Goal: Task Accomplishment & Management: Complete application form

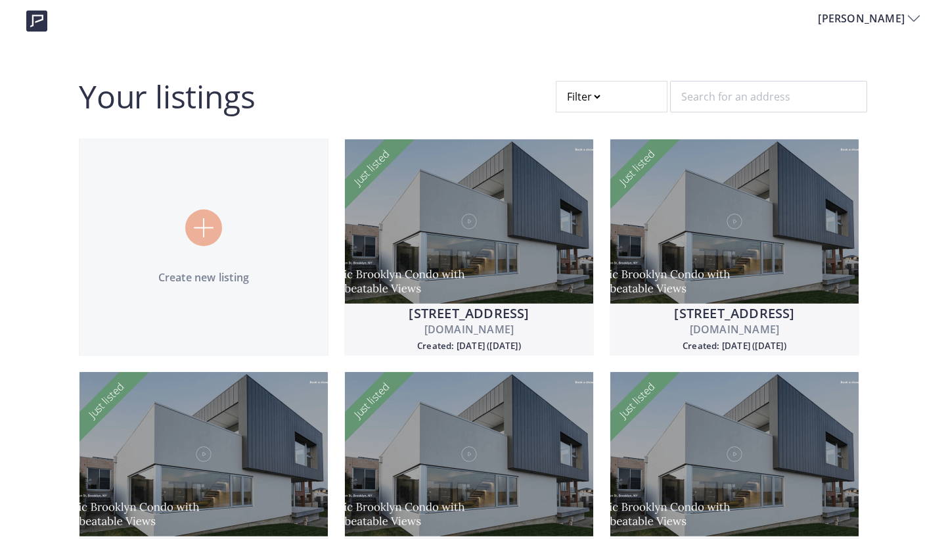
click at [219, 225] on div at bounding box center [203, 228] width 37 height 37
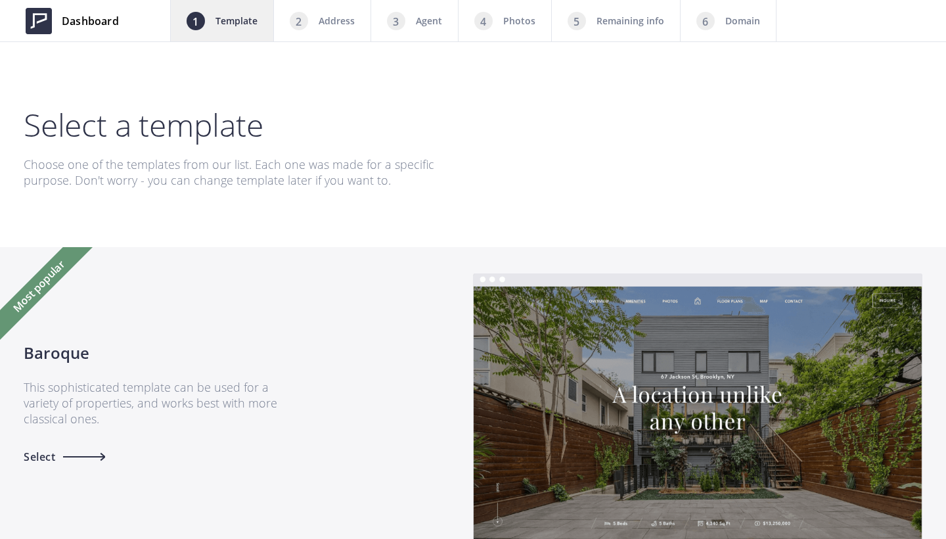
scroll to position [899, 0]
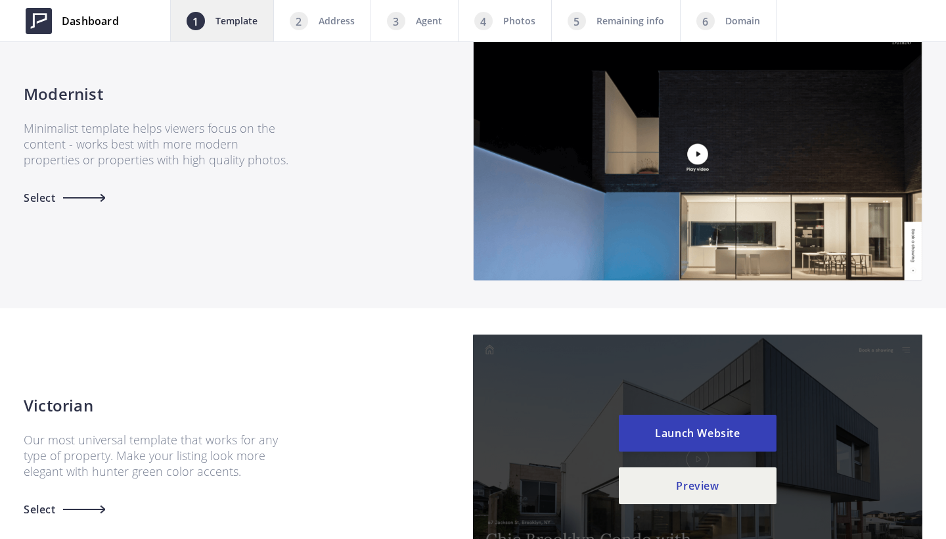
click at [432, 464] on div "Victorian Our most universal template that works for any type of property. Make…" at bounding box center [473, 459] width 899 height 250
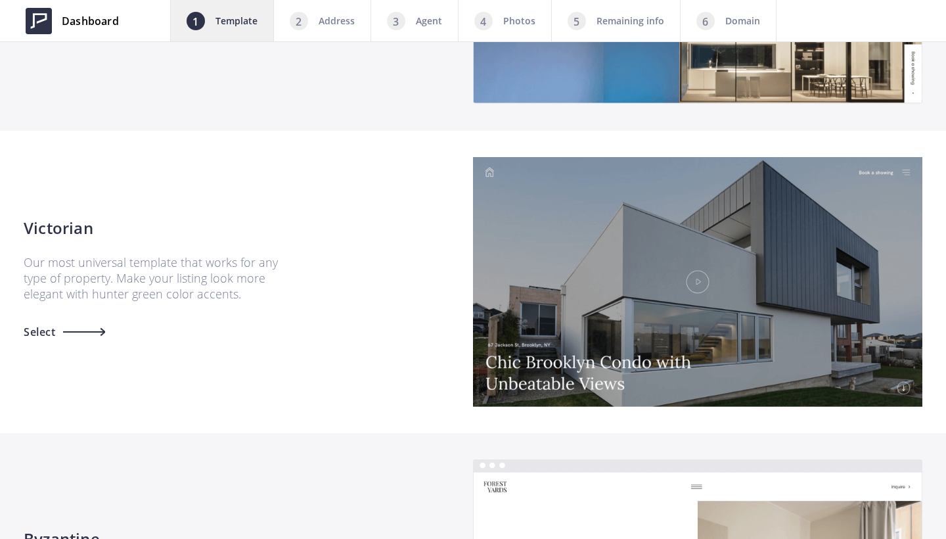
scroll to position [1079, 0]
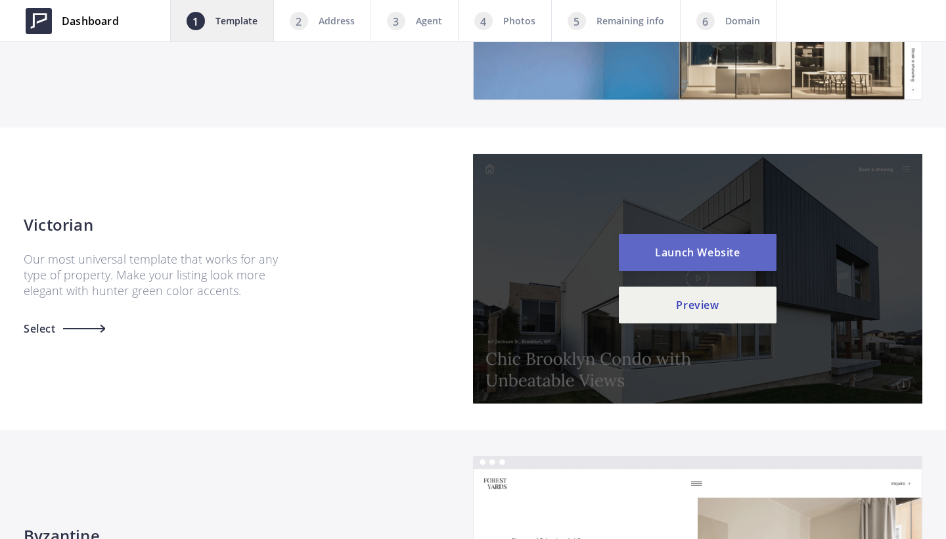
click at [687, 244] on button "Launch Website" at bounding box center [698, 252] width 158 height 37
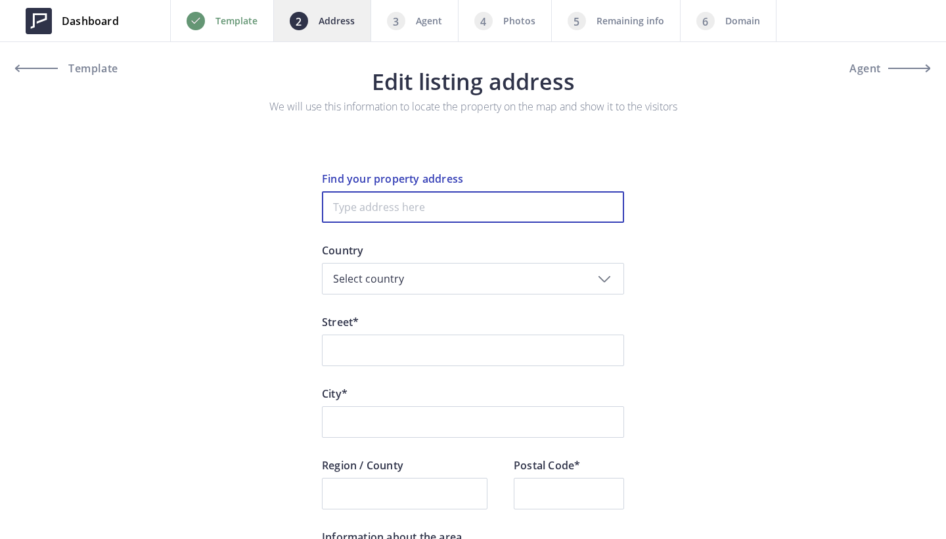
click at [396, 214] on input at bounding box center [473, 207] width 302 height 32
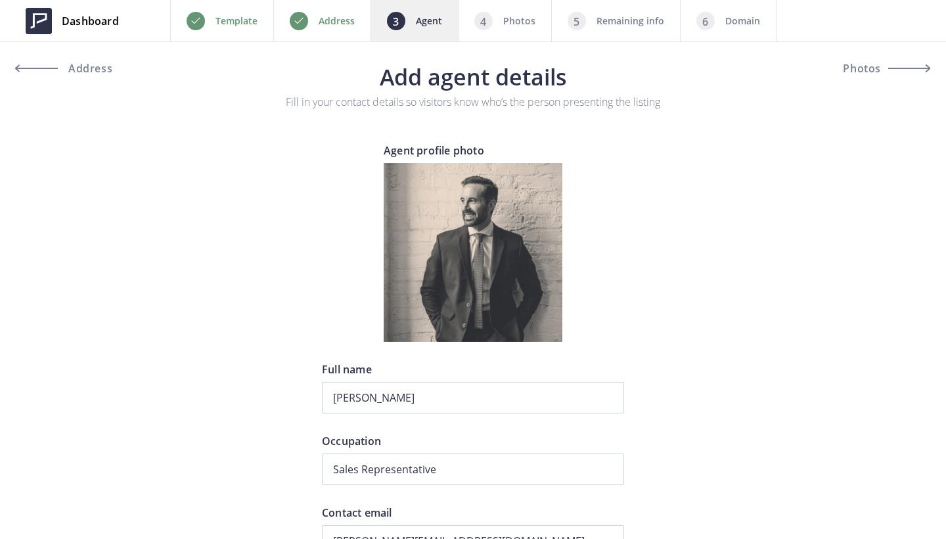
type input "+1 416-458-9252"
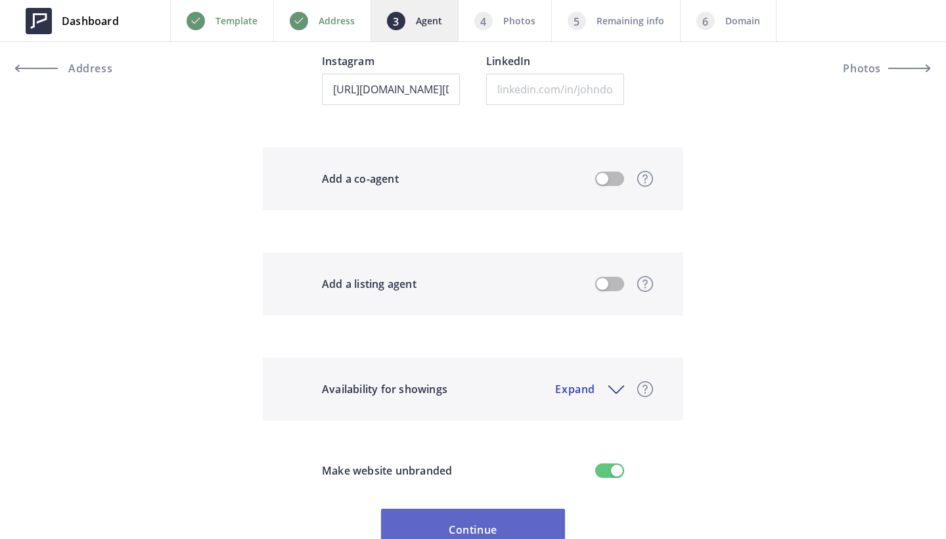
click at [468, 535] on button "Continue" at bounding box center [473, 530] width 184 height 42
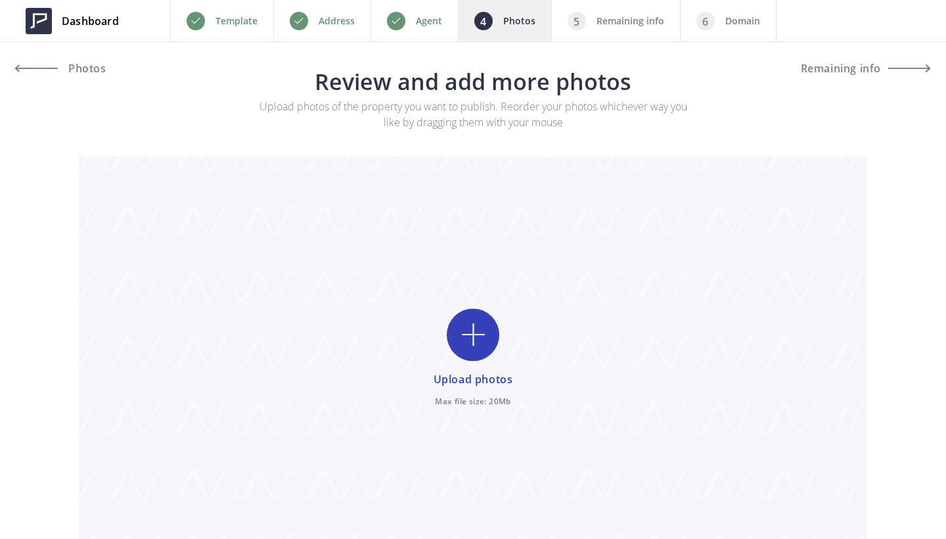
click at [470, 322] on input "file" at bounding box center [473, 358] width 788 height 404
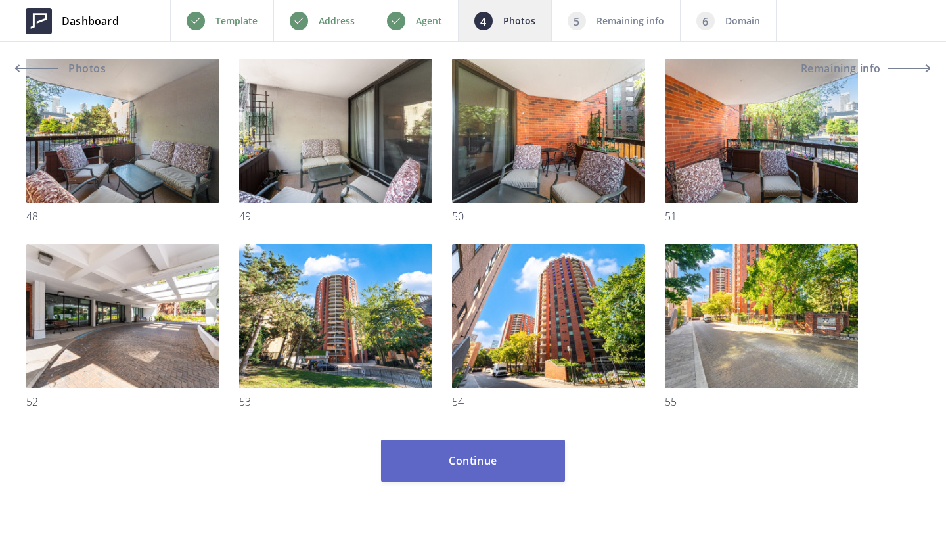
click at [528, 459] on button "Continue" at bounding box center [473, 461] width 184 height 42
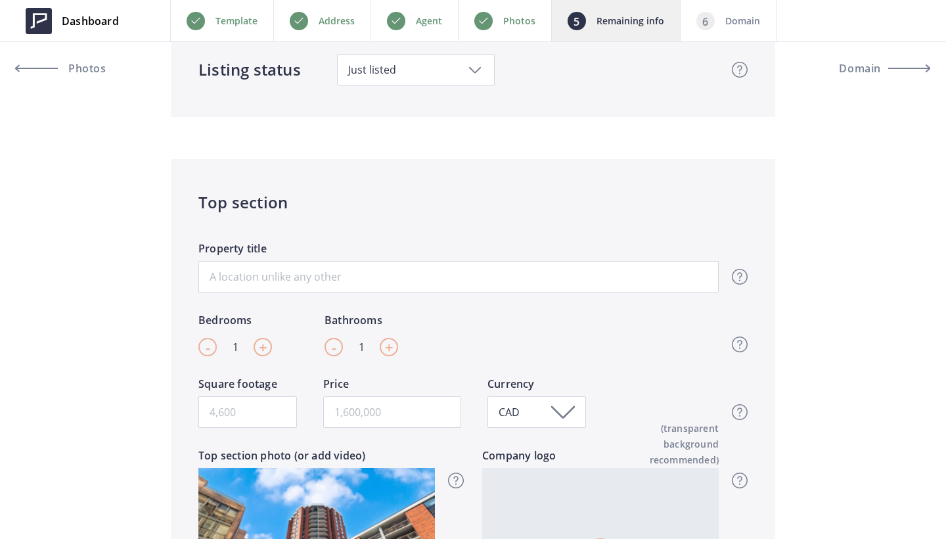
scroll to position [156, 0]
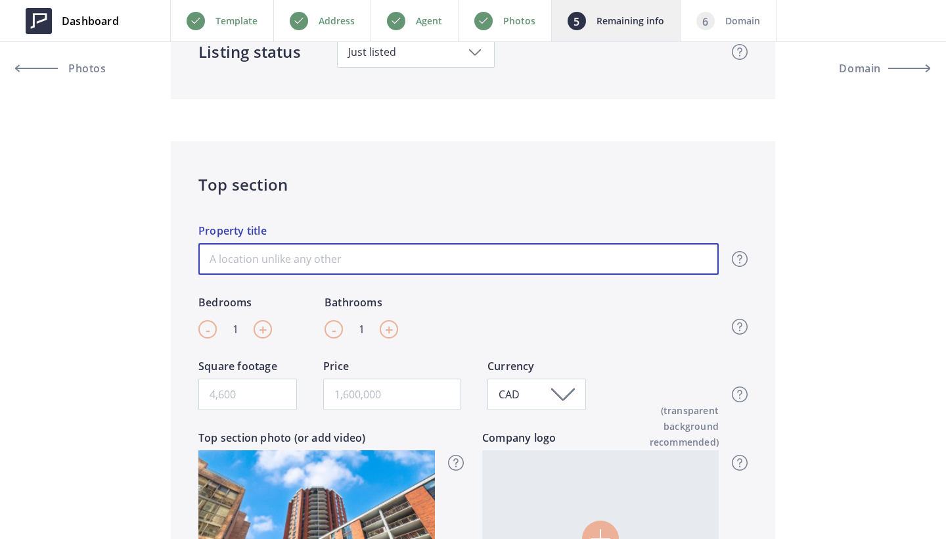
click at [357, 261] on input "Property title" at bounding box center [458, 259] width 520 height 32
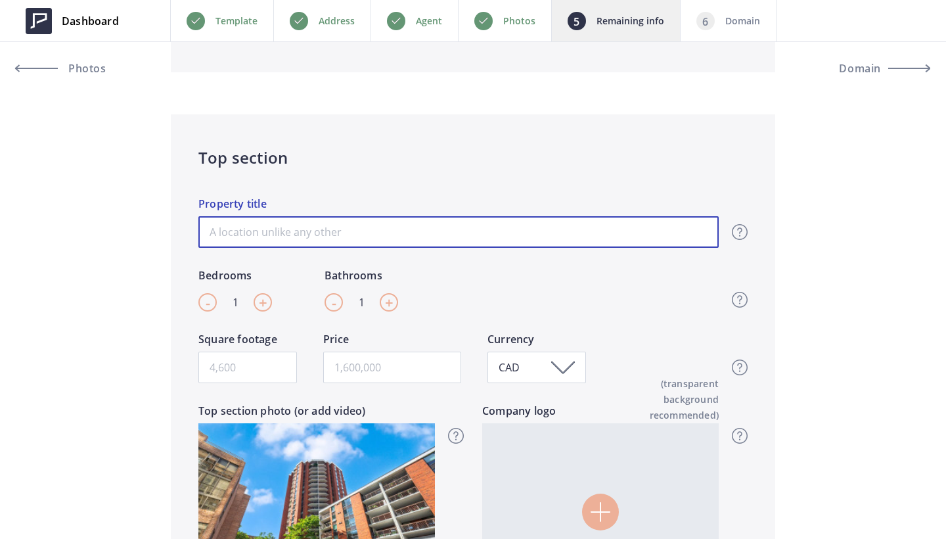
scroll to position [173, 0]
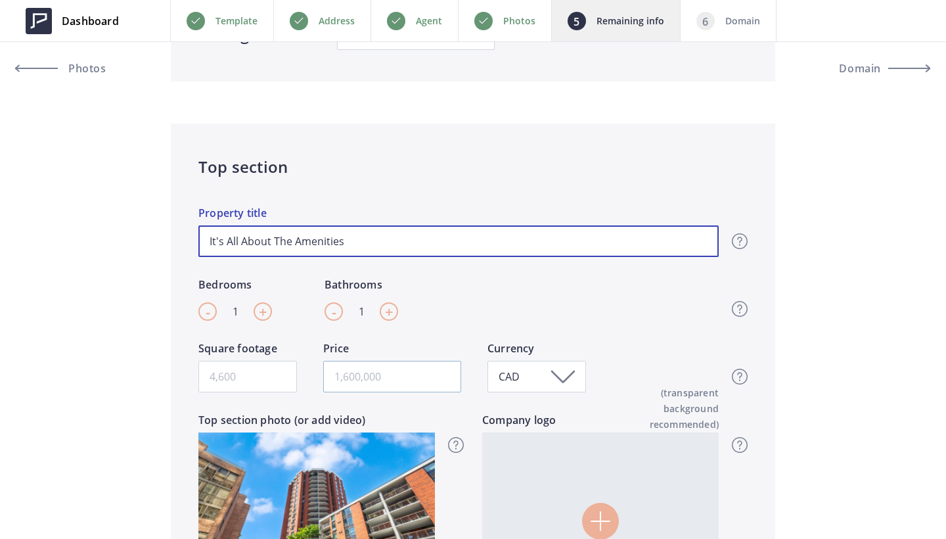
type input "It's All About The Amenities"
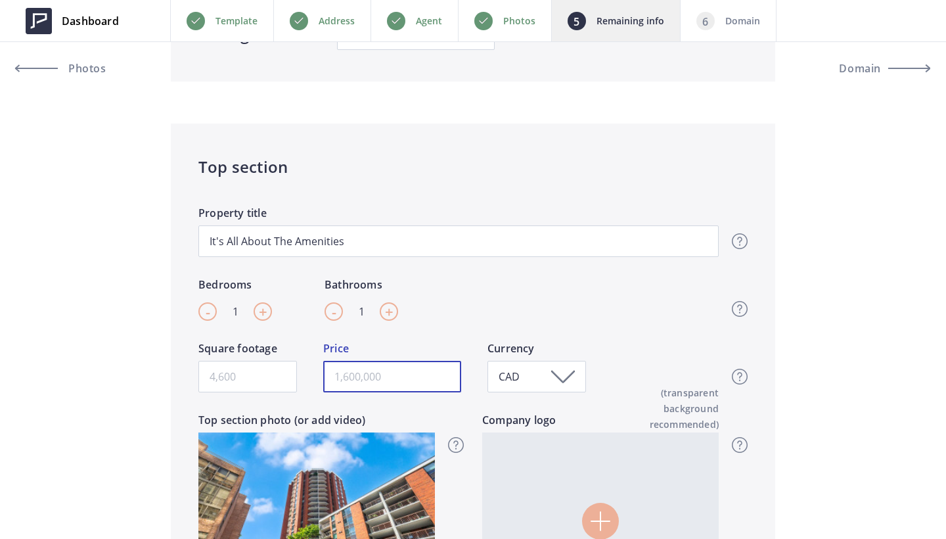
click at [361, 380] on input "text" at bounding box center [392, 377] width 138 height 32
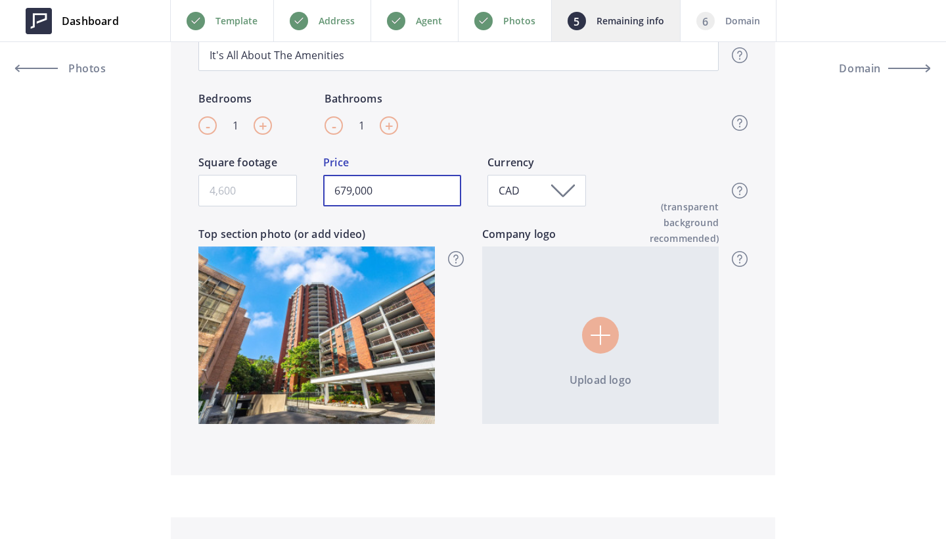
scroll to position [744, 0]
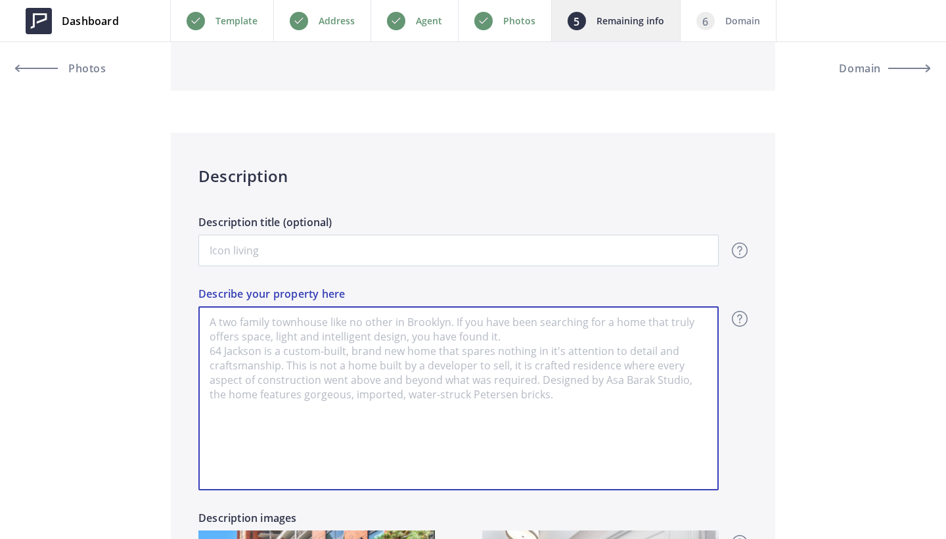
click at [322, 368] on textarea "Describe your property here" at bounding box center [458, 398] width 520 height 184
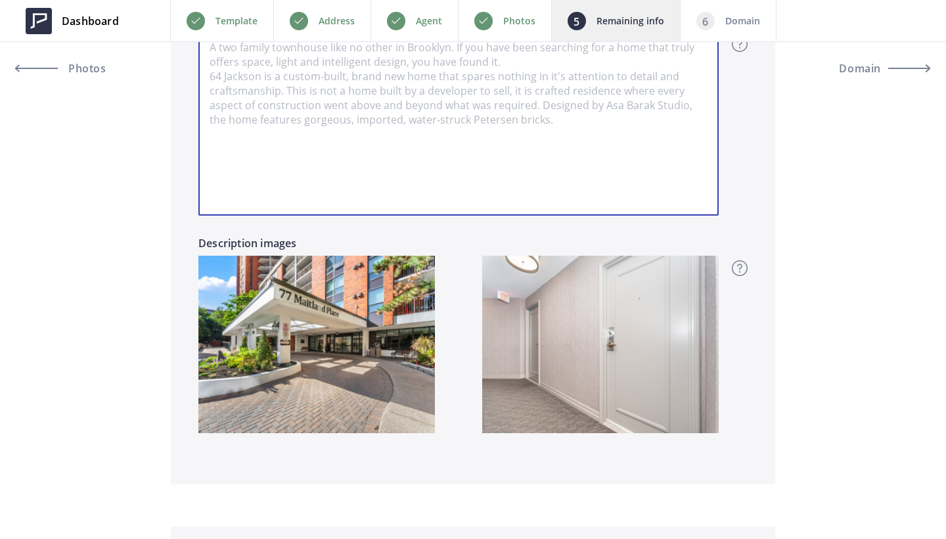
scroll to position [1156, 0]
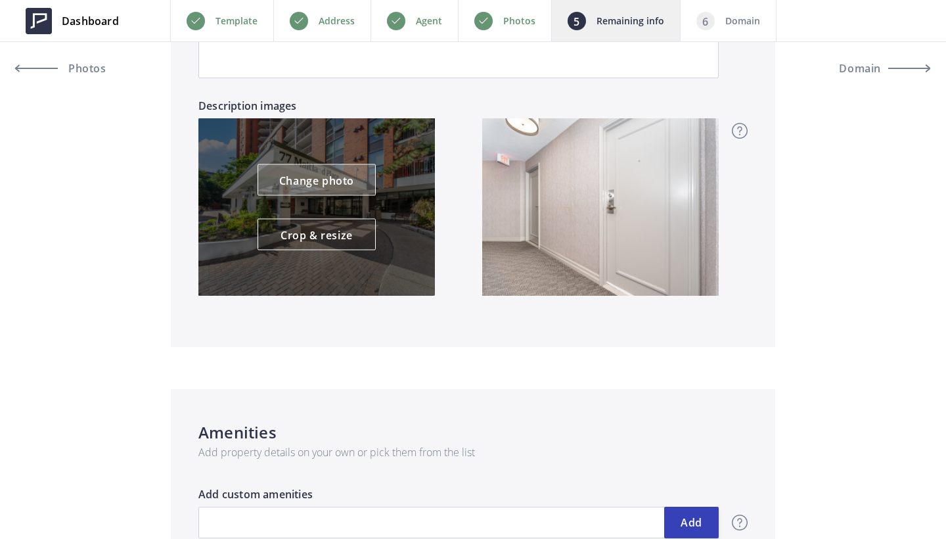
click at [325, 179] on link "Change photo" at bounding box center [317, 180] width 118 height 32
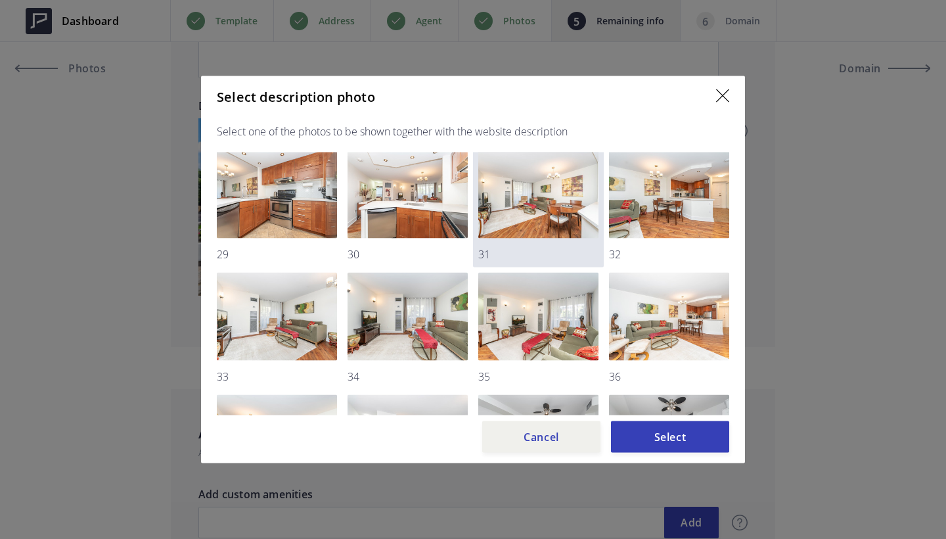
scroll to position [254, 0]
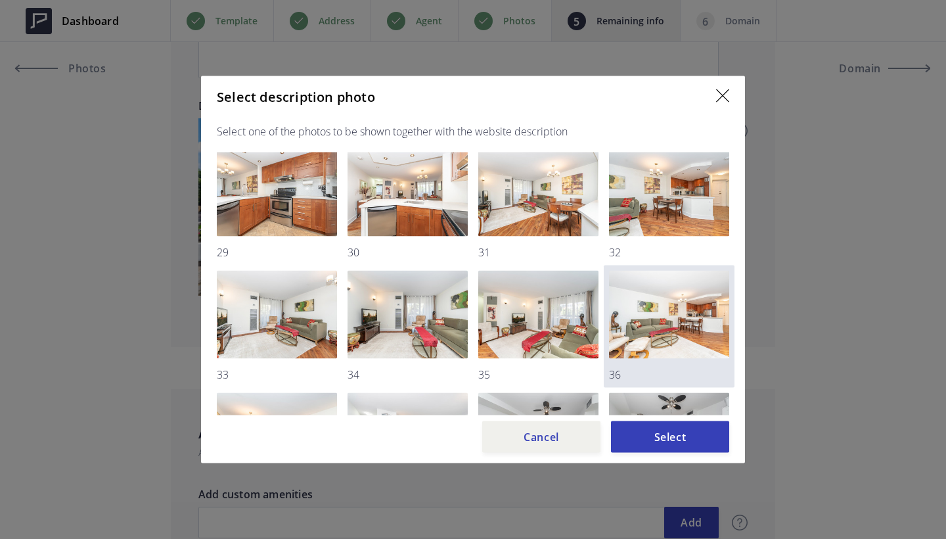
click at [658, 315] on img at bounding box center [669, 315] width 120 height 88
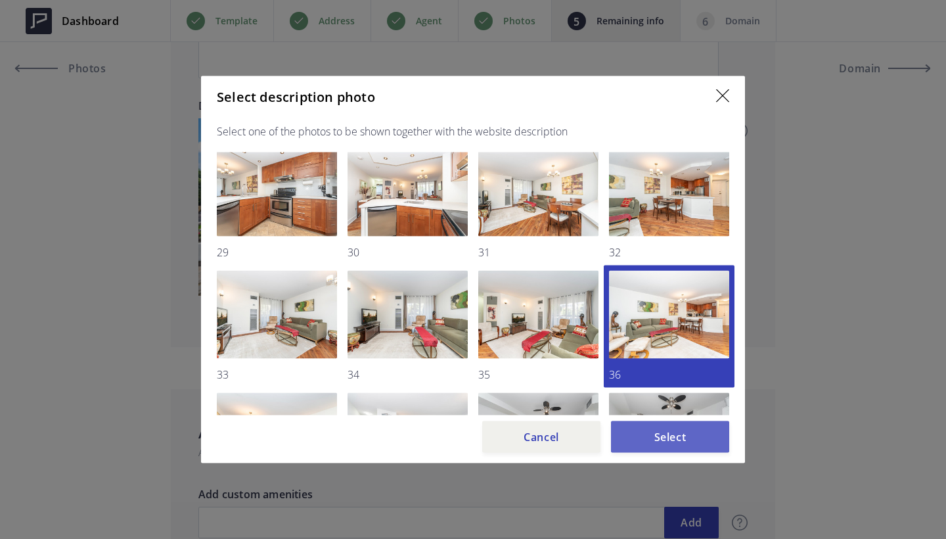
click at [683, 447] on button "Select" at bounding box center [670, 437] width 118 height 32
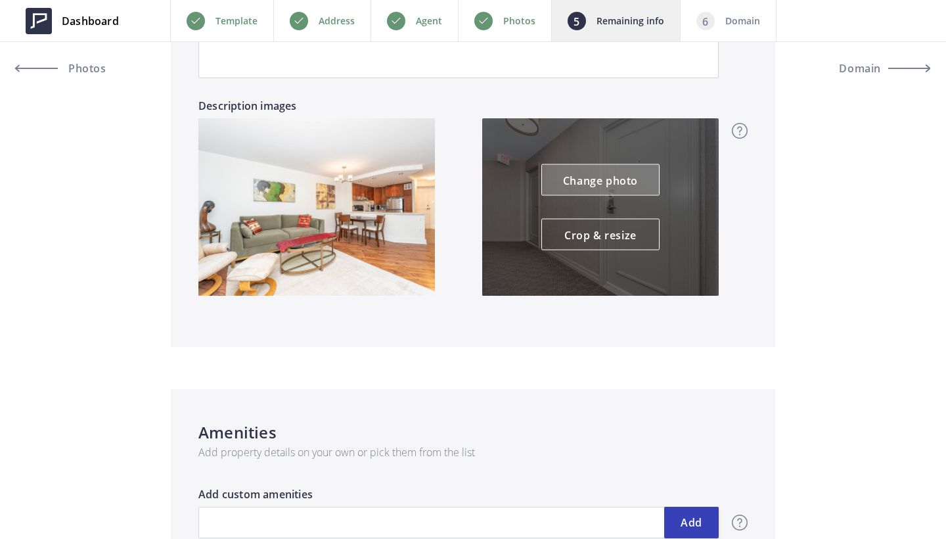
click at [614, 177] on link "Change photo" at bounding box center [600, 180] width 118 height 32
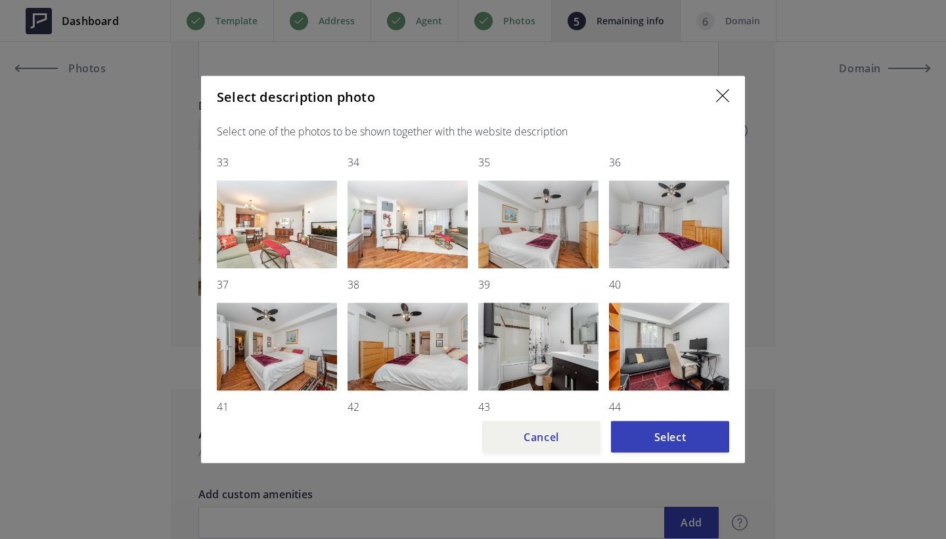
scroll to position [445, 0]
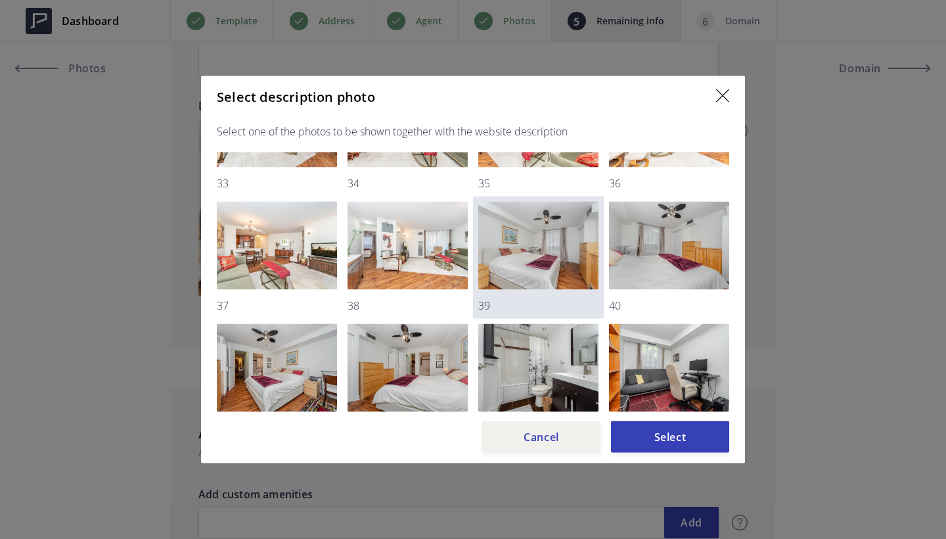
click at [537, 242] on img at bounding box center [538, 246] width 120 height 88
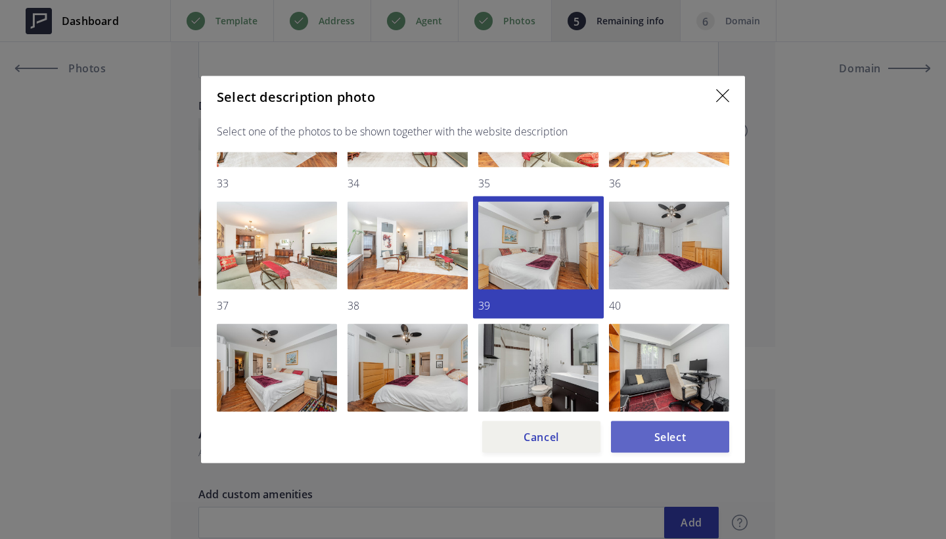
click at [679, 435] on button "Select" at bounding box center [670, 437] width 118 height 32
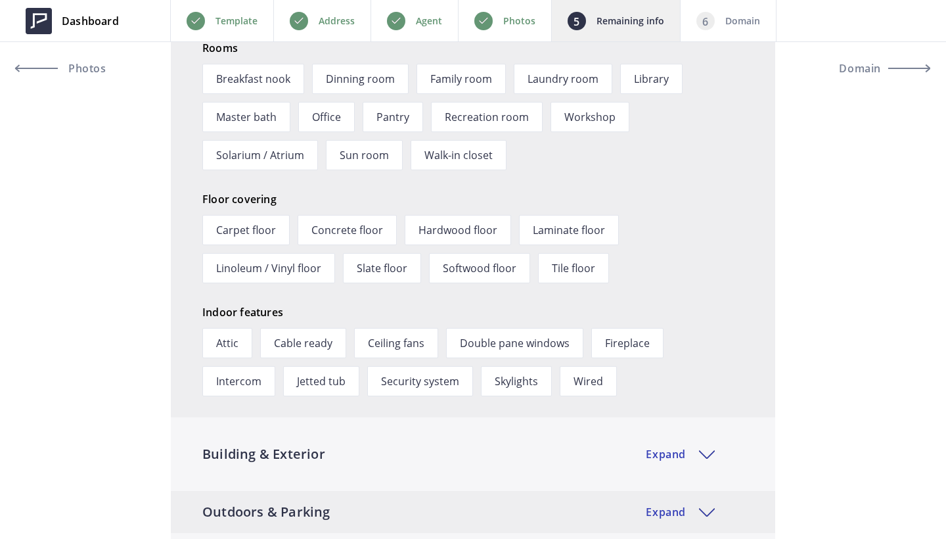
scroll to position [1608, 0]
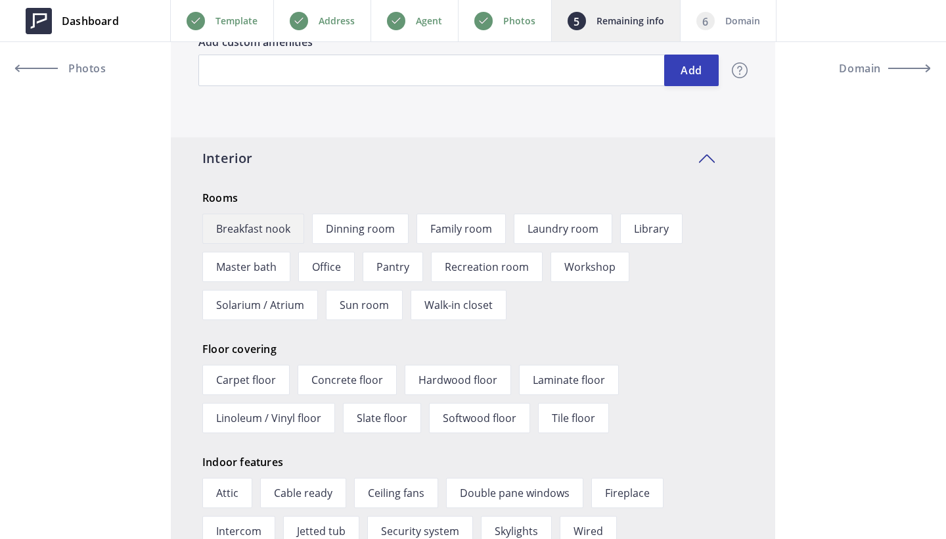
click at [251, 229] on span "Breakfast nook" at bounding box center [253, 229] width 102 height 30
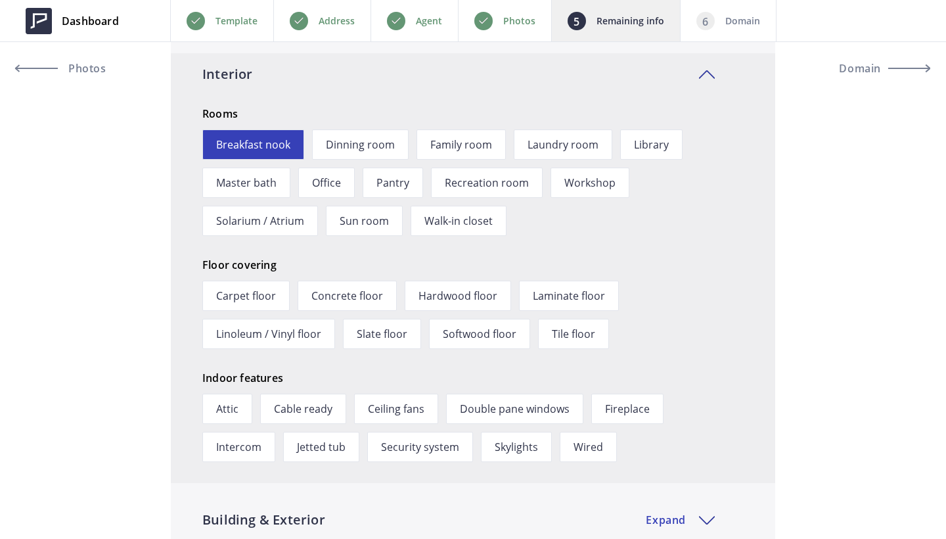
scroll to position [1780, 0]
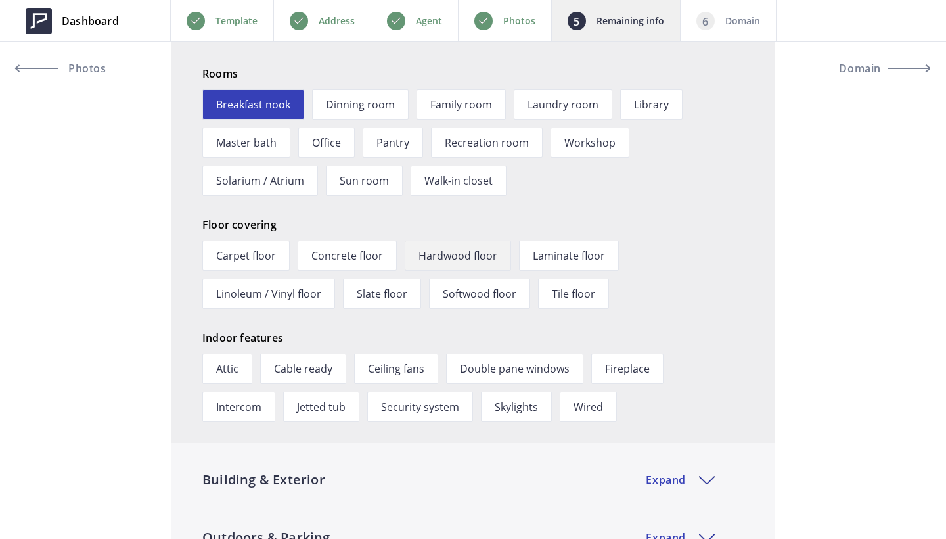
click at [456, 248] on span "Hardwood floor" at bounding box center [458, 255] width 106 height 30
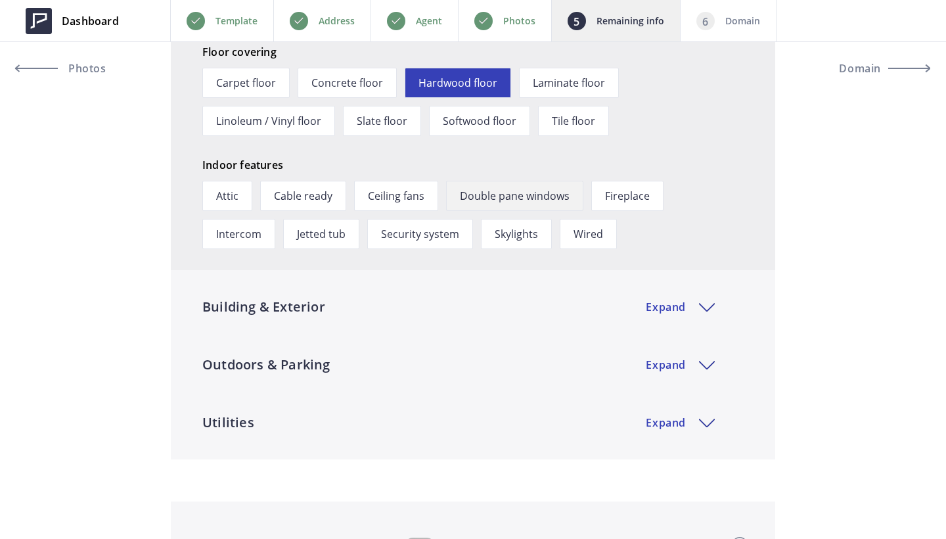
scroll to position [1974, 0]
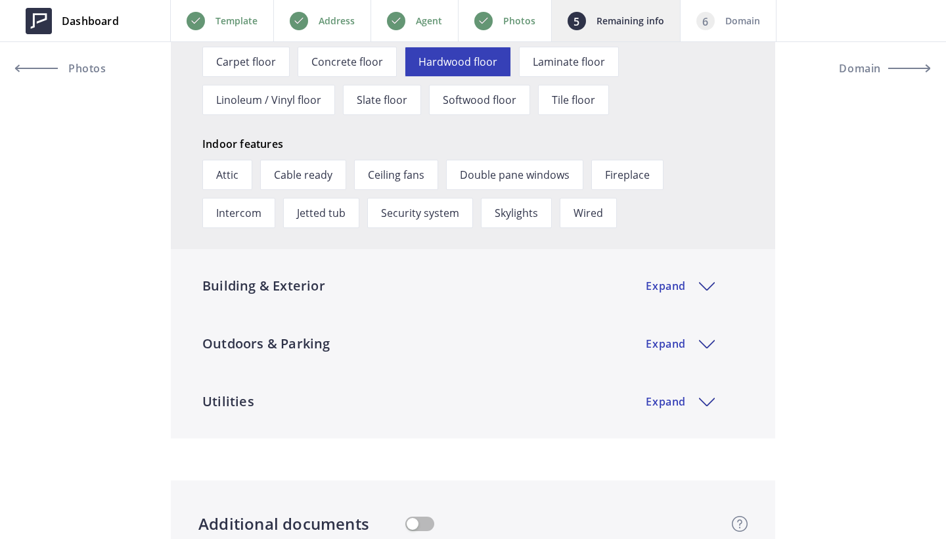
click at [493, 258] on div "Interior Expand Rooms Breakfast nook Dinning room Family room Laundry room Libr…" at bounding box center [473, 41] width 604 height 445
click at [484, 274] on div "Building & Exterior Expand" at bounding box center [473, 286] width 604 height 42
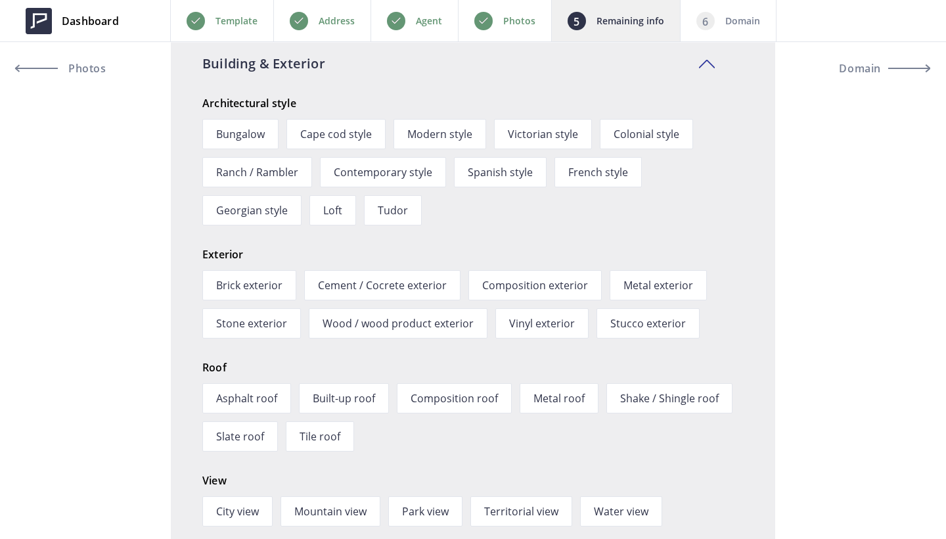
scroll to position [2255, 0]
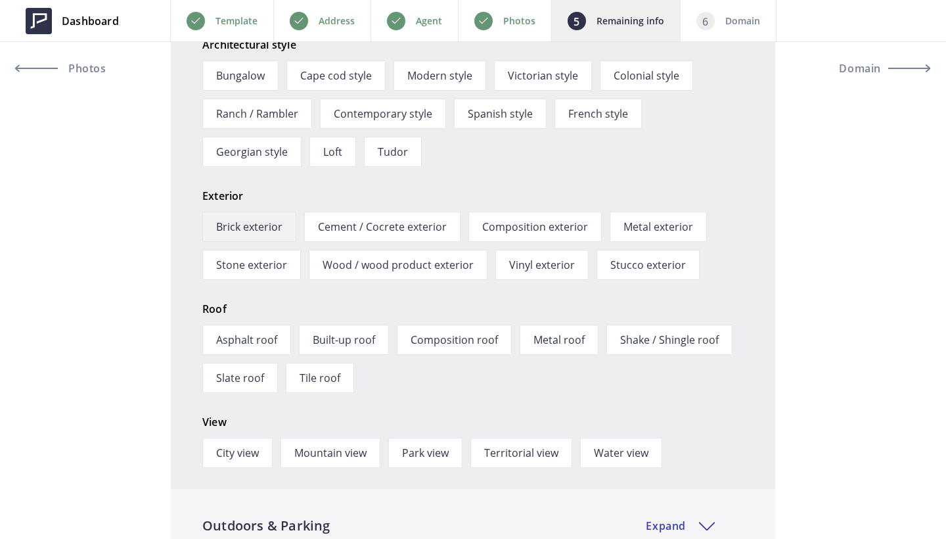
click at [265, 230] on span "Brick exterior" at bounding box center [249, 227] width 94 height 30
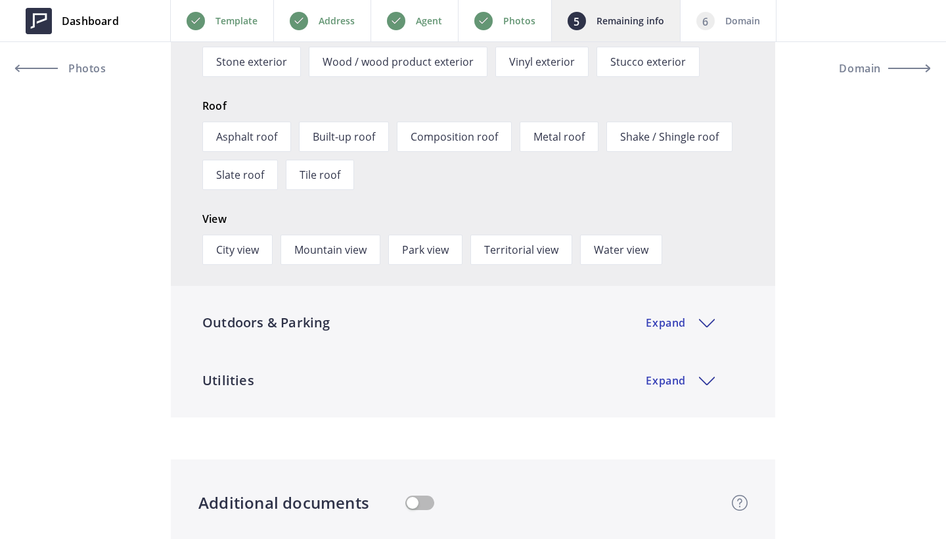
scroll to position [2460, 0]
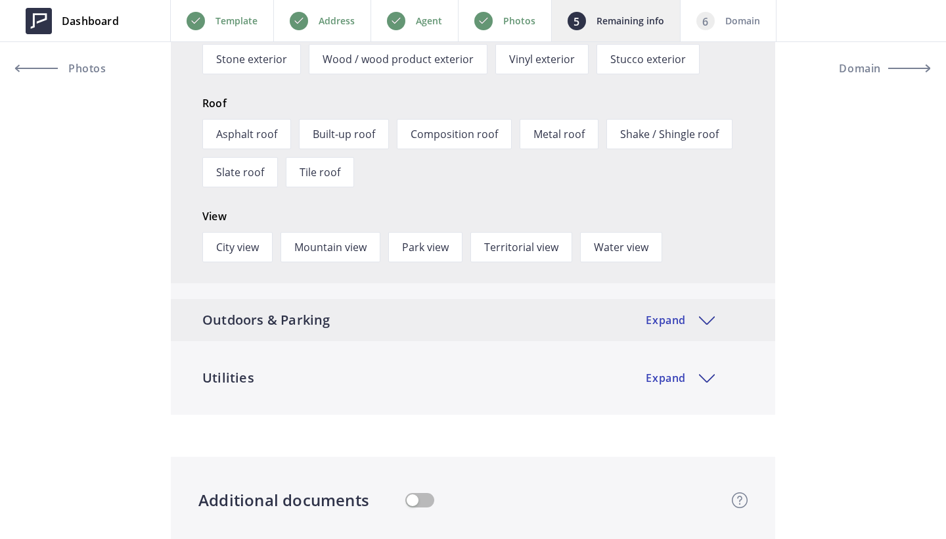
click at [508, 305] on div "Outdoors & Parking Expand" at bounding box center [473, 320] width 604 height 42
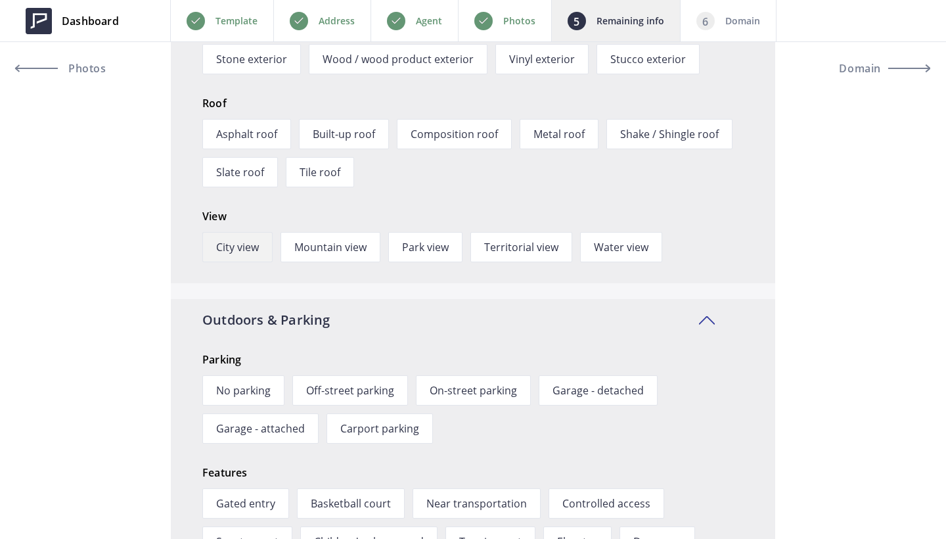
click at [252, 246] on span "City view" at bounding box center [237, 247] width 70 height 30
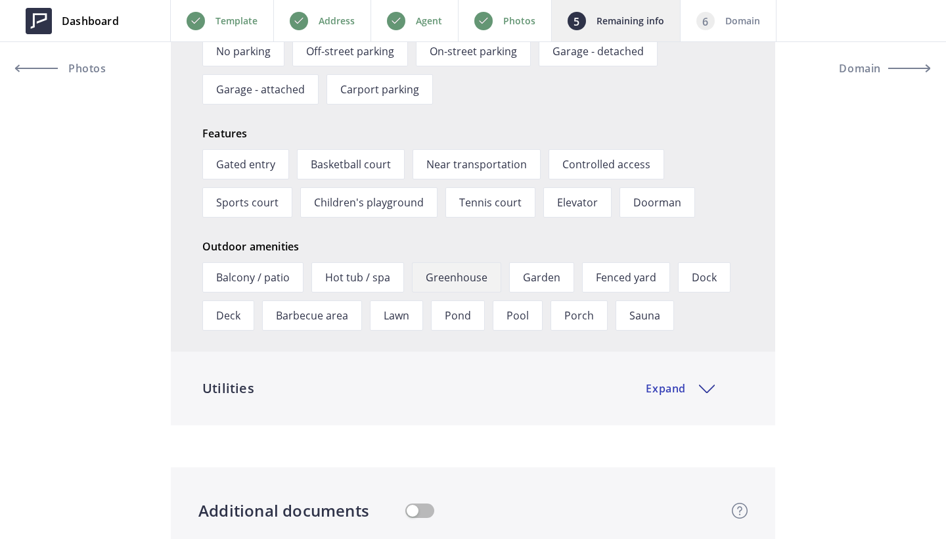
scroll to position [2783, 0]
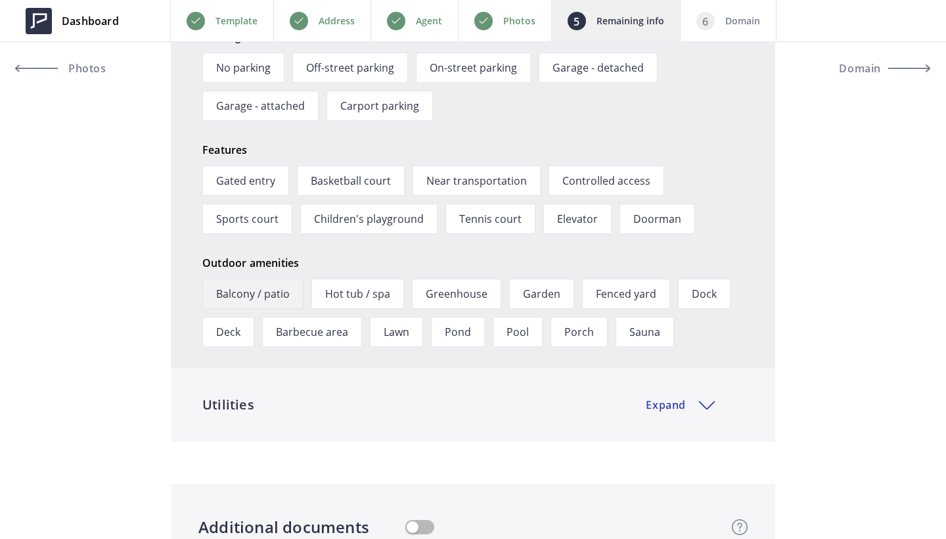
click at [272, 298] on span "Balcony / patio" at bounding box center [252, 294] width 101 height 30
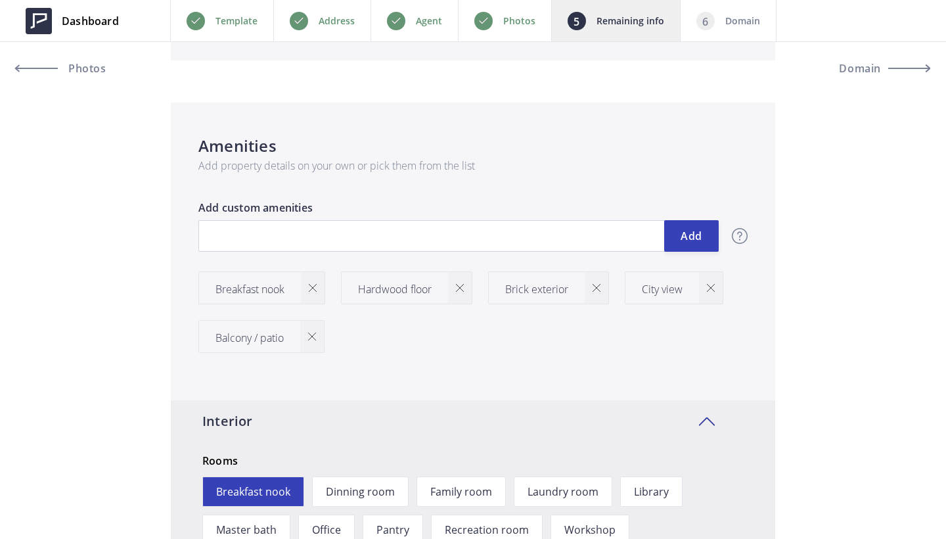
scroll to position [1541, 0]
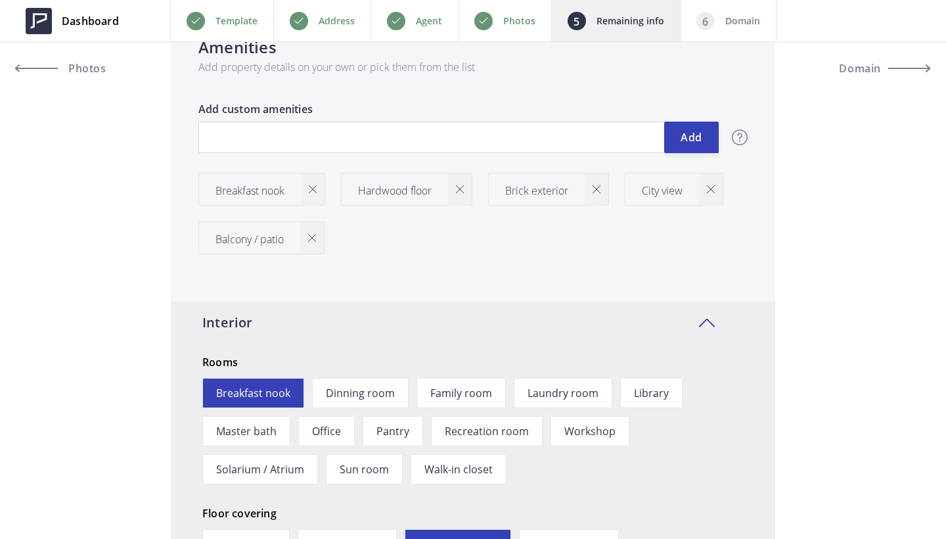
click at [321, 244] on div at bounding box center [312, 238] width 24 height 32
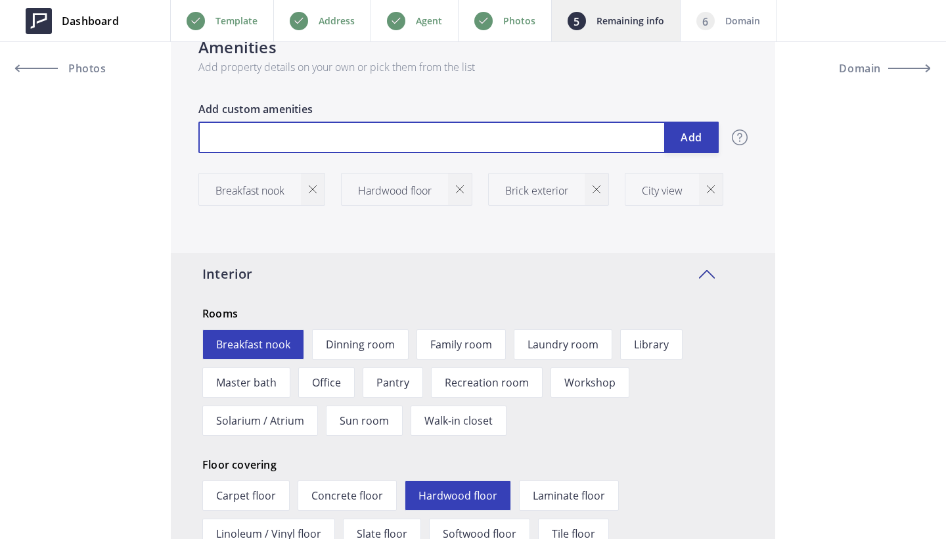
click at [279, 150] on input "text" at bounding box center [458, 138] width 520 height 32
type input "679,000"
type input "B"
type input "679,000"
type input "Ba"
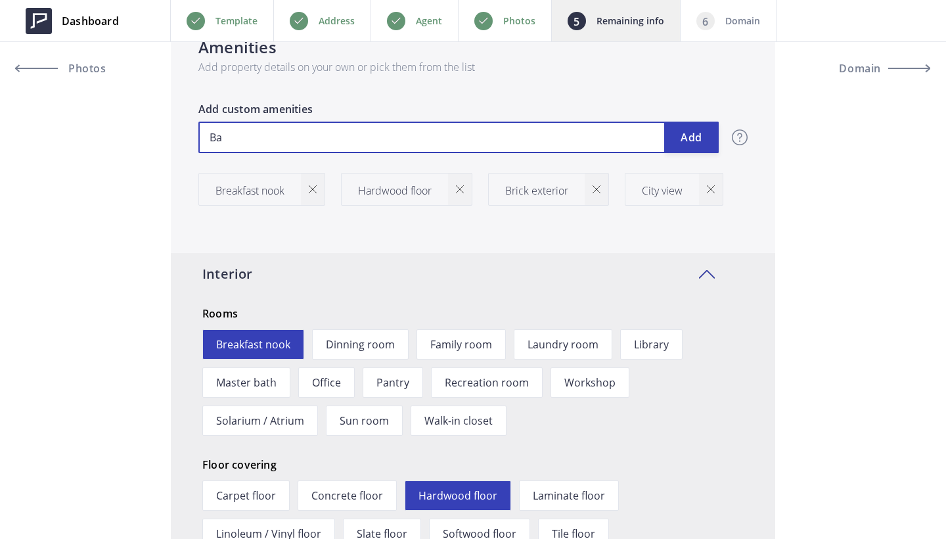
type input "679,000"
type input "Bal"
type input "679,000"
type input "Balc"
type input "679,000"
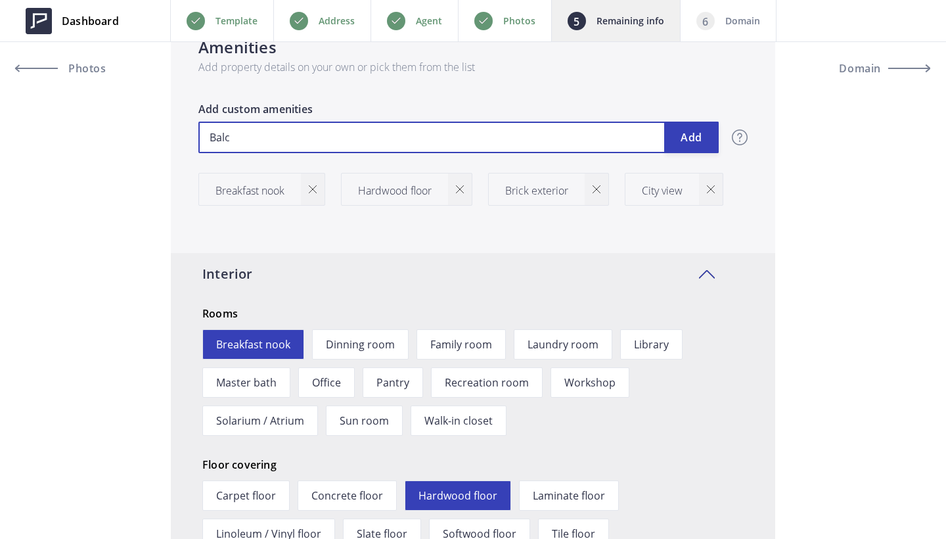
type input "Balco"
type input "679,000"
type input "Balcon"
type input "679,000"
type input "Balcony"
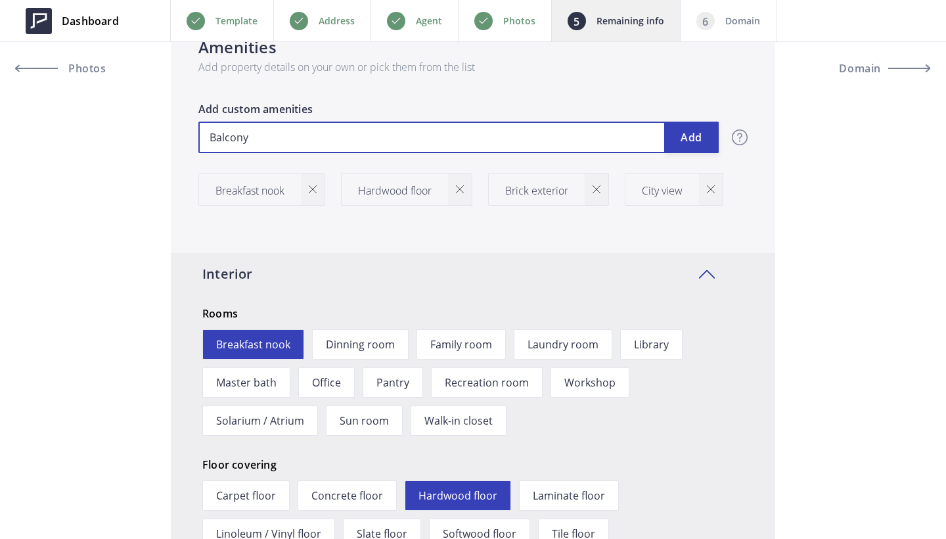
type input "679,000"
type input "Balcony"
type input "679,000"
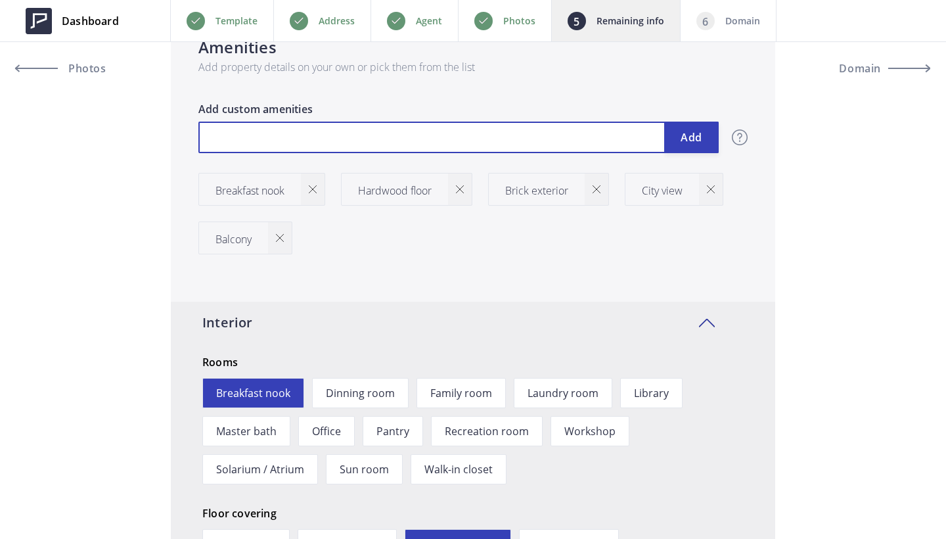
type input "679,000"
type input "U"
type input "679,000"
type input "Un"
type input "679,000"
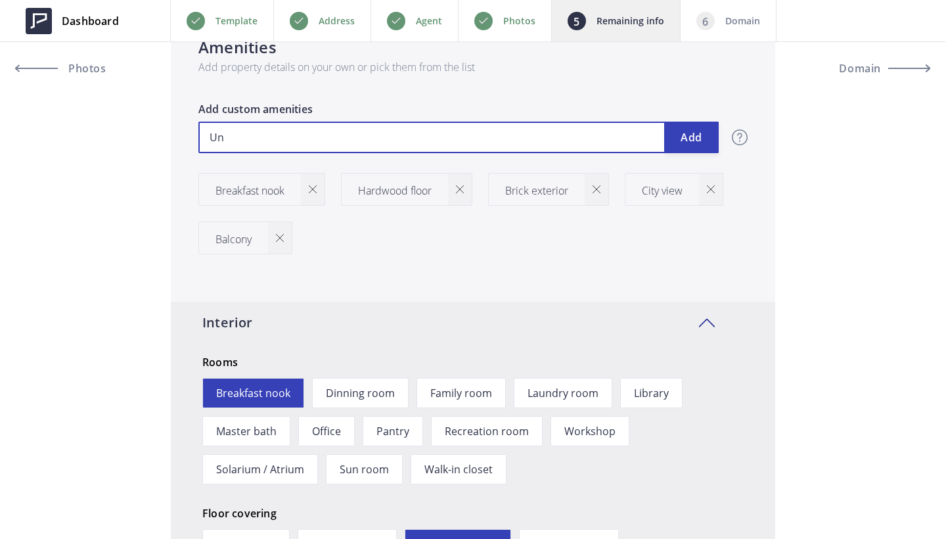
type input "Und"
type input "679,000"
type input "Unde"
type input "679,000"
type input "Under"
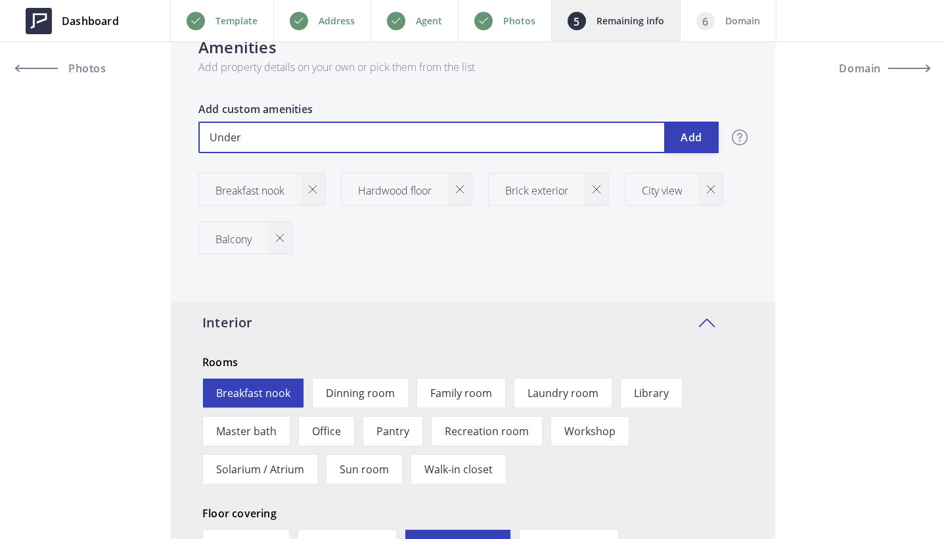
type input "679,000"
type input "Underg"
type input "679,000"
type input "Undergr"
type input "679,000"
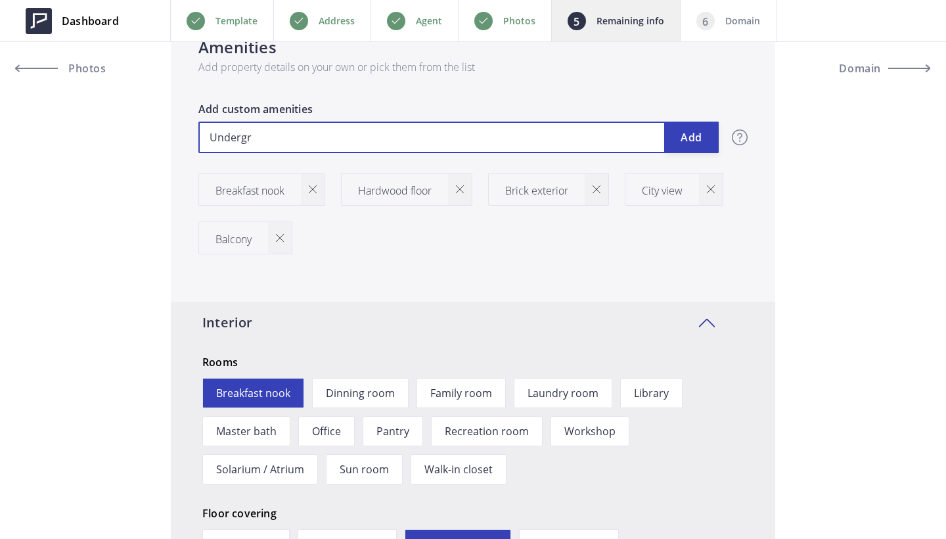
type input "Undergro"
type input "679,000"
type input "Undergrou"
type input "679,000"
type input "Undergrouy"
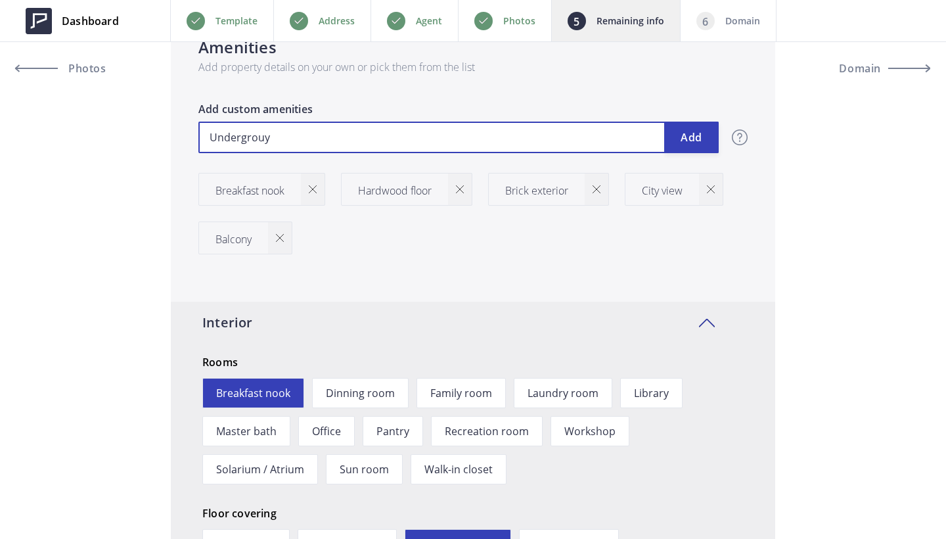
type input "679,000"
type input "Undergrouyn"
type input "679,000"
type input "Undergrouy"
type input "679,000"
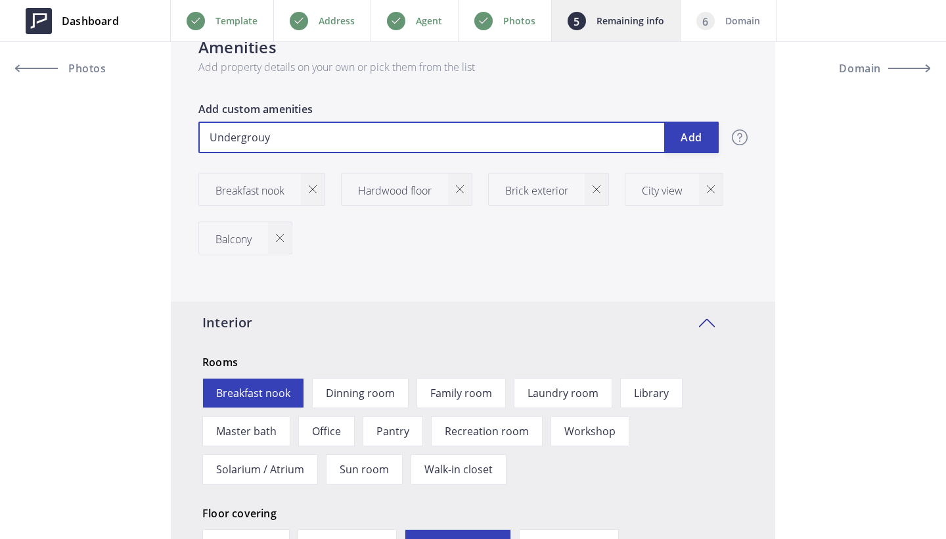
type input "Undergrou"
type input "679,000"
type input "Undergroun"
type input "679,000"
type input "Underground"
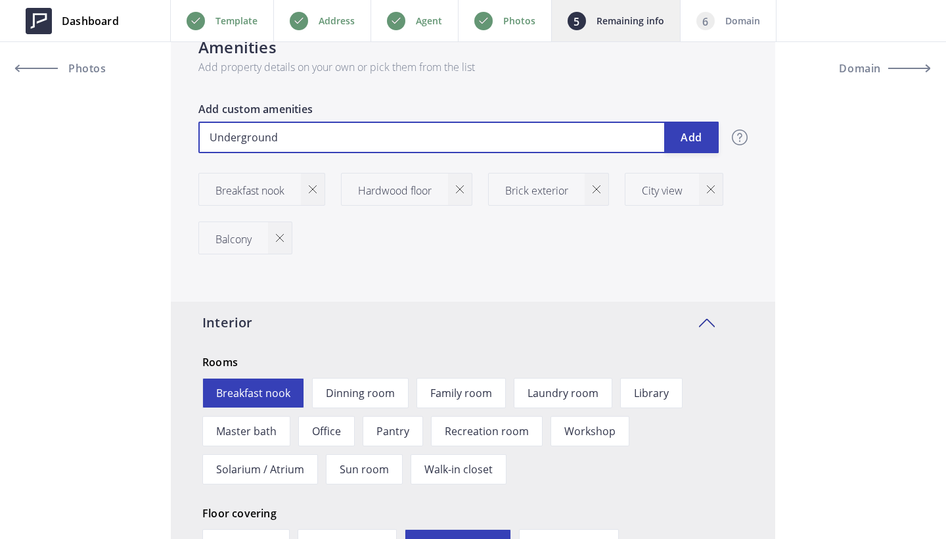
type input "679,000"
type input "Underground"
type input "679,000"
type input "Underground P"
type input "679,000"
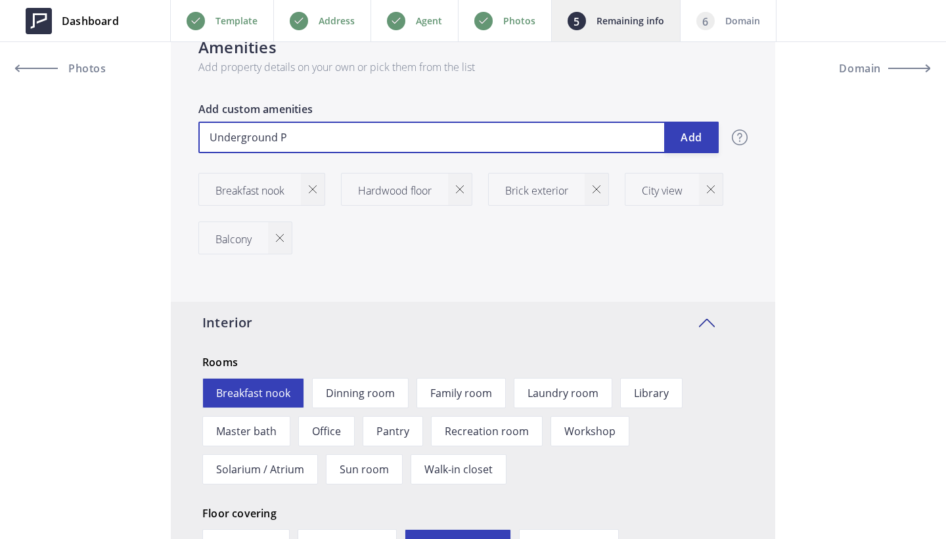
type input "Underground Pa"
type input "679,000"
type input "Underground Par"
type input "679,000"
type input "Underground Park"
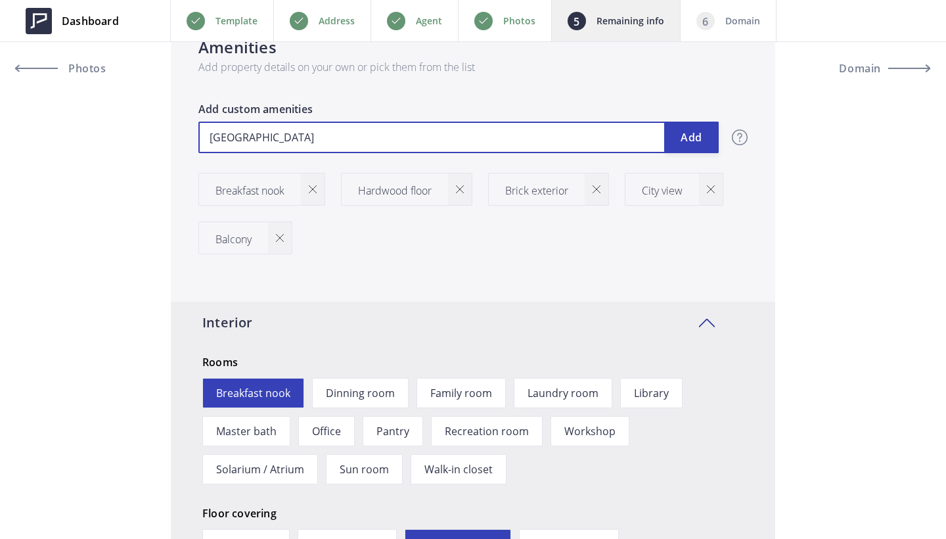
type input "679,000"
type input "Underground Parkl"
type input "679,000"
type input "Underground Parkli"
type input "679,000"
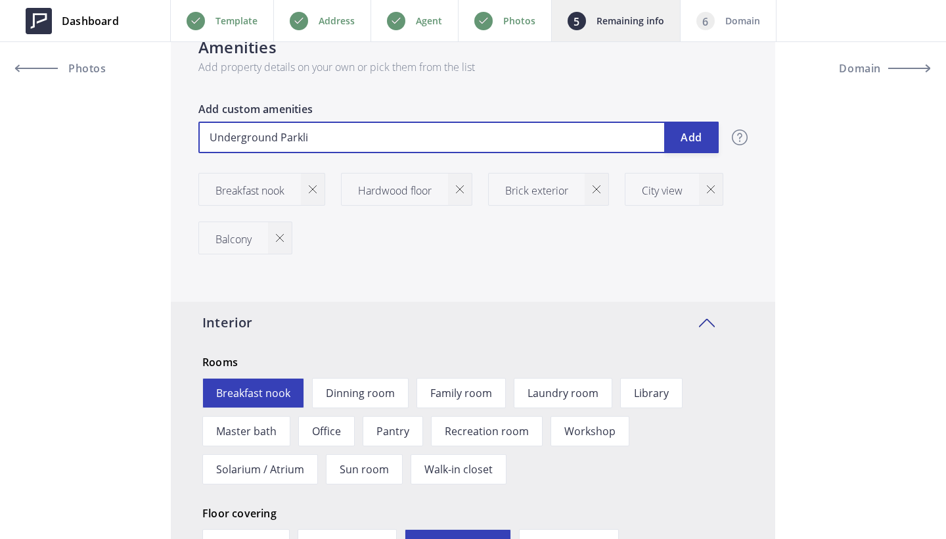
type input "Underground Parklin"
type input "679,000"
type input "Underground Parkli"
type input "679,000"
type input "Underground Parkl"
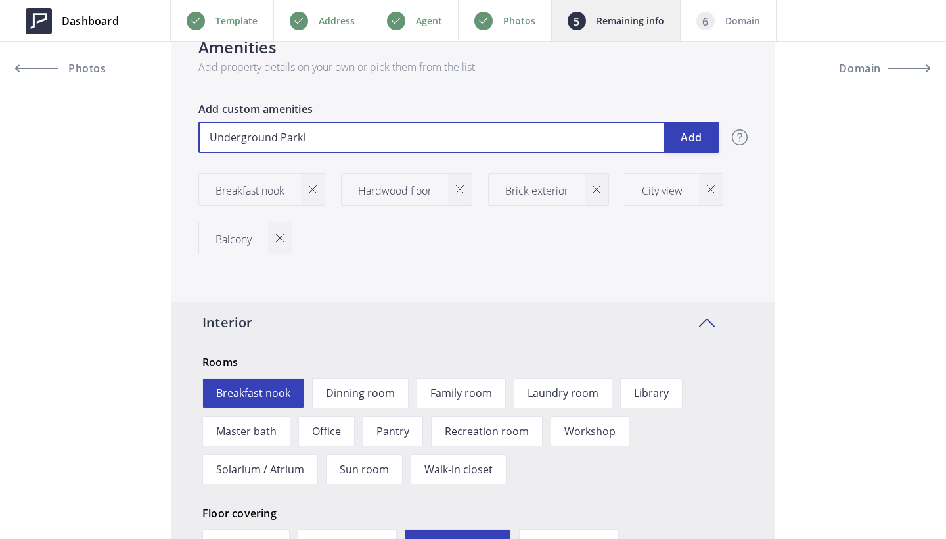
type input "679,000"
type input "Underground Park"
type input "679,000"
type input "Underground Parki"
type input "679,000"
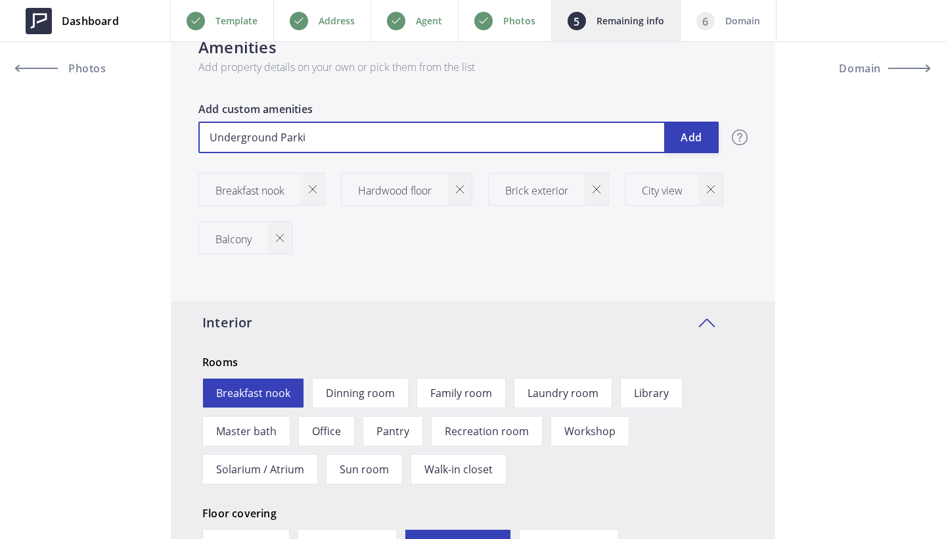
type input "Underground Parkin"
type input "679,000"
type input "Underground Parking"
type input "679,000"
type input "Underground Parking"
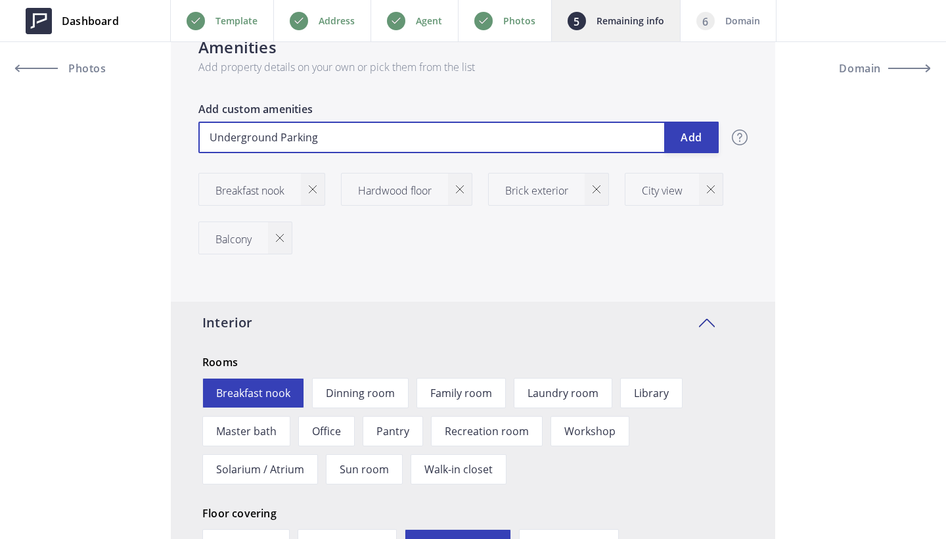
type input "679,000"
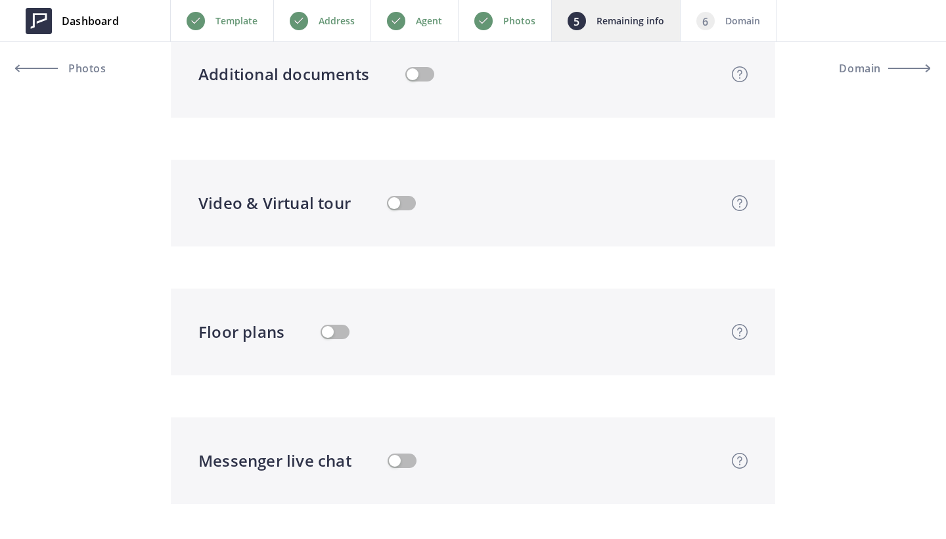
scroll to position [3295, 0]
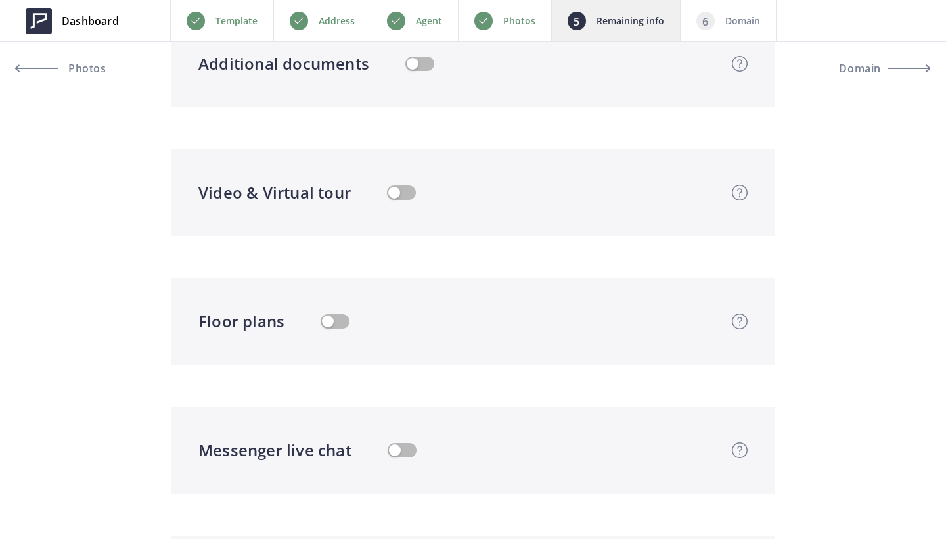
click at [394, 184] on div "Video & Virtual tour Upload video or virtual tour Upload property video and / o…" at bounding box center [458, 193] width 520 height 24
click at [396, 190] on button "button" at bounding box center [401, 192] width 29 height 14
type input "679,000"
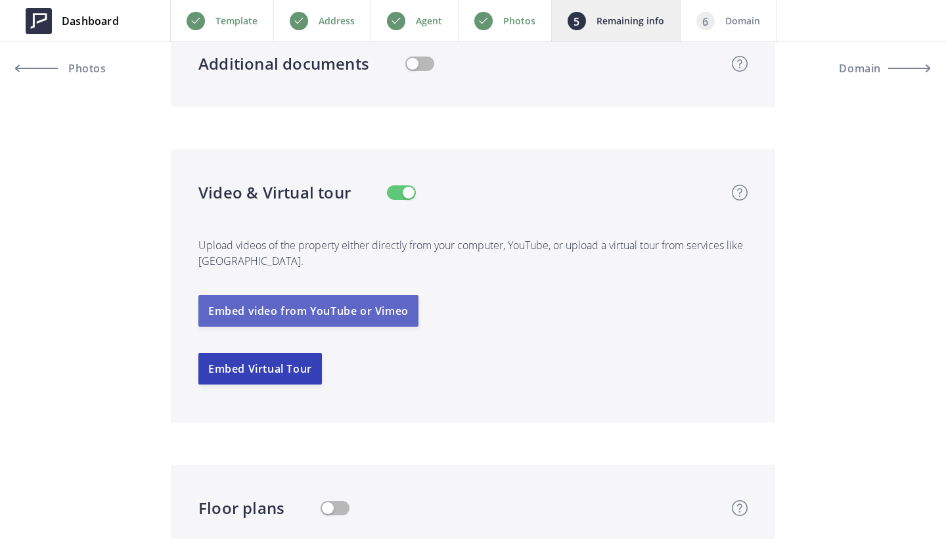
click at [340, 312] on button "Embed video from YouTube or Vimeo" at bounding box center [308, 311] width 220 height 32
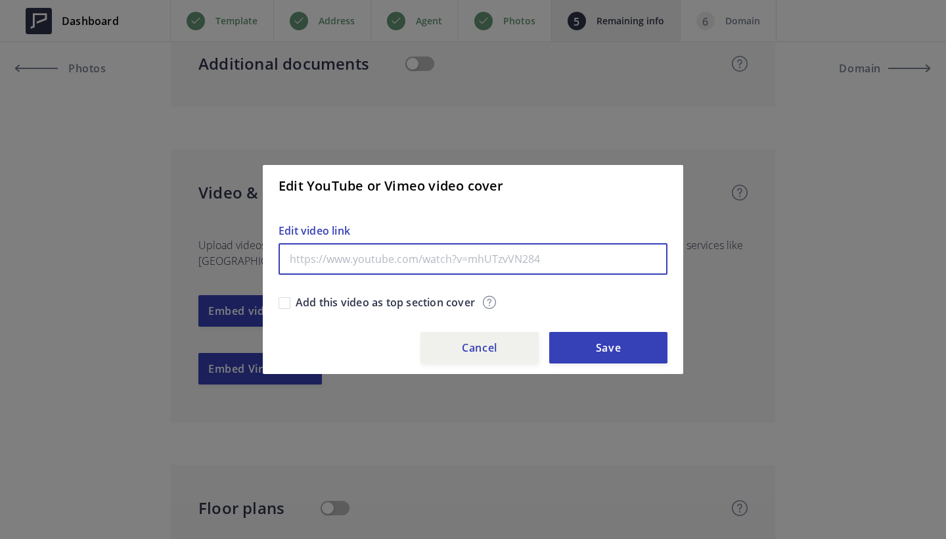
click at [372, 256] on input "text" at bounding box center [473, 259] width 389 height 32
paste input "https://www.youtube.com/watch?v=Ldzye5wpSNw&embeds_referring_euri=https%3A%2F%2…"
type input "https://www.youtube.com/watch?v=Ldzye5wpSNw&embeds_referring_euri=https%3A%2F%2…"
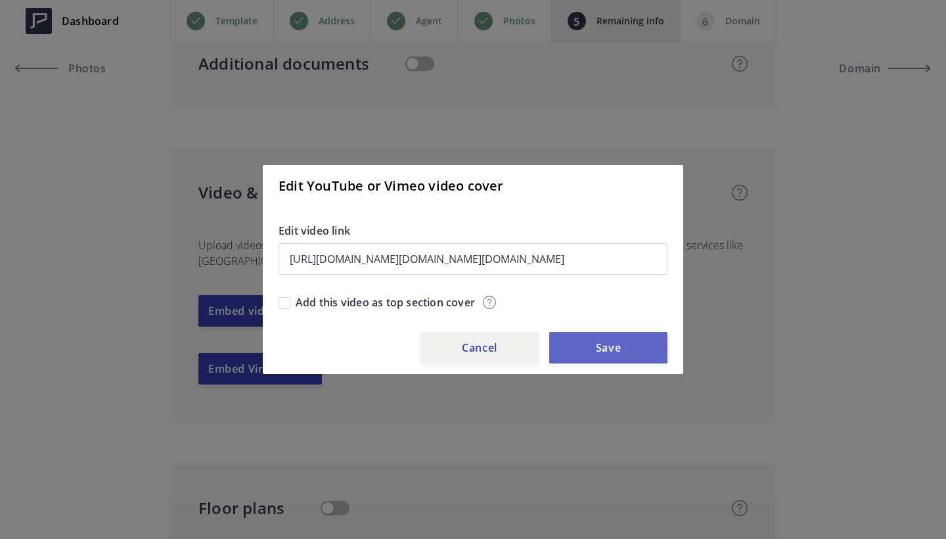
click at [631, 346] on button "Save" at bounding box center [608, 348] width 118 height 32
type input "679,000"
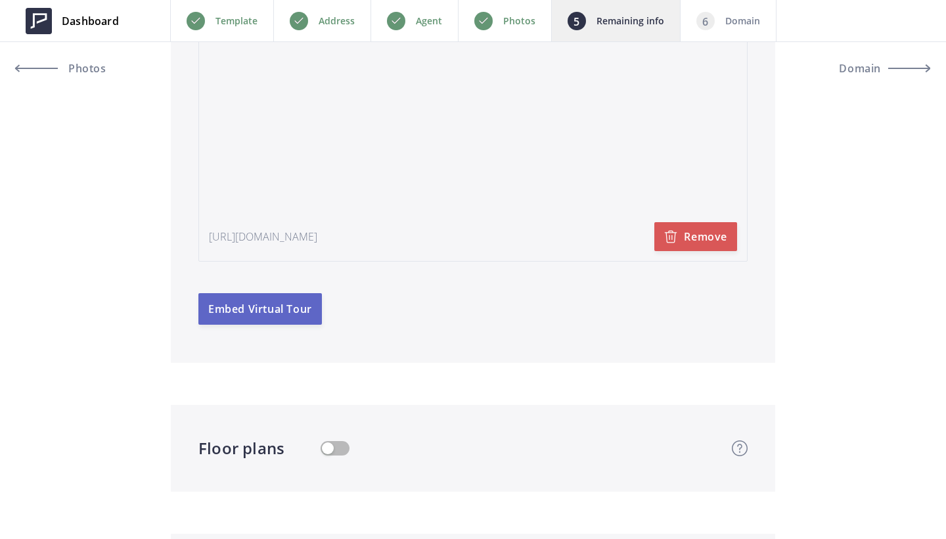
scroll to position [3701, 0]
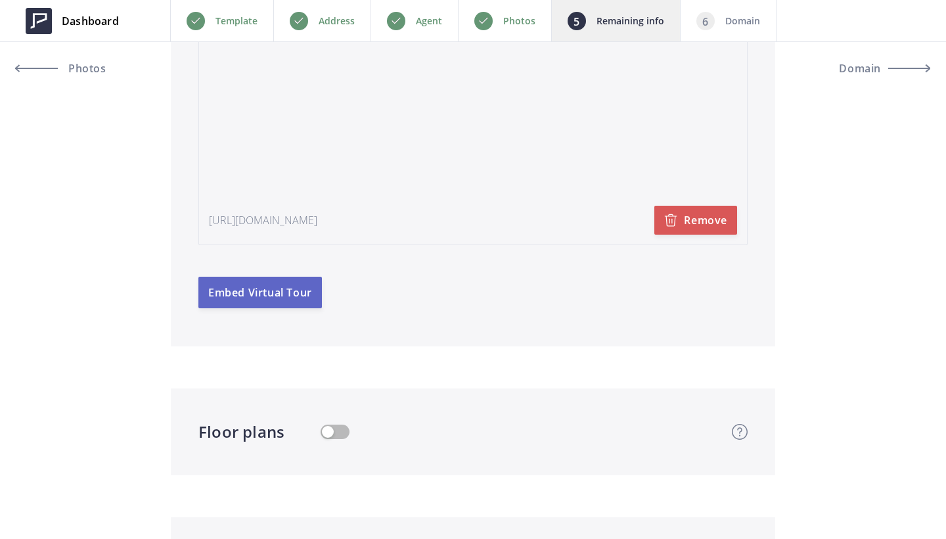
click at [299, 287] on button "Embed Virtual Tour" at bounding box center [260, 293] width 124 height 32
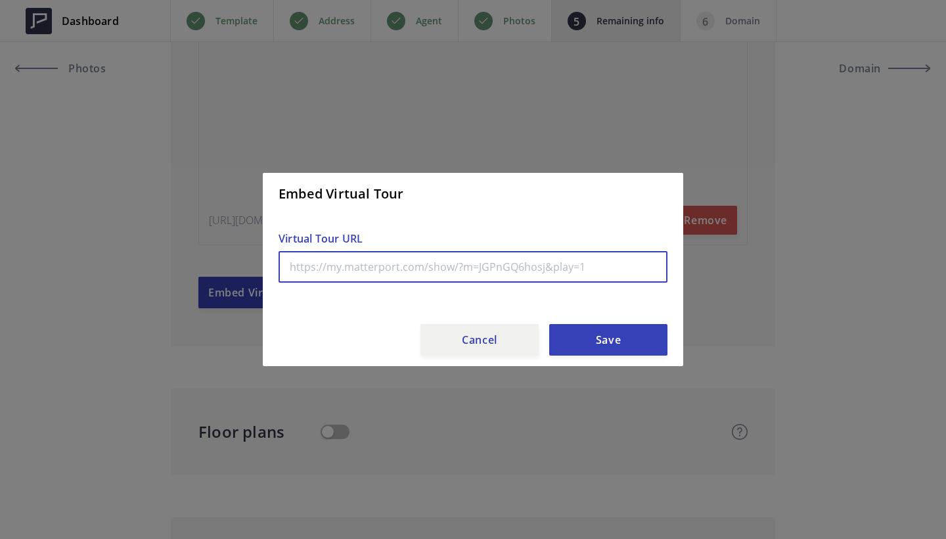
click at [375, 263] on input "text" at bounding box center [473, 267] width 389 height 32
paste input "https://my.matterport.com/show/?m=dzUZtRxHVE8&play=0"
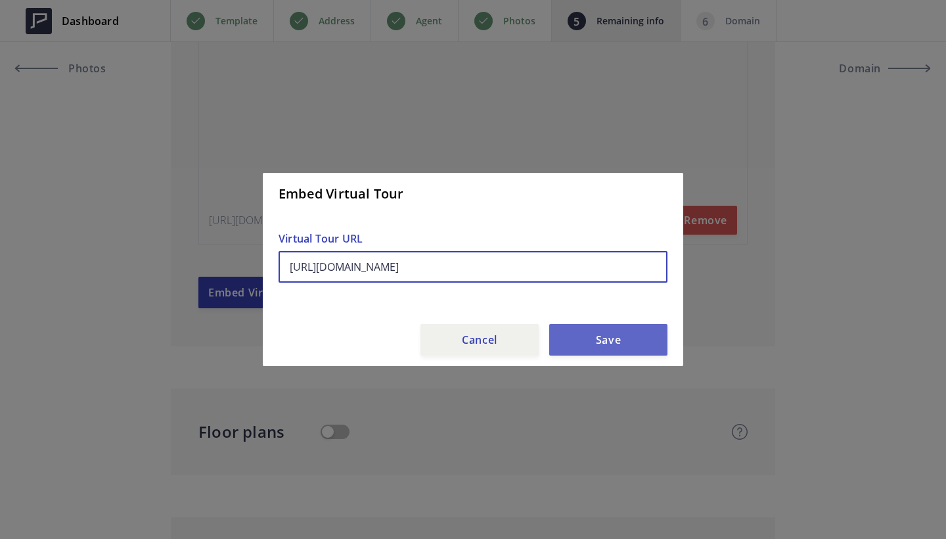
type input "https://my.matterport.com/show/?m=dzUZtRxHVE8&play=0"
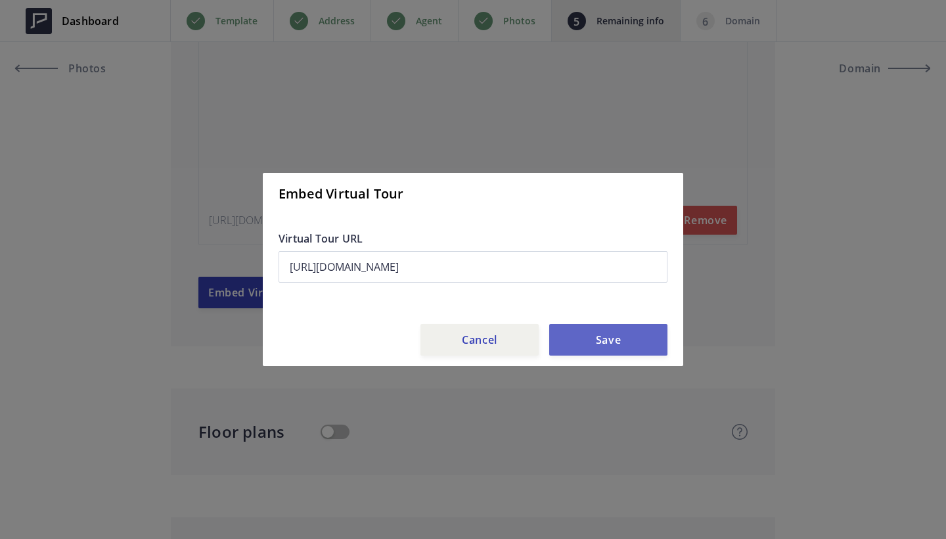
click at [612, 341] on button "Save" at bounding box center [608, 340] width 118 height 32
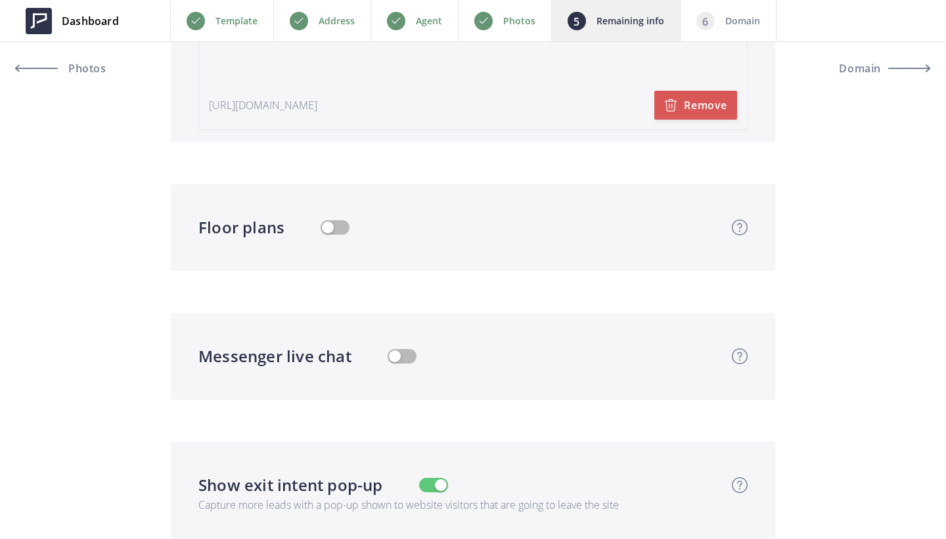
scroll to position [4138, 1]
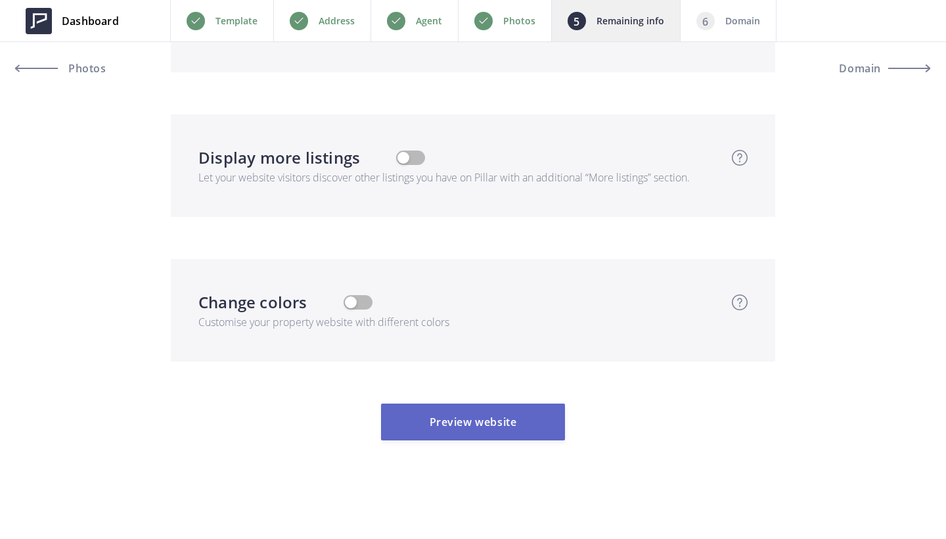
click at [494, 420] on button "Preview website" at bounding box center [473, 421] width 184 height 37
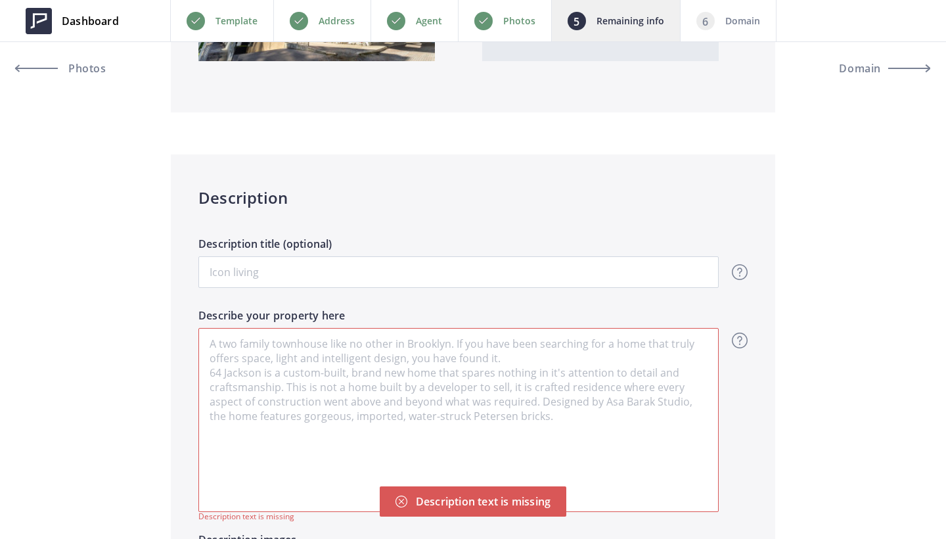
scroll to position [763, 0]
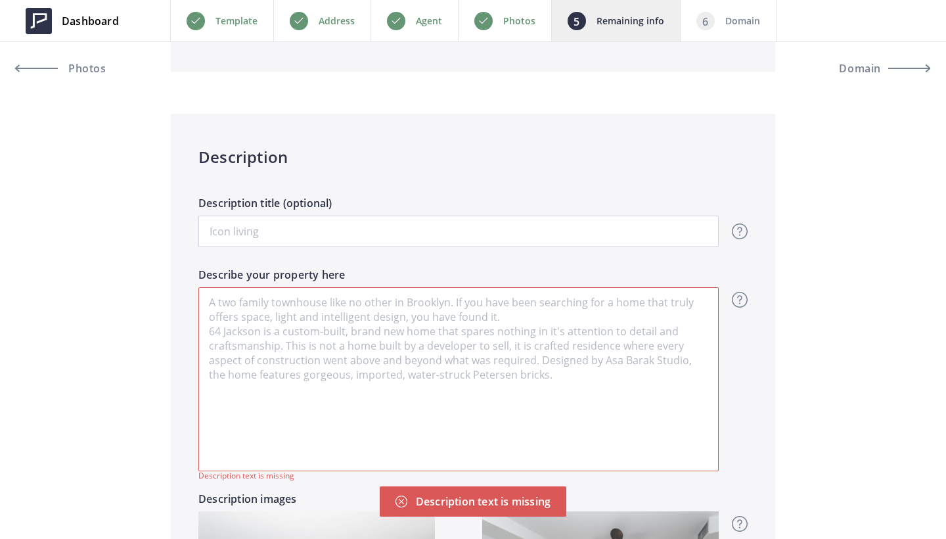
click at [413, 372] on textarea "Describe your property here" at bounding box center [458, 379] width 520 height 184
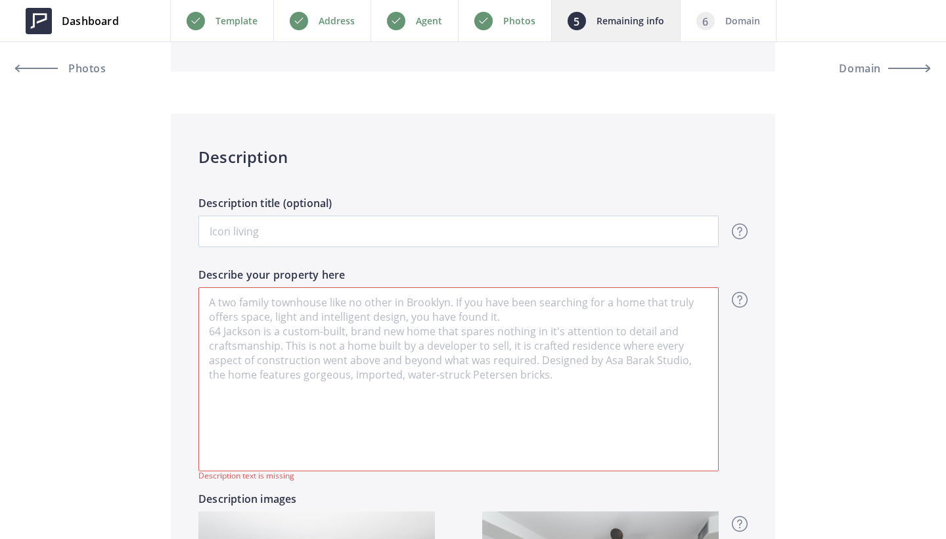
paste textarea "located in a high-demand area in Toronto"
type input "679,000"
type textarea "located in a high-demand area in Toronto"
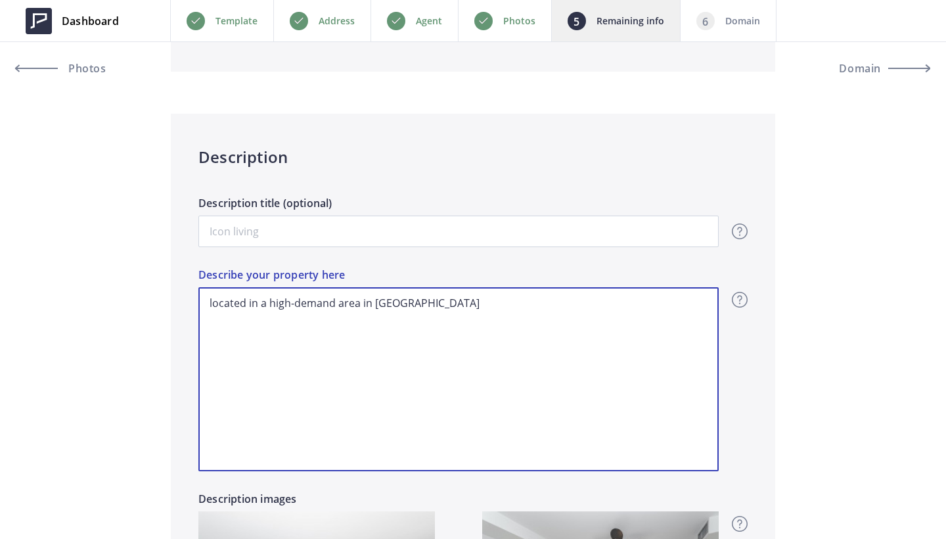
click at [211, 305] on textarea "located in a high-demand area in Toronto" at bounding box center [458, 379] width 520 height 184
type input "679,000"
type textarea "ocated in a high-demand area in Toronto"
type input "679,000"
type textarea "Located in a high-demand area in Toronto"
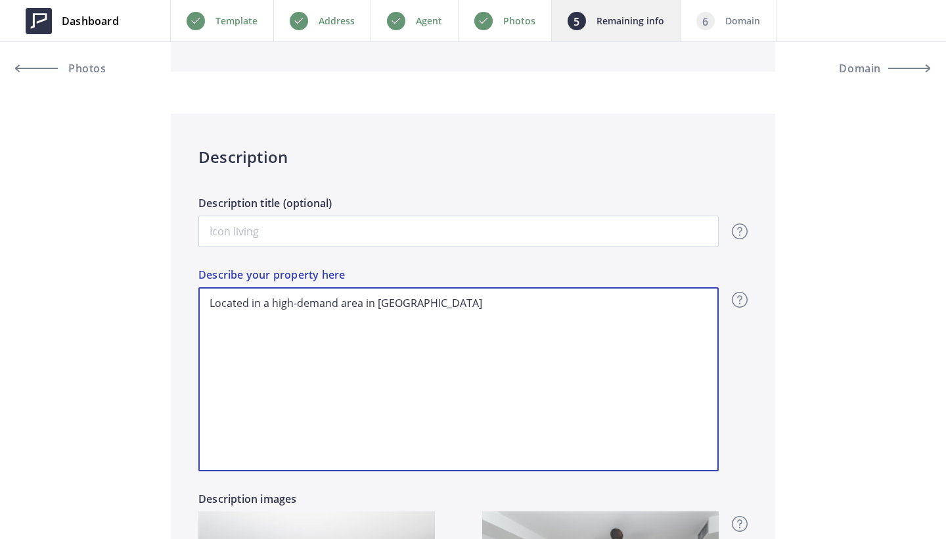
click at [428, 301] on textarea "Located in a high-demand area in Toronto" at bounding box center [458, 379] width 520 height 184
type input "679,000"
type textarea "Located in a high-demand area in Toronto."
type input "679,000"
type textarea "Located in a high-demand area in Toronto. T"
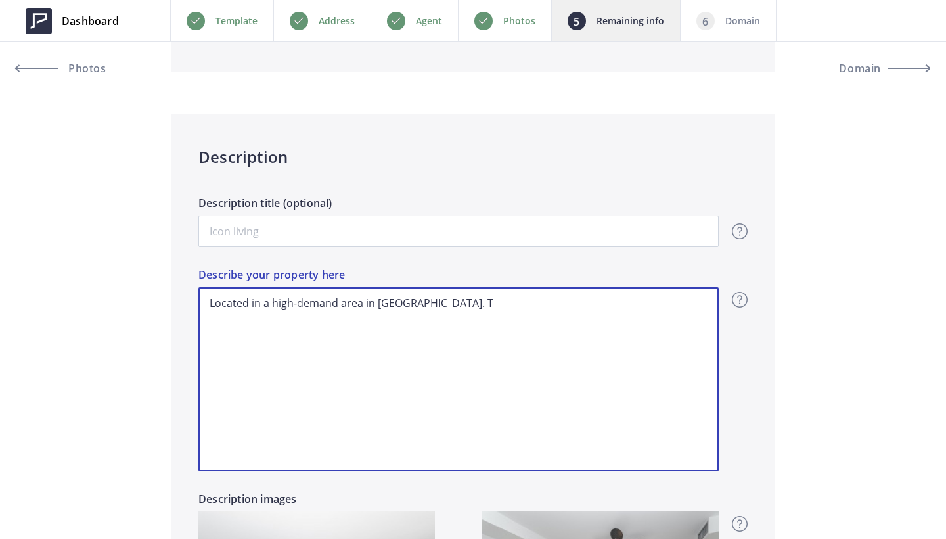
type input "679,000"
type textarea "Located in a high-demand area in Toronto. Th"
type input "679,000"
type textarea "Located in a high-demand area in Toronto. Thi"
type input "679,000"
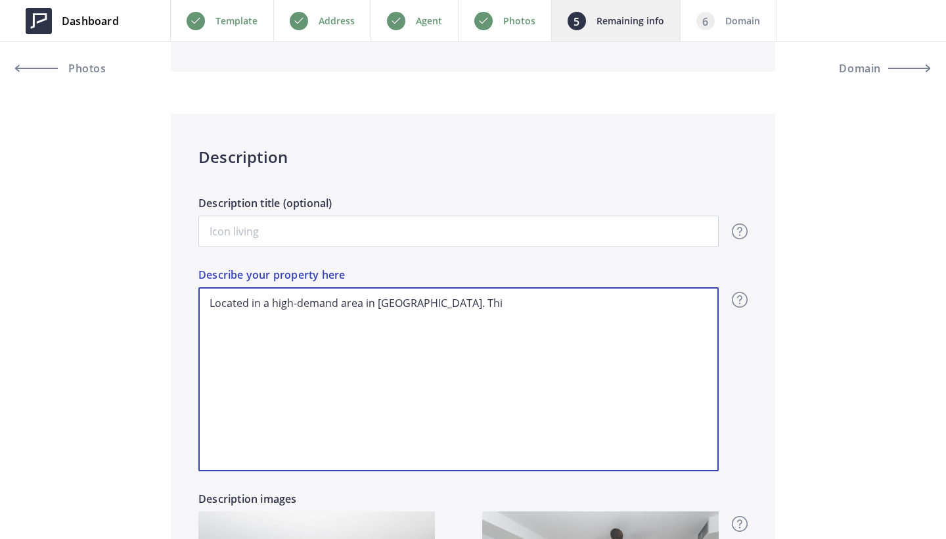
type textarea "Located in a high-demand area in Toronto. This"
type input "679,000"
type textarea "Located in a high-demand area in Toronto. This"
type input "679,000"
type textarea "Located in a high-demand area in Toronto. This 1"
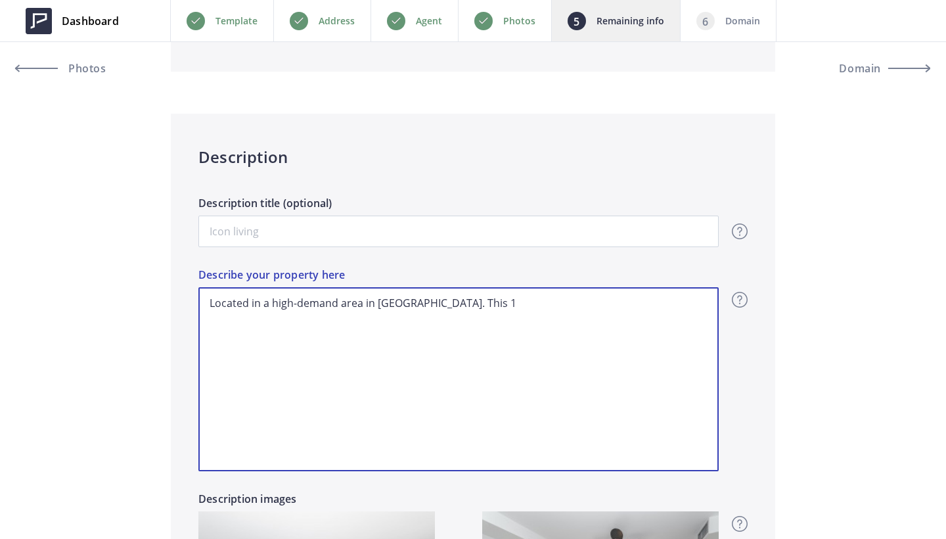
type input "679,000"
type textarea "Located in a high-demand area in Toronto. This 1"
type input "679,000"
type textarea "Located in a high-demand area in Toronto. This 1 B"
type input "679,000"
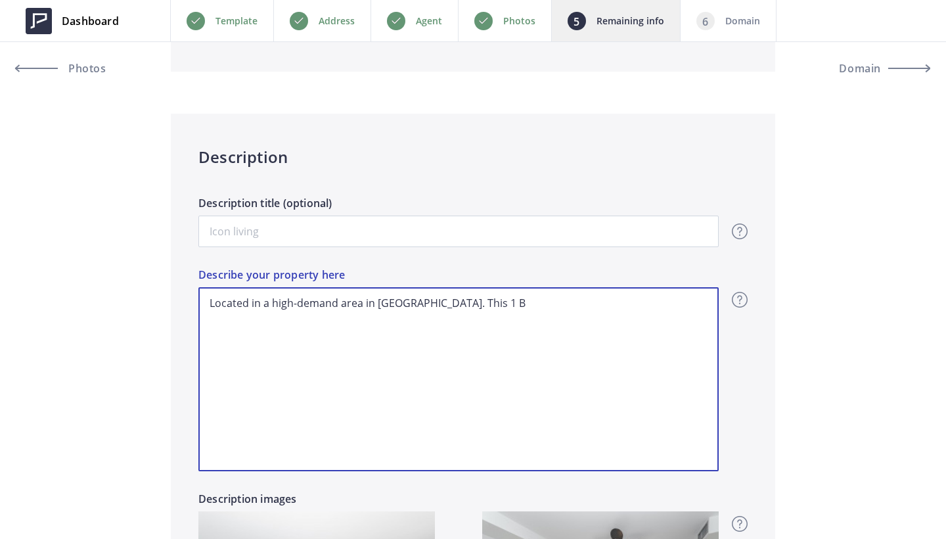
type textarea "Located in a high-demand area in Toronto. This 1 Be"
type input "679,000"
type textarea "Located in a high-demand area in Toronto. This 1 Bed"
type input "679,000"
type textarea "Located in a high-demand area in Toronto. This 1 Bedr"
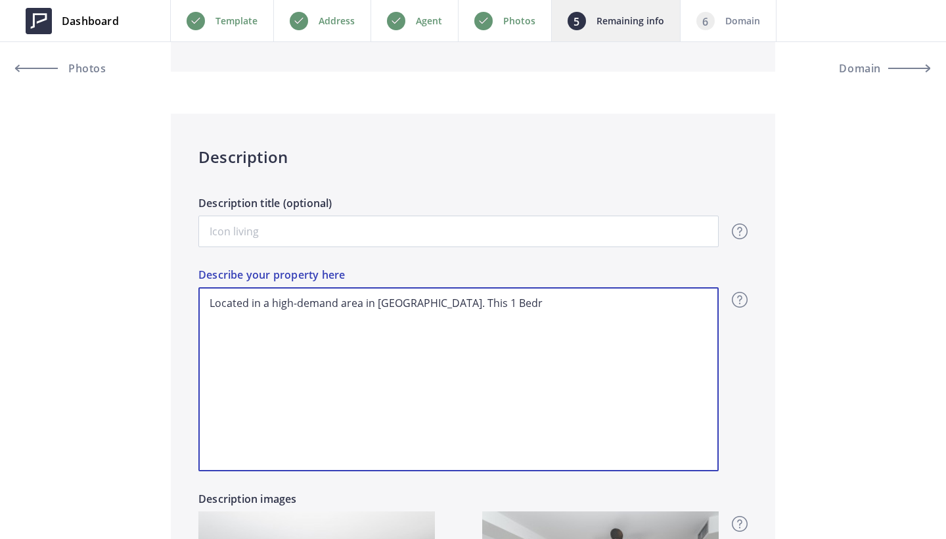
type input "679,000"
type textarea "Located in a high-demand area in Toronto. This 1 Bedro"
type input "679,000"
type textarea "Located in a high-demand area in Toronto. This 1 Bedroo"
type input "679,000"
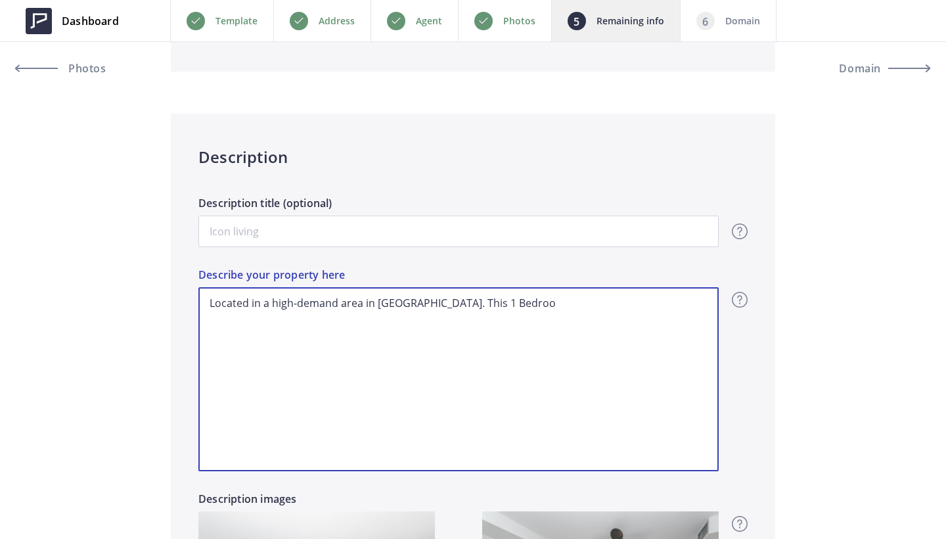
type textarea "Located in a high-demand area in Toronto. This 1 Bedroom"
type input "679,000"
type textarea "Located in a high-demand area in Toronto. This 1 Bedroom"
type input "679,000"
type textarea "Located in a high-demand area in Toronto. This 1 Bedroom 1"
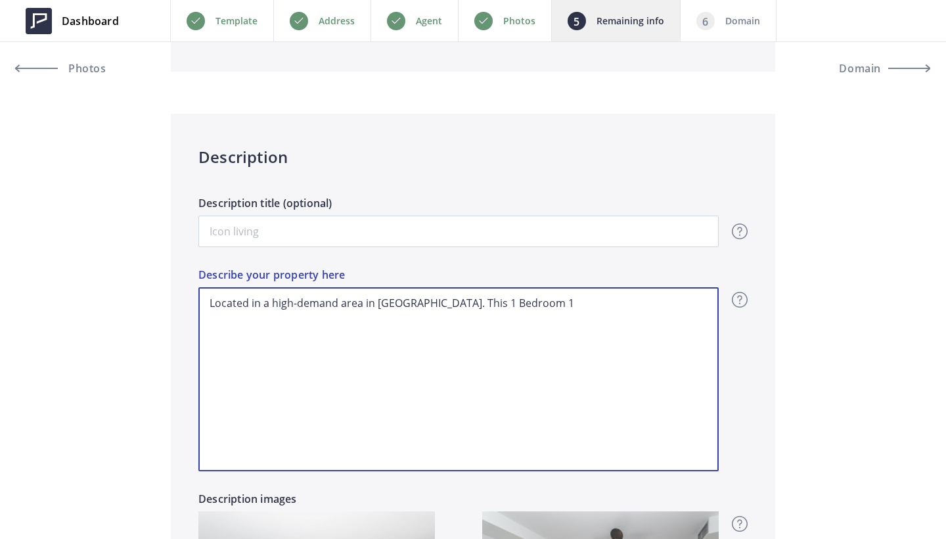
type input "679,000"
type textarea "Located in a high-demand area in Toronto. This 1 Bedroom 1"
type input "679,000"
type textarea "Located in a high-demand area in Toronto. This 1 Bedroom 1 B"
type input "679,000"
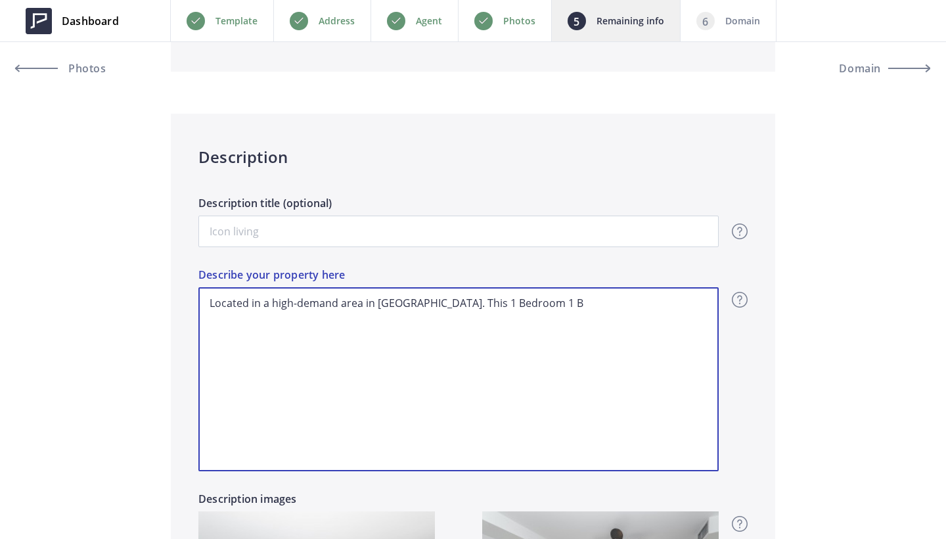
type textarea "Located in a high-demand area in Toronto. This 1 Bedroom 1 Ba"
type input "679,000"
type textarea "Located in a high-demand area in Toronto. This 1 Bedroom 1 Bat"
type input "679,000"
type textarea "Located in a high-demand area in Toronto. This 1 Bedroom 1 Batr"
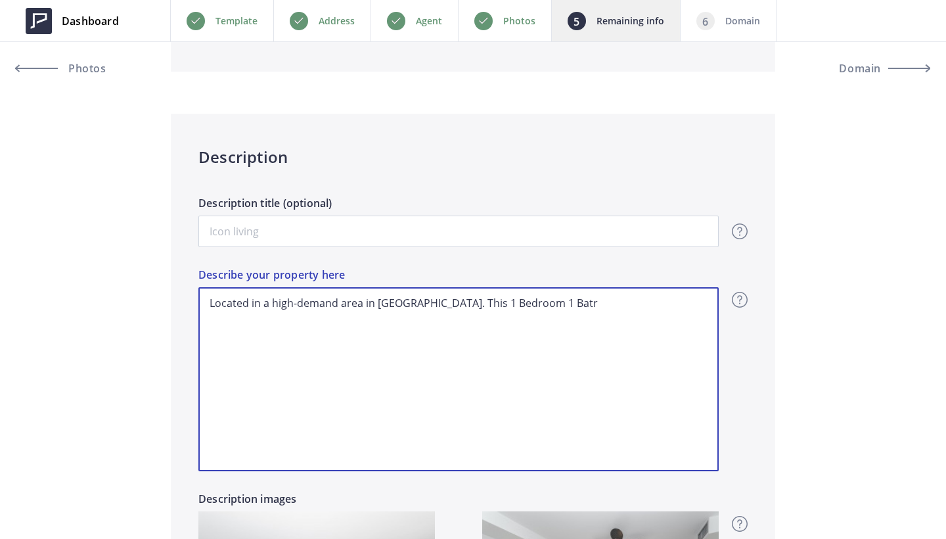
type input "679,000"
type textarea "Located in a high-demand area in Toronto. This 1 Bedroom 1 Batrh"
type input "679,000"
type textarea "Located in a high-demand area in Toronto. This 1 Bedroom 1 Batr"
type input "679,000"
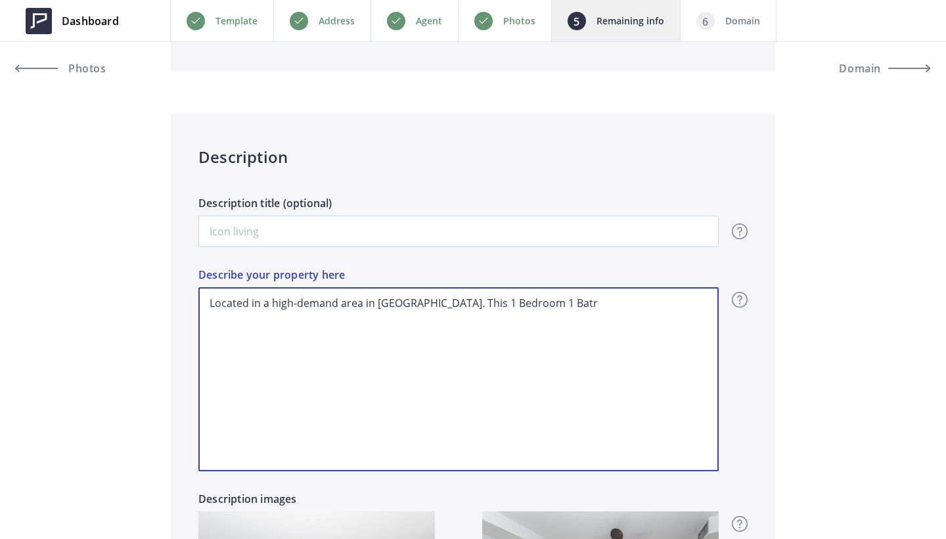
type textarea "Located in a high-demand area in Toronto. This 1 Bedroom 1 Bat"
type input "679,000"
type textarea "Located in a high-demand area in Toronto. This 1 Bedroom 1 Ba"
type input "679,000"
type textarea "Located in a high-demand area in Toronto. This 1 Bedroom 1 Bat"
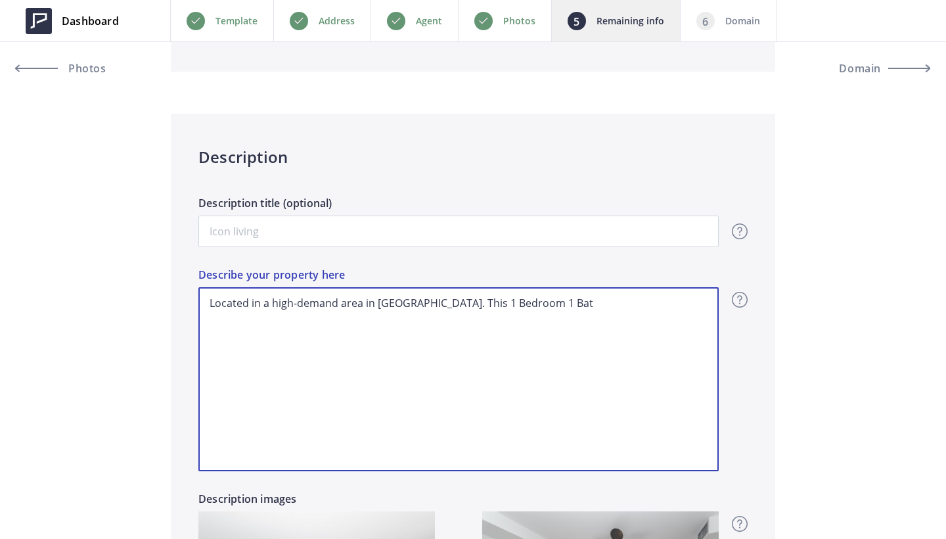
type input "679,000"
type textarea "Located in a high-demand area in Toronto. This 1 Bedroom 1 Bath"
type input "679,000"
type textarea "Located in a high-demand area in Toronto. This 1 Bedroom 1 Bath"
type input "679,000"
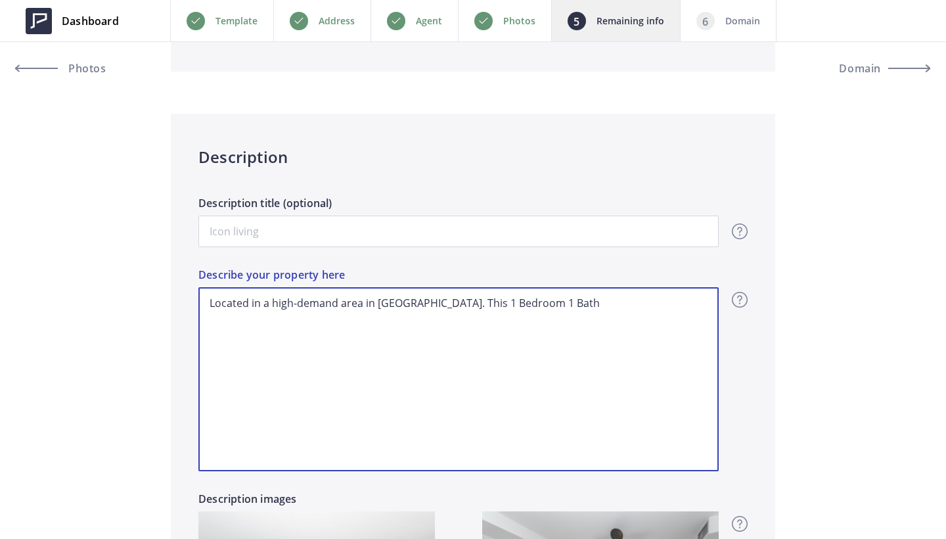
type textarea "Located in a high-demand area in Toronto. This 1 Bedroom 1 Bath f"
type input "679,000"
type textarea "Located in a high-demand area in Toronto. This 1 Bedroom 1 Bath fe"
type input "679,000"
type textarea "Located in a high-demand area in Toronto. This 1 Bedroom 1 Bath fea"
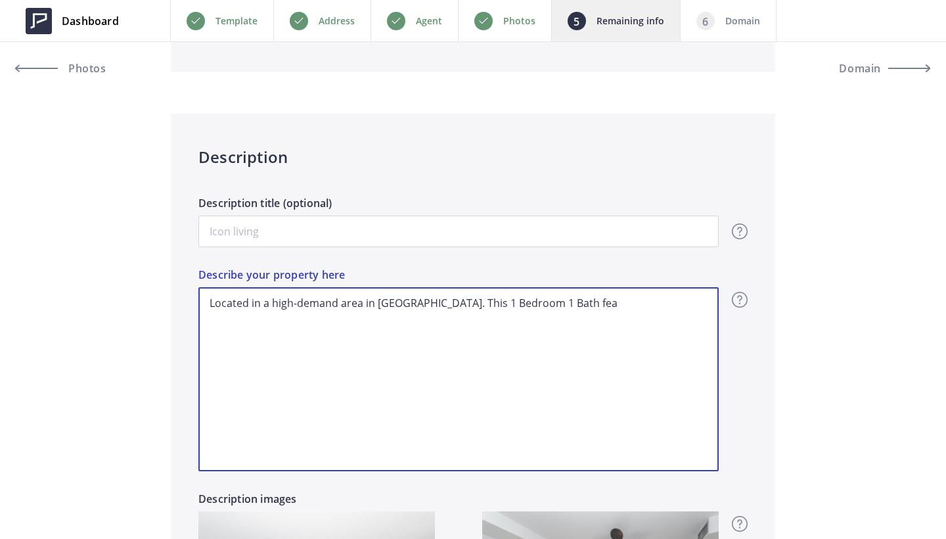
type input "679,000"
type textarea "Located in a high-demand area in Toronto. This 1 Bedroom 1 Bath feat"
type input "679,000"
type textarea "Located in a high-demand area in Toronto. This 1 Bedroom 1 Bath featu"
type input "679,000"
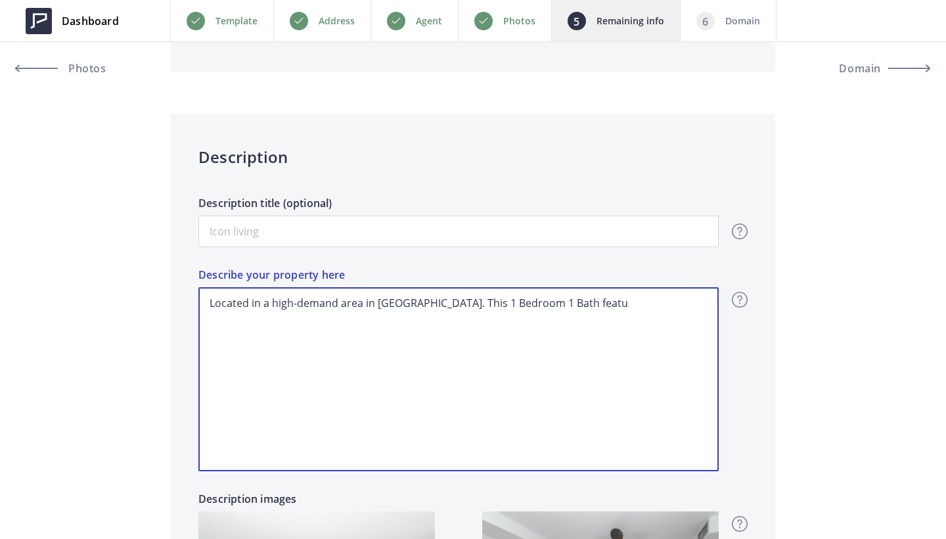
type textarea "Located in a high-demand area in Toronto. This 1 Bedroom 1 Bath featur"
type input "679,000"
type textarea "Located in a high-demand area in Toronto. This 1 Bedroom 1 Bath feature"
type input "679,000"
type textarea "Located in a high-demand area in Toronto. This 1 Bedroom 1 Bath features"
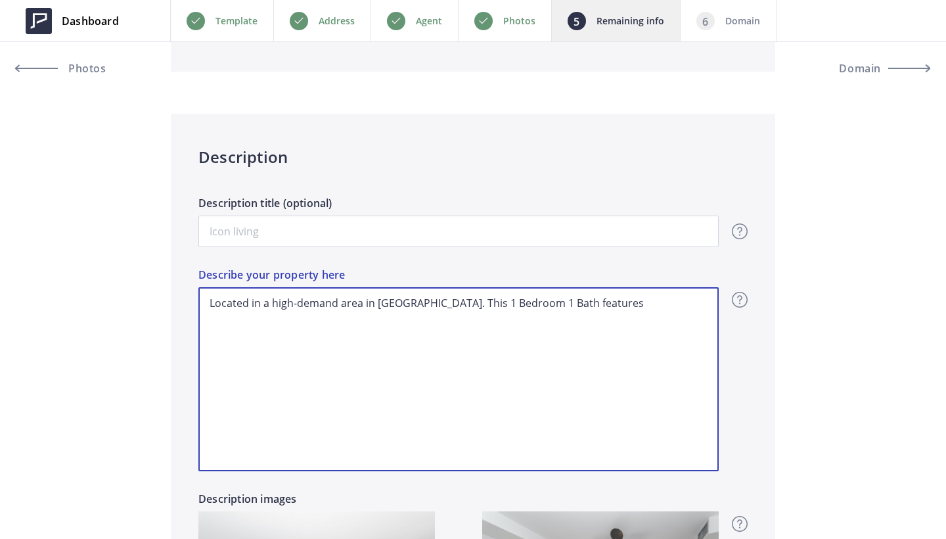
type input "679,000"
type textarea "Located in a high-demand area in Toronto. This 1 Bedroom 1 Bath features"
type input "679,000"
type textarea "Located in a high-demand area in Toronto. This 1 Bedroom 1 Bath features h"
type input "679,000"
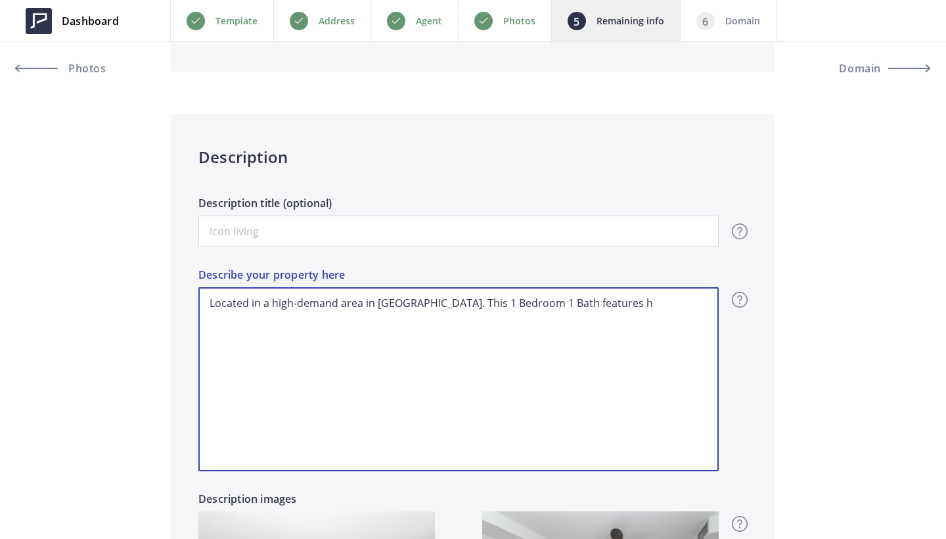
type textarea "Located in a high-demand area in Toronto. This 1 Bedroom 1 Bath features ha"
type input "679,000"
type textarea "Located in a high-demand area in Toronto. This 1 Bedroom 1 Bath features har"
type input "679,000"
type textarea "Located in a high-demand area in Toronto. This 1 Bedroom 1 Bath features hard"
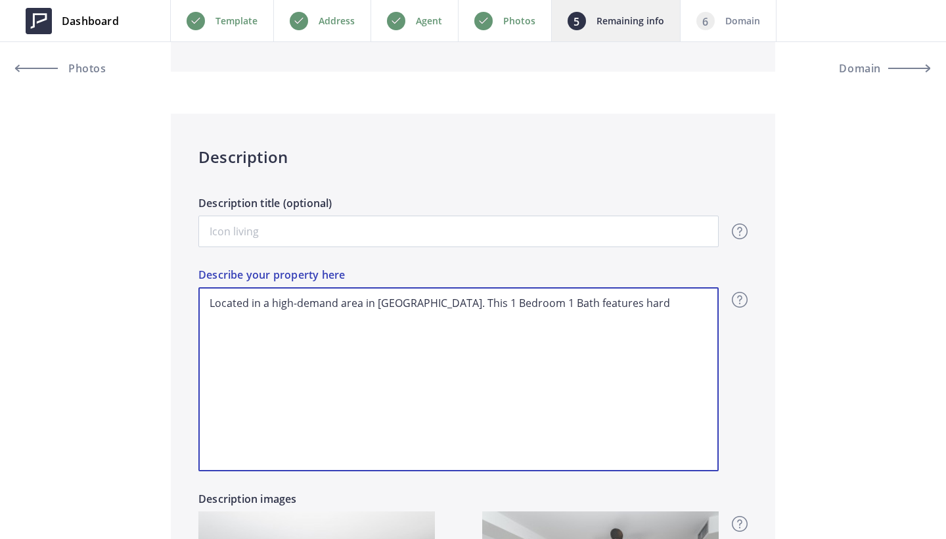
type input "679,000"
type textarea "Located in a high-demand area in Toronto. This 1 Bedroom 1 Bath features hardw"
type input "679,000"
type textarea "Located in a high-demand area in Toronto. This 1 Bedroom 1 Bath features hardwo"
type input "679,000"
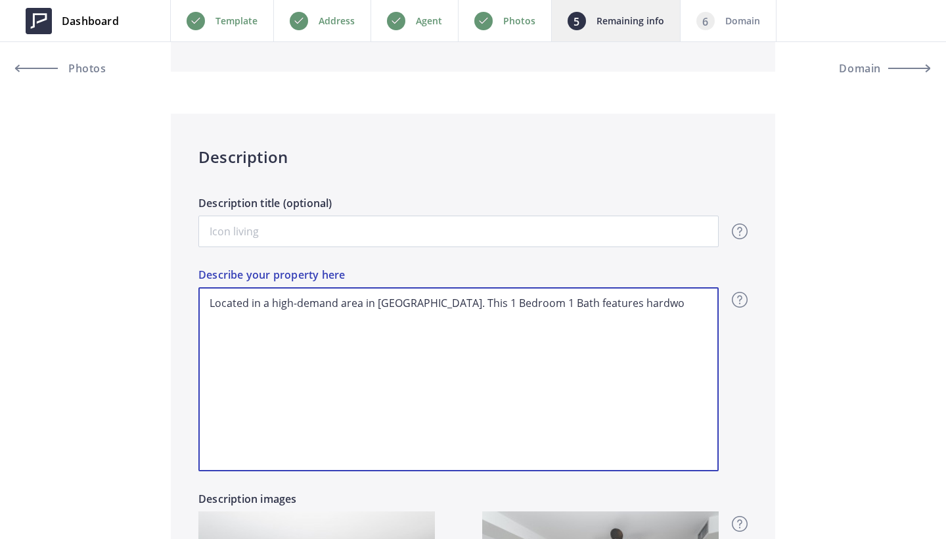
type textarea "Located in a high-demand area in Toronto. This 1 Bedroom 1 Bath features hardwoo"
type input "679,000"
type textarea "Located in a high-demand area in Toronto. This 1 Bedroom 1 Bath features hardwo…"
type input "679,000"
type textarea "Located in a high-demand area in Toronto. This 1 Bedroom 1 Bath features hardwo…"
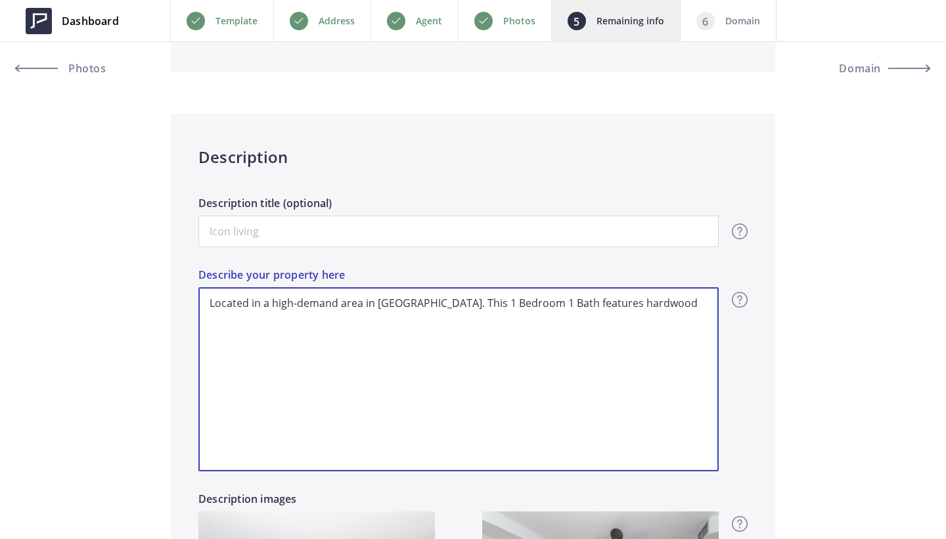
type input "679,000"
type textarea "Located in a high-demand area in Toronto. This 1 Bedroom 1 Bath features hardwo…"
type input "679,000"
type textarea "Located in a high-demand area in Toronto. This 1 Bedroom 1 Bath features hardwo…"
type input "679,000"
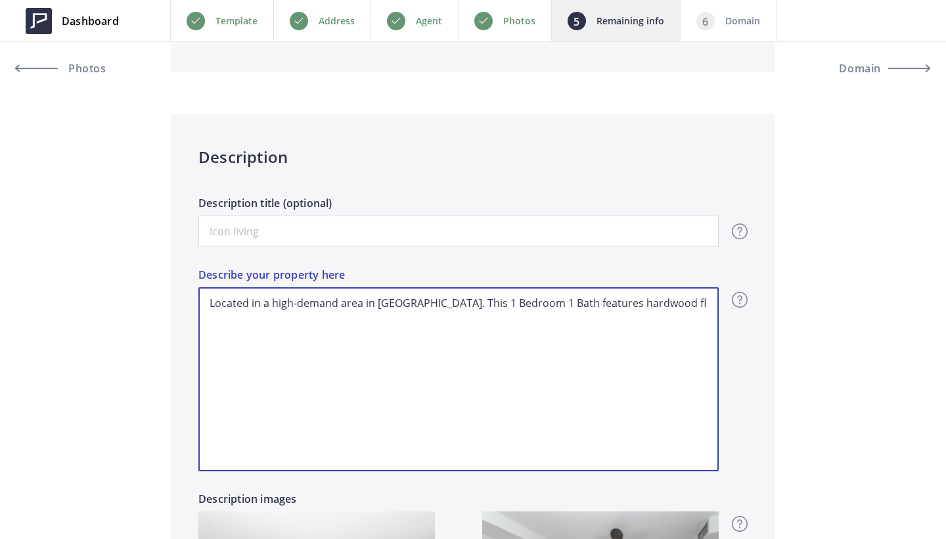
type textarea "Located in a high-demand area in Toronto. This 1 Bedroom 1 Bath features hardwo…"
type input "679,000"
type textarea "Located in a high-demand area in Toronto. This 1 Bedroom 1 Bath features hardwo…"
type input "679,000"
type textarea "Located in a high-demand area in Toronto. This 1 Bedroom 1 Bath features hardwo…"
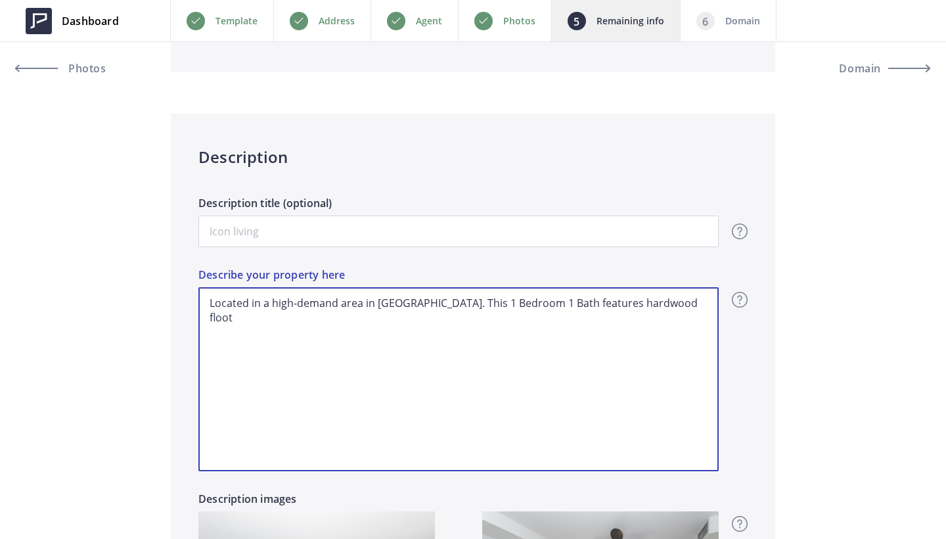
type input "679,000"
type textarea "Located in a high-demand area in Toronto. This 1 Bedroom 1 Bath features hardwo…"
type input "679,000"
type textarea "Located in a high-demand area in Toronto. This 1 Bedroom 1 Bath features hardwo…"
type input "679,000"
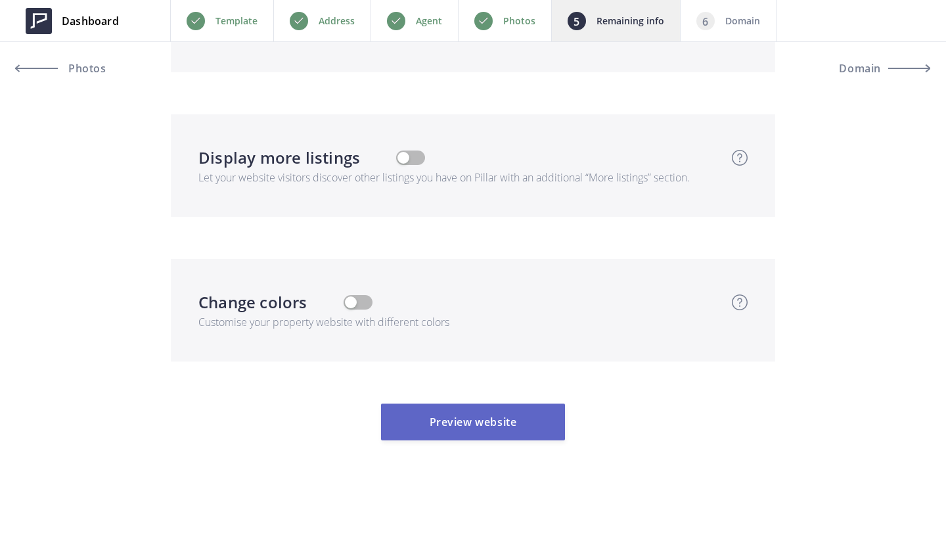
scroll to position [4822, 0]
click at [473, 438] on button "Preview website" at bounding box center [473, 421] width 184 height 37
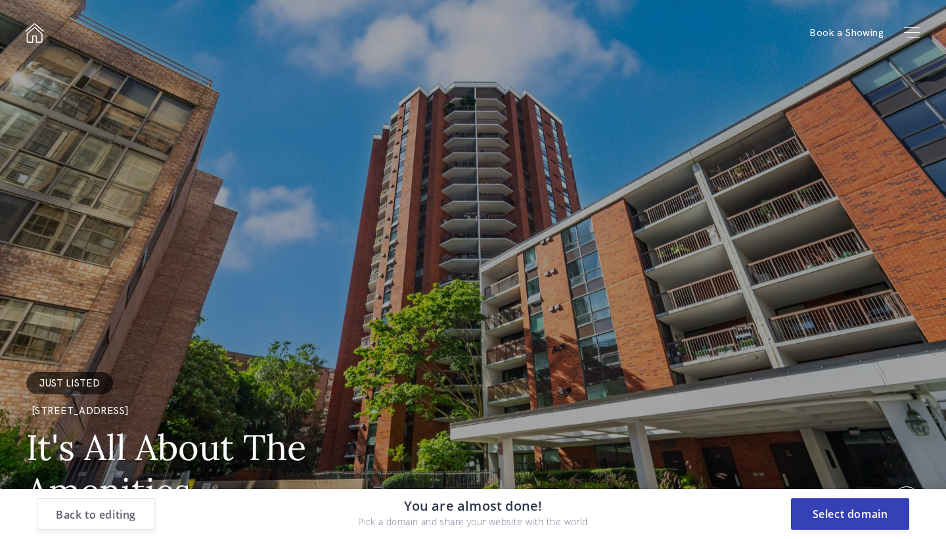
scroll to position [0, 0]
click at [116, 524] on button "Back to editing" at bounding box center [96, 514] width 118 height 32
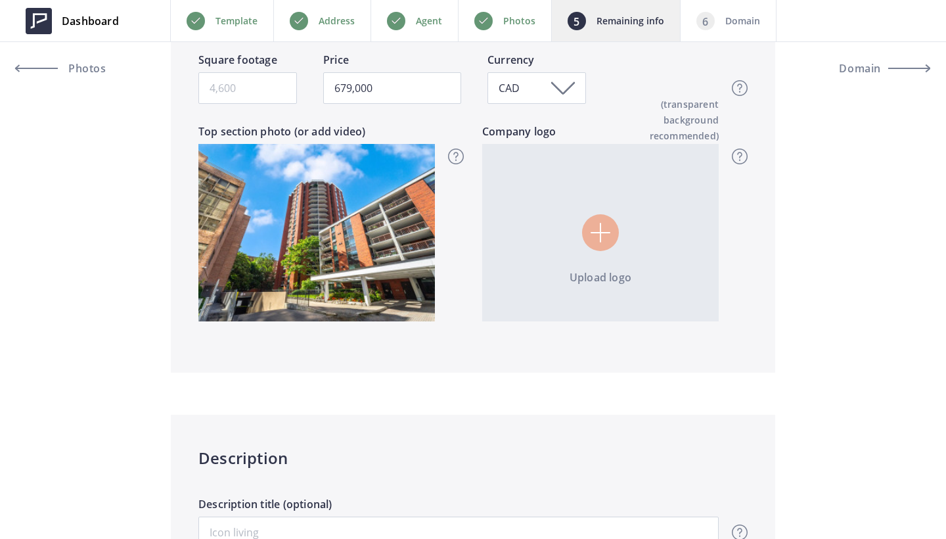
scroll to position [503, 0]
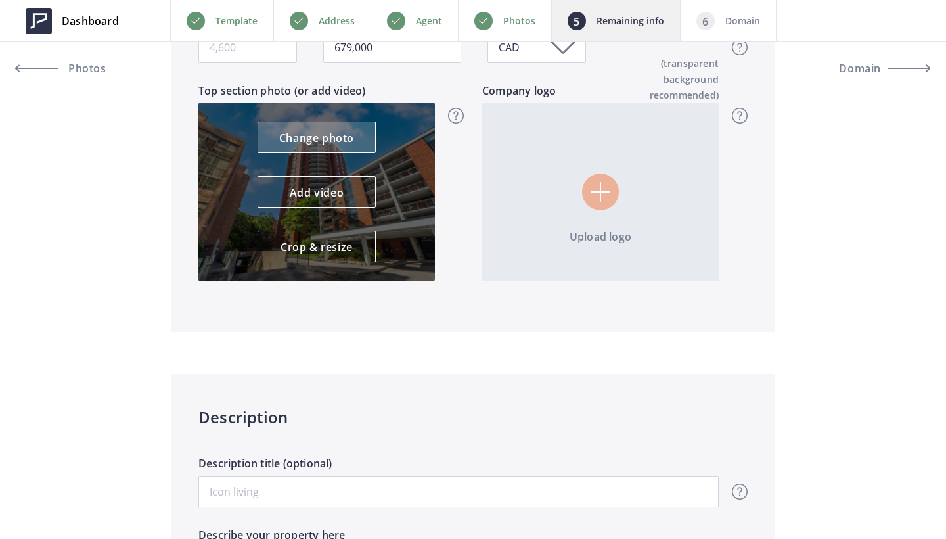
click at [324, 132] on link "Change photo" at bounding box center [317, 138] width 118 height 32
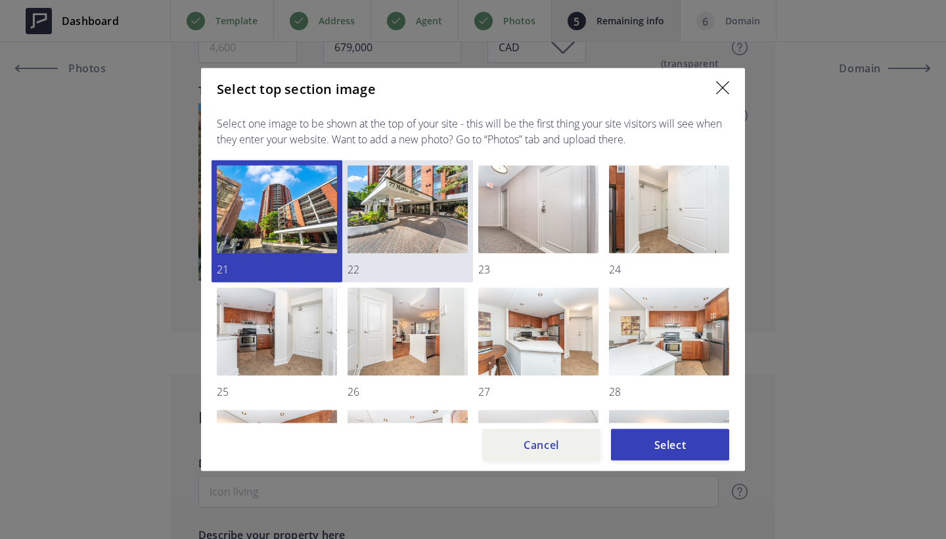
click at [424, 202] on img at bounding box center [408, 210] width 120 height 88
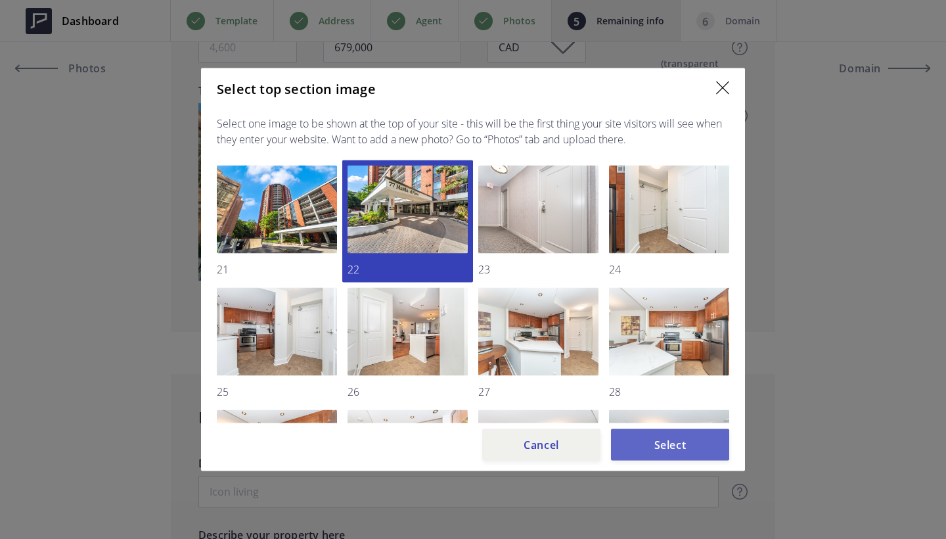
click at [710, 447] on button "Select" at bounding box center [670, 445] width 118 height 32
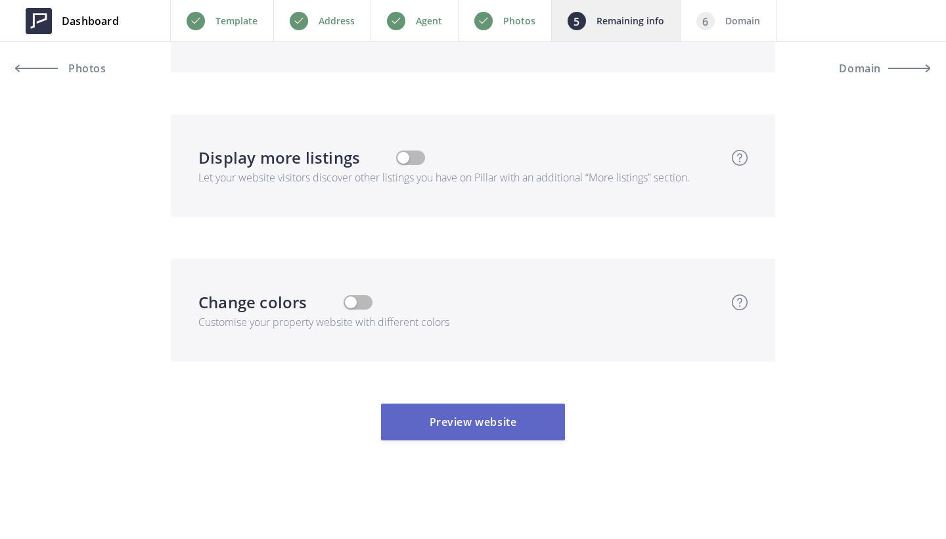
scroll to position [4010, 0]
click at [523, 428] on button "Preview website" at bounding box center [473, 421] width 184 height 37
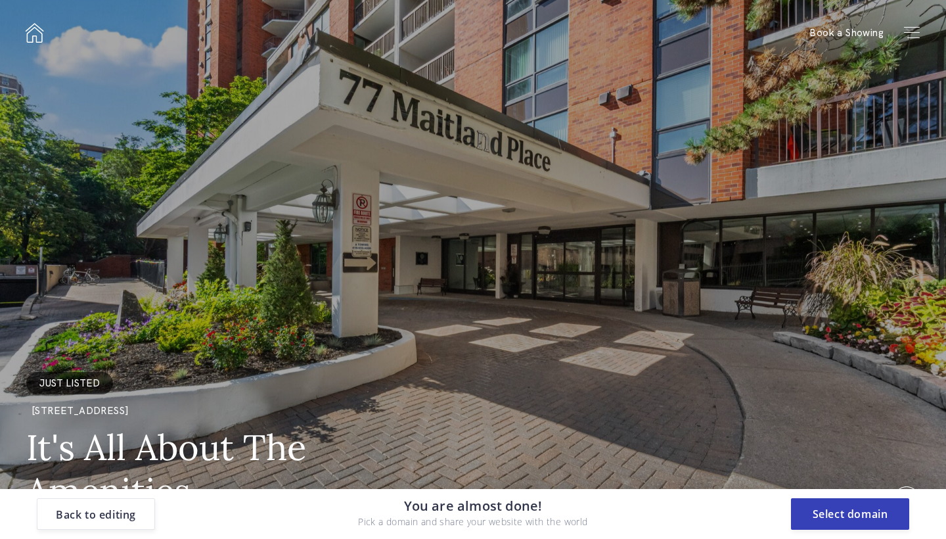
scroll to position [0, 0]
click at [835, 514] on button "Select domain" at bounding box center [850, 514] width 118 height 32
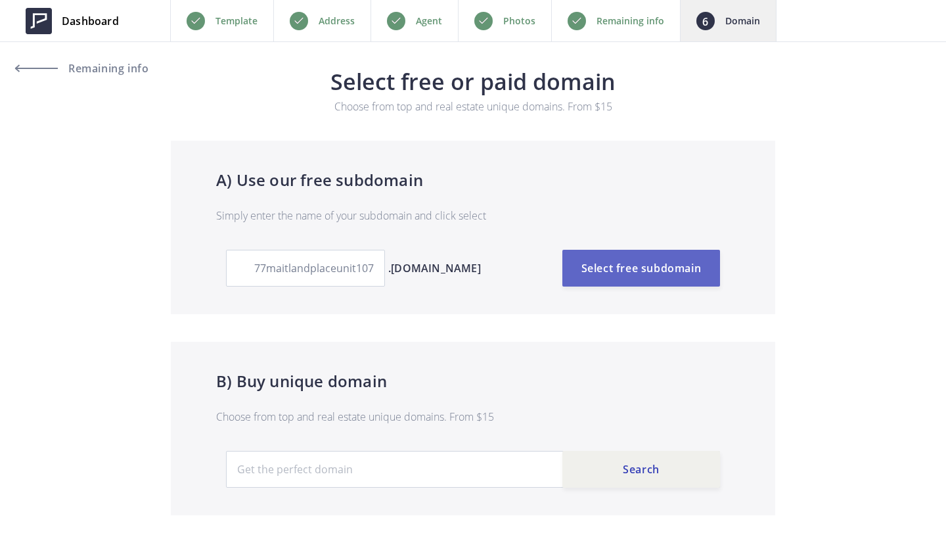
click at [666, 275] on button "Select free subdomain" at bounding box center [641, 268] width 158 height 37
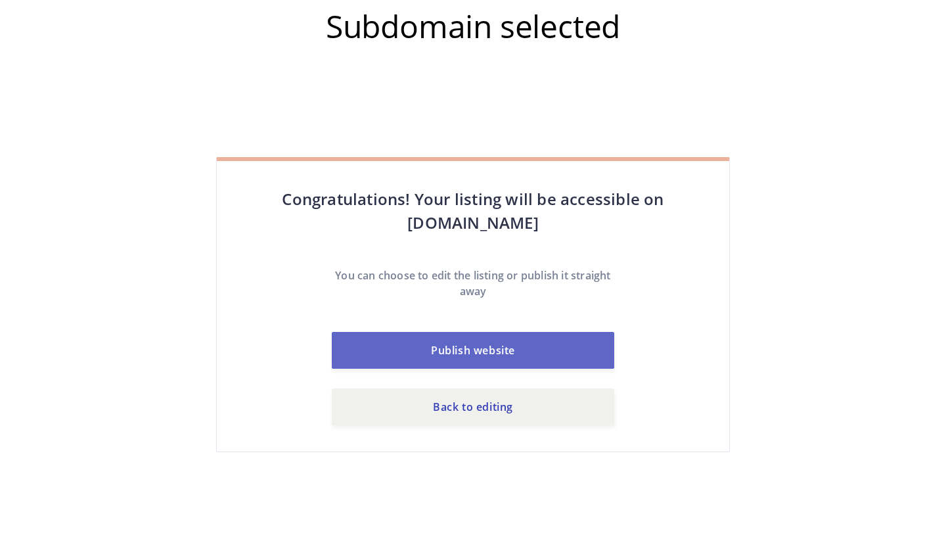
click at [514, 341] on button "Publish website" at bounding box center [473, 350] width 283 height 37
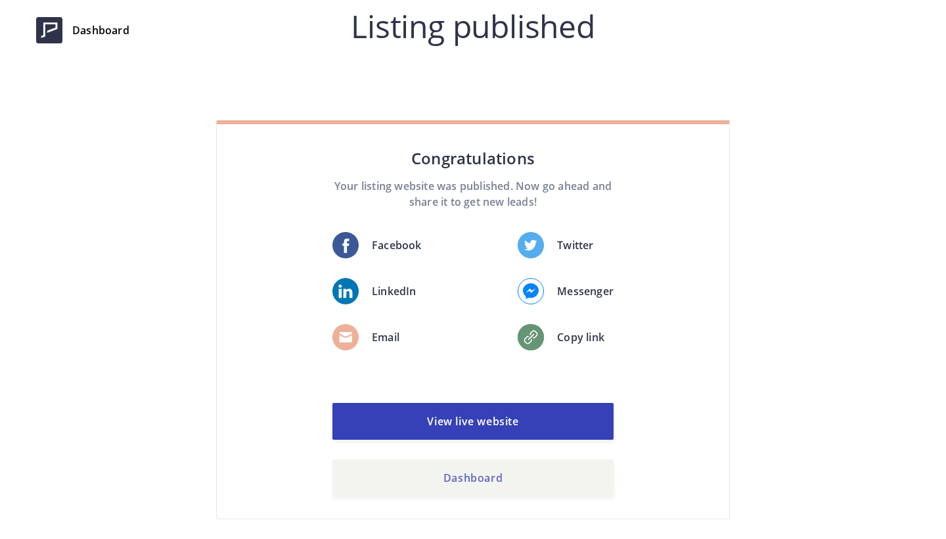
click at [464, 477] on link "Dashboard" at bounding box center [472, 477] width 281 height 37
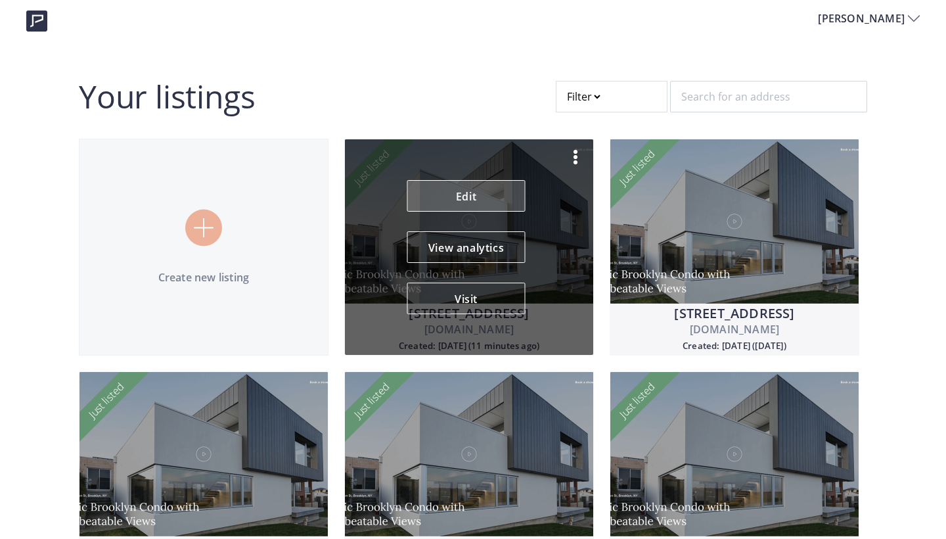
scroll to position [-1, 0]
click at [464, 190] on link "Edit" at bounding box center [466, 196] width 118 height 32
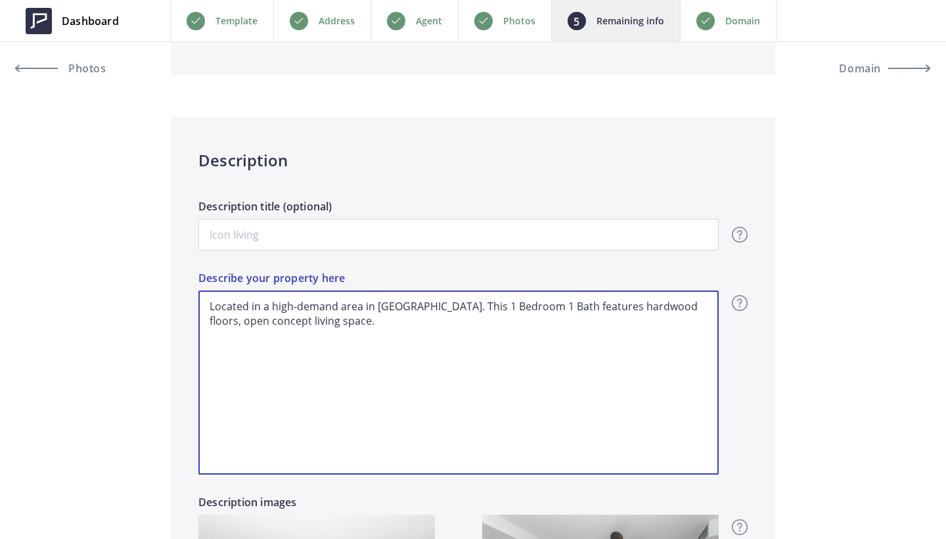
drag, startPoint x: 304, startPoint y: 327, endPoint x: 165, endPoint y: 288, distance: 144.4
paste textarea "Welcome to Celebrity Place, where luxury meets vibrant city living! Unit Is Sit…"
type textarea "Welcome to Celebrity Place, where luxury meets vibrant city living! Unit Is Sit…"
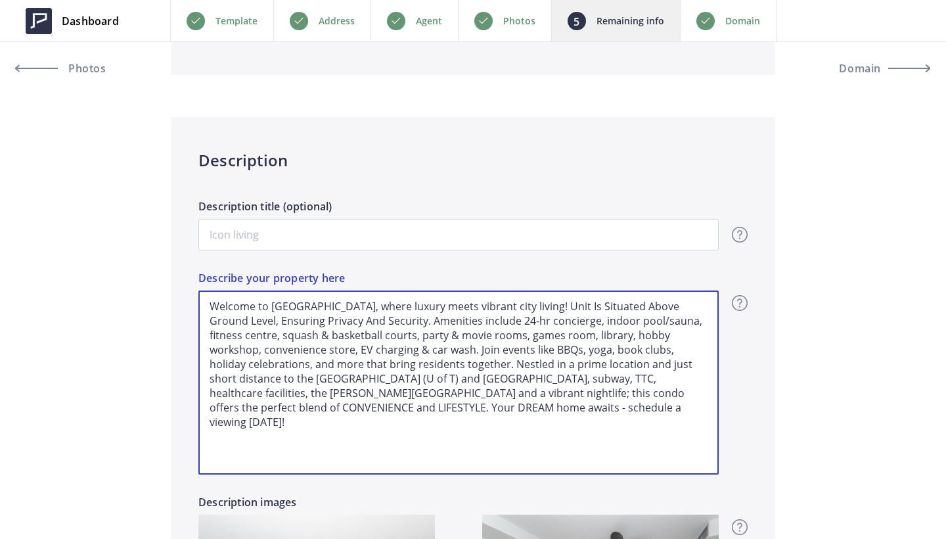
type input "679,000"
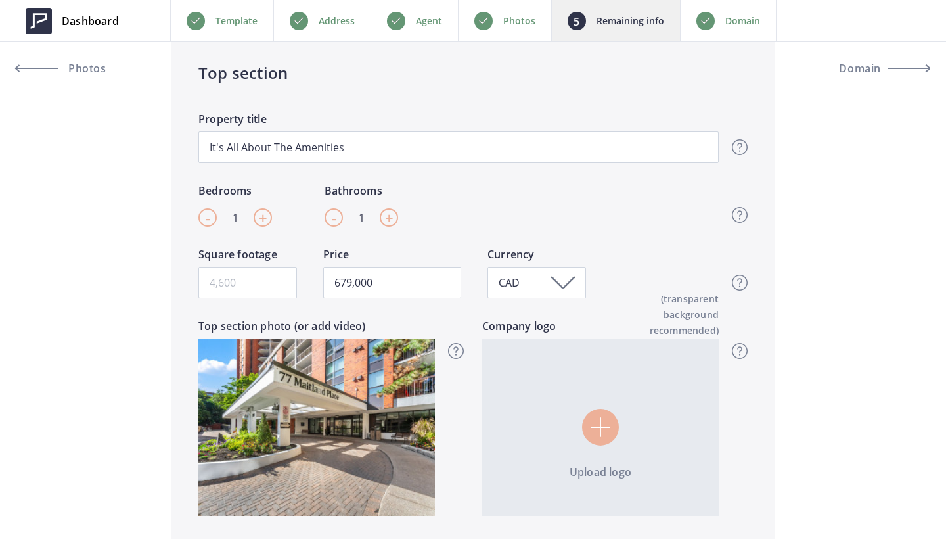
scroll to position [438, 0]
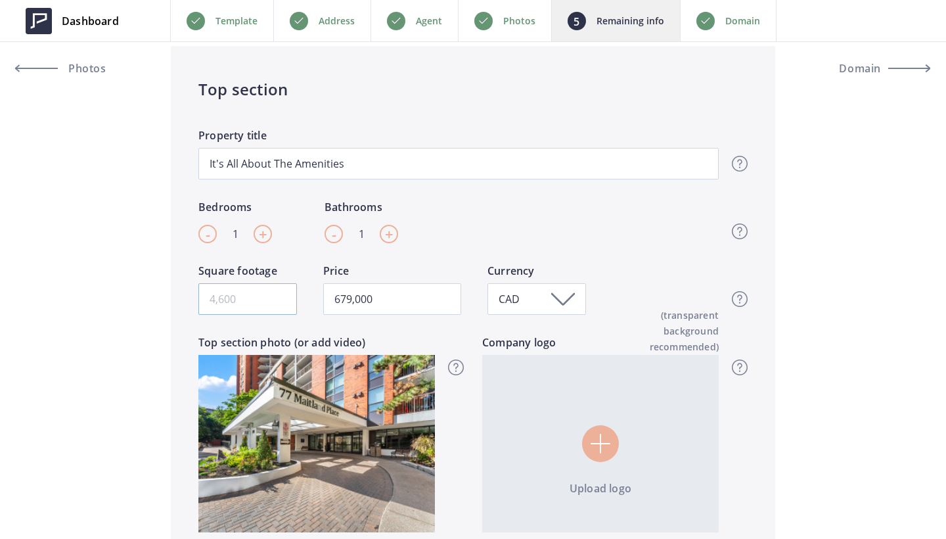
type textarea "Welcome to [GEOGRAPHIC_DATA], where luxury meets vibrant city living! Unit Is S…"
click at [233, 304] on input "Square footage" at bounding box center [247, 299] width 99 height 32
type input "8"
type input "679,000"
type input "86"
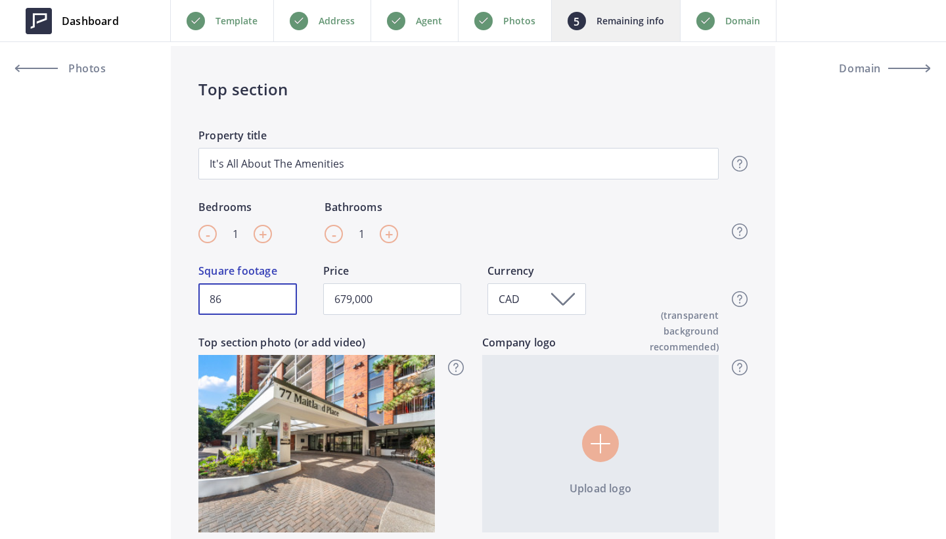
type input "679,000"
type input "861"
type input "679,000"
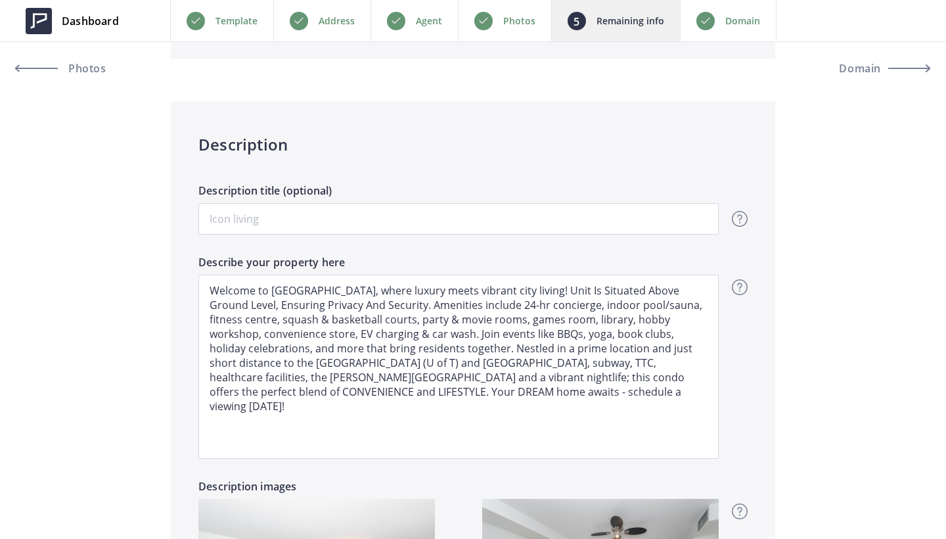
scroll to position [973, 0]
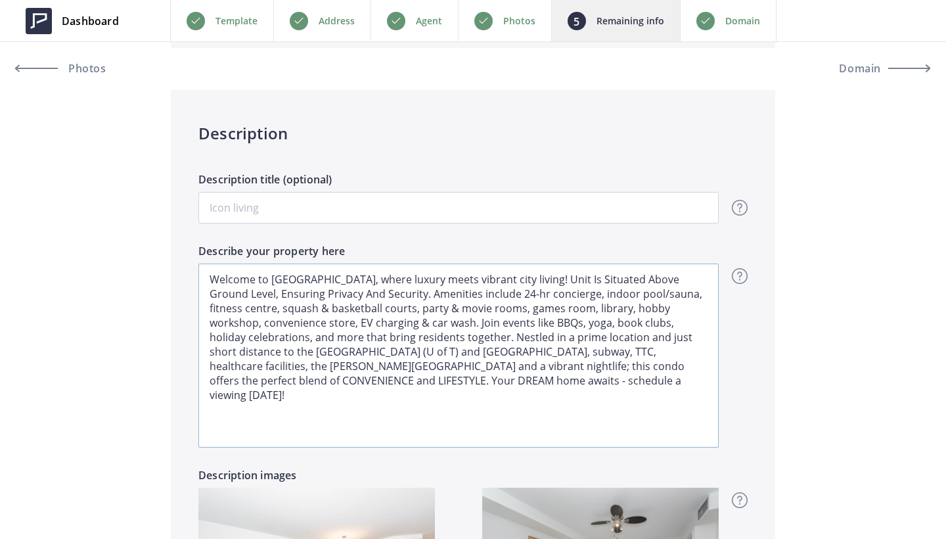
type input "861"
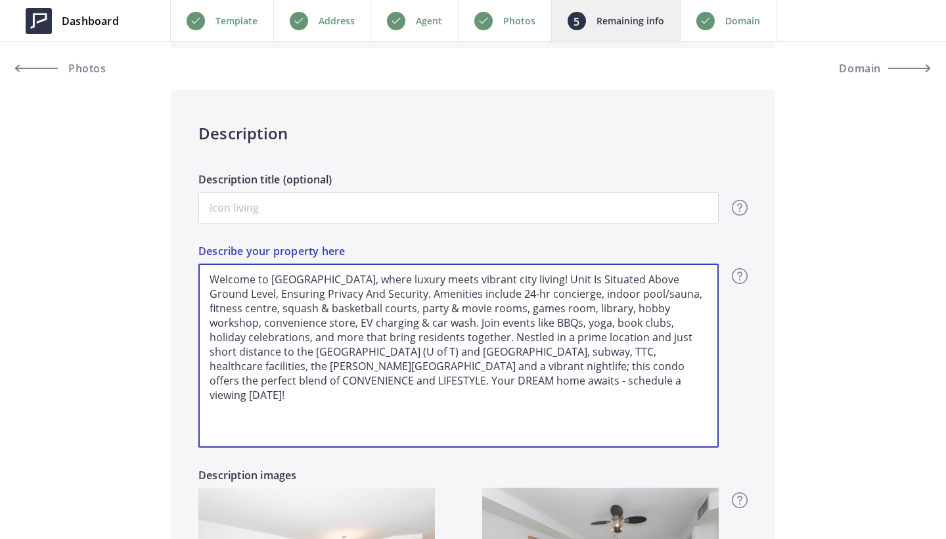
drag, startPoint x: 535, startPoint y: 280, endPoint x: 124, endPoint y: 255, distance: 412.7
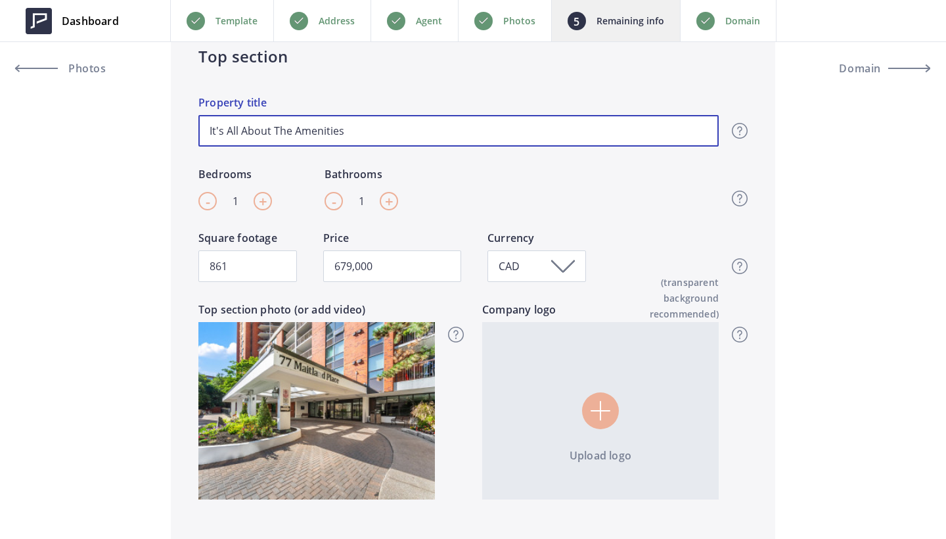
drag, startPoint x: 385, startPoint y: 136, endPoint x: 41, endPoint y: 133, distance: 344.3
paste input "Welcome to Celebrity Place, where luxury meets vibrant c"
type input "Welcome to Celebrity Place, where luxury meets vibrant c"
type input "679,000"
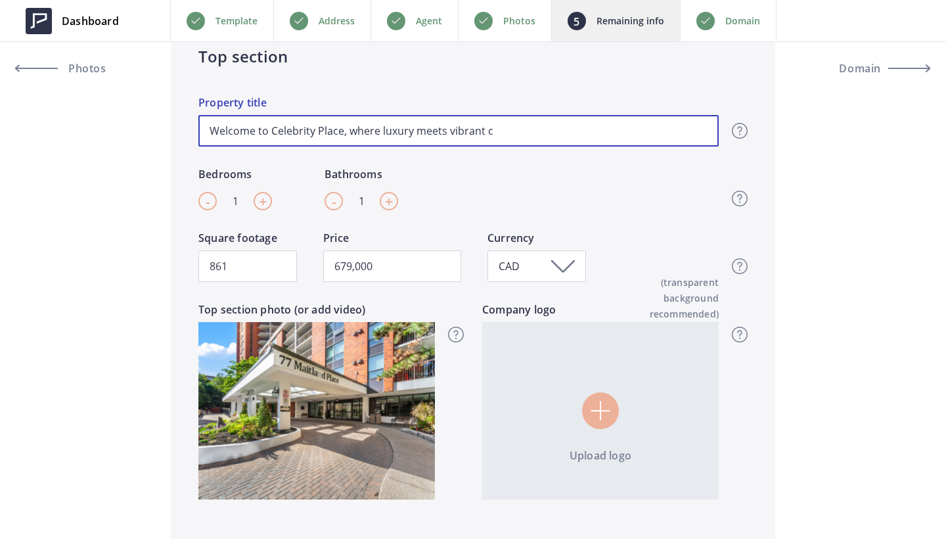
drag, startPoint x: 343, startPoint y: 131, endPoint x: 271, endPoint y: 129, distance: 72.3
click at [271, 129] on input "Welcome to Celebrity Place, where luxury meets vibrant c" at bounding box center [458, 131] width 520 height 32
type input "Welcome to M, where luxury meets vibrant c"
type input "679,000"
type input "Welcome to Ma, where luxury meets vibrant c"
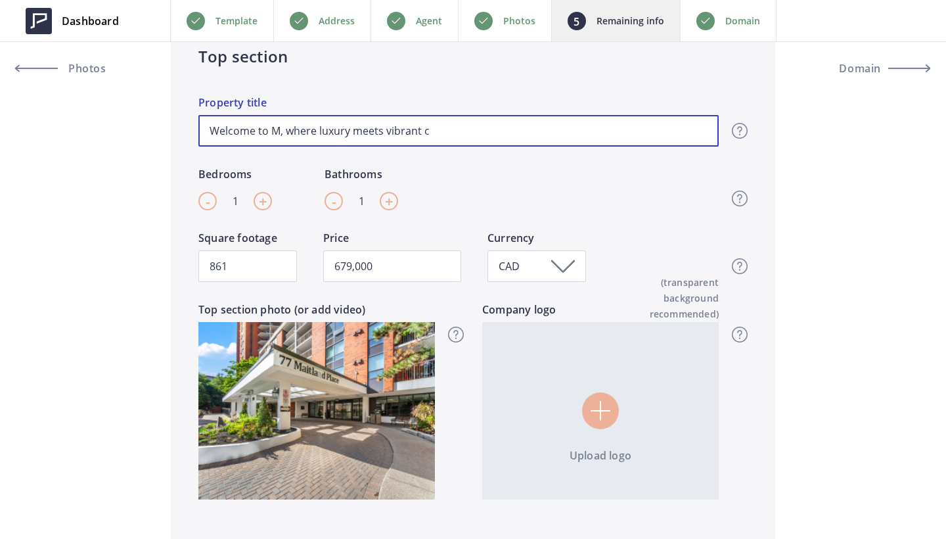
type input "679,000"
type input "Welcome to Mai, where luxury meets vibrant c"
type input "679,000"
type input "Welcome to Mait, where luxury meets vibrant c"
type input "679,000"
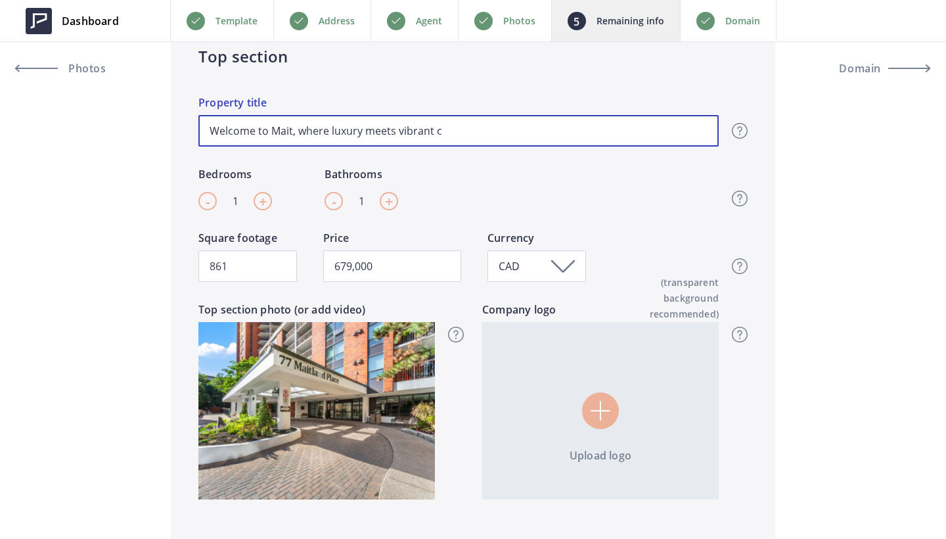
type input "Welcome to Maitl, where luxury meets vibrant c"
type input "679,000"
type input "Welcome to Maitla, where luxury meets vibrant c"
type input "679,000"
type input "Welcome to Maitlan, where luxury meets vibrant c"
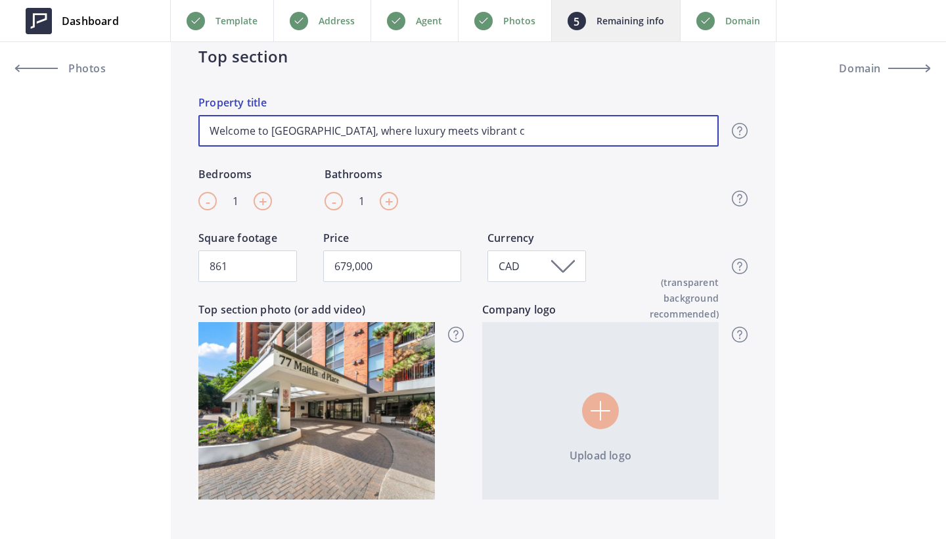
type input "679,000"
type input "Welcome to Maitland, where luxury meets vibrant c"
type input "679,000"
click at [472, 130] on input "Welcome to Maitland, where luxury meets vibrant c" at bounding box center [458, 131] width 520 height 32
drag, startPoint x: 466, startPoint y: 128, endPoint x: 415, endPoint y: 127, distance: 50.6
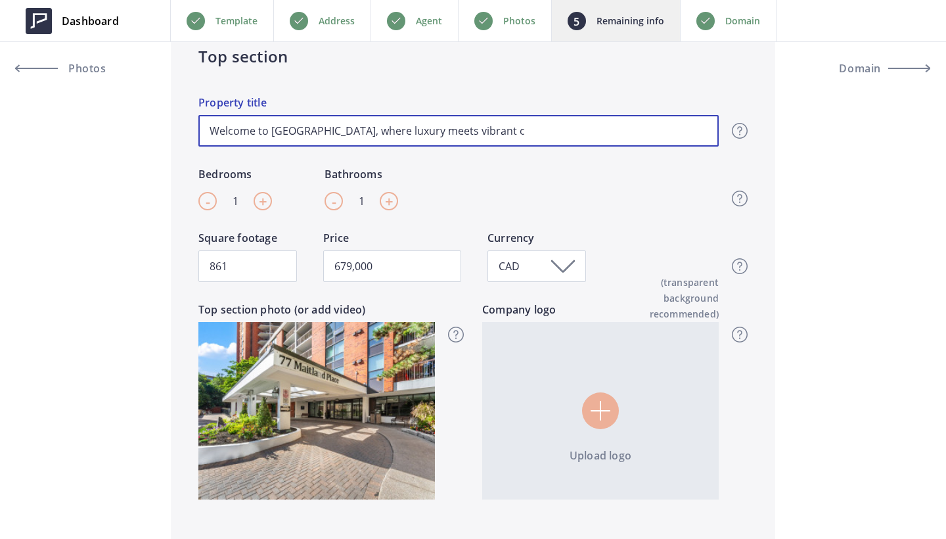
click at [415, 127] on input "Welcome to Maitland, where luxury meets vibrant c" at bounding box center [458, 131] width 520 height 32
paste input "ity liv"
type input "Welcome to Maitland, where luxury meets vibrant city liv"
type input "679,000"
drag, startPoint x: 320, startPoint y: 131, endPoint x: 163, endPoint y: 130, distance: 157.0
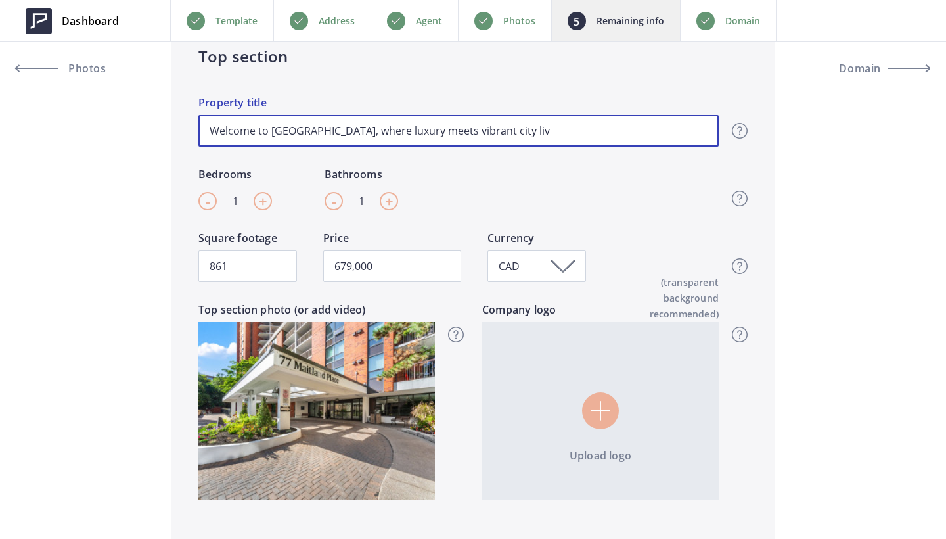
type input "7where luxury meets vibrant city liv"
type input "679,000"
type input "77where luxury meets vibrant city liv"
type input "679,000"
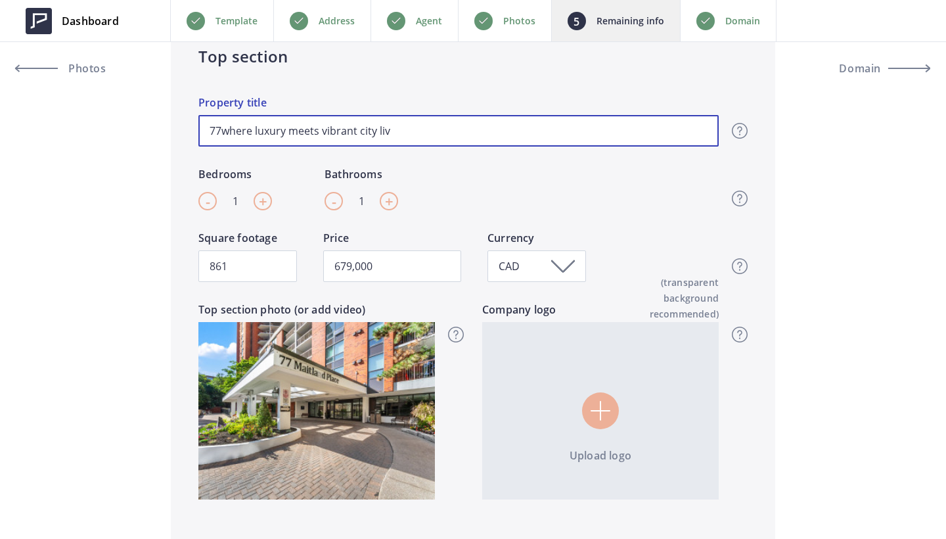
type input "77 where luxury meets vibrant city liv"
type input "679,000"
type input "77 Mwhere luxury meets vibrant city liv"
type input "679,000"
type input "77 Mawhere luxury meets vibrant city liv"
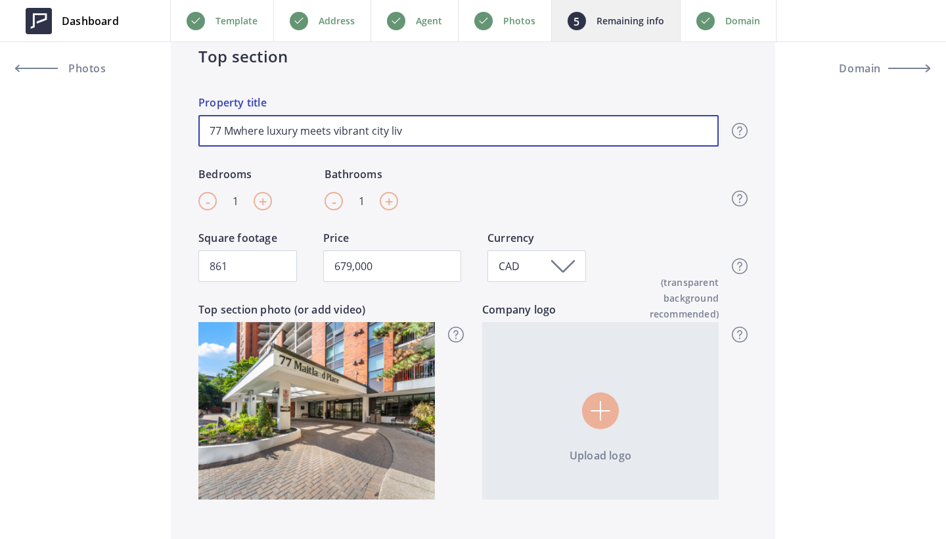
type input "679,000"
type input "77 Maiwhere luxury meets vibrant city liv"
type input "679,000"
type input "77 Maitwhere luxury meets vibrant city liv"
type input "679,000"
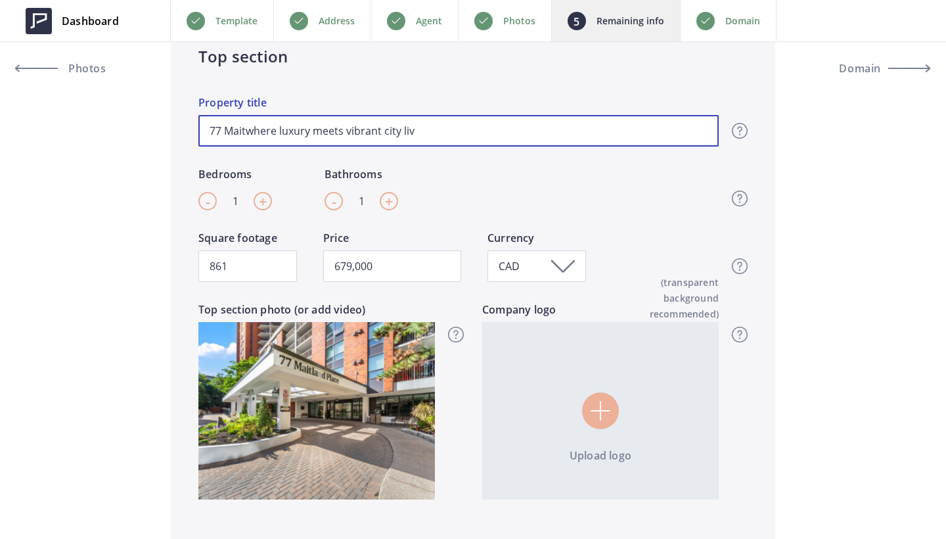
type input "77 Maitlwhere luxury meets vibrant city liv"
type input "679,000"
type input "77 Maitlawhere luxury meets vibrant city liv"
type input "679,000"
type input "77 Maitlanwhere luxury meets vibrant city liv"
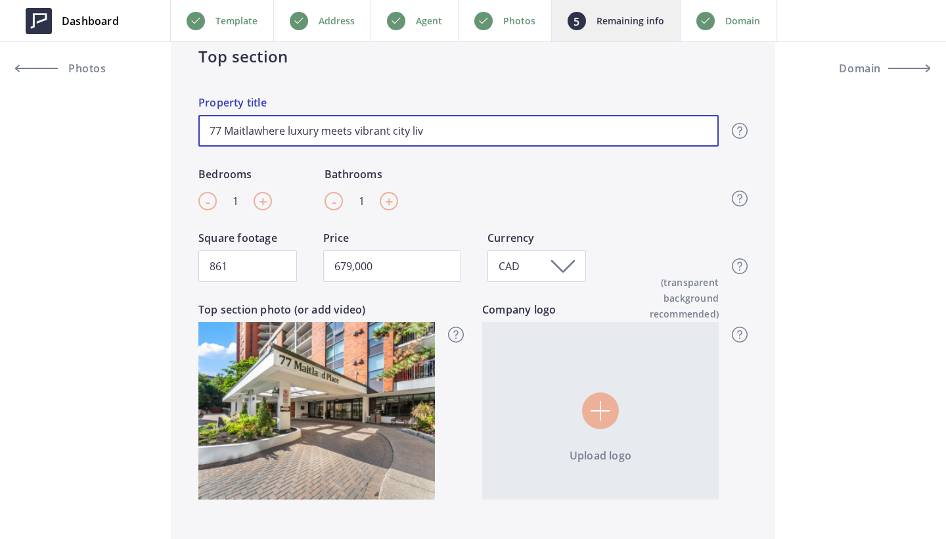
type input "679,000"
type input "77 Maitlandwhere luxury meets vibrant city liv"
type input "679,000"
type input "77 Maitland,where luxury meets vibrant city liv"
type input "679,000"
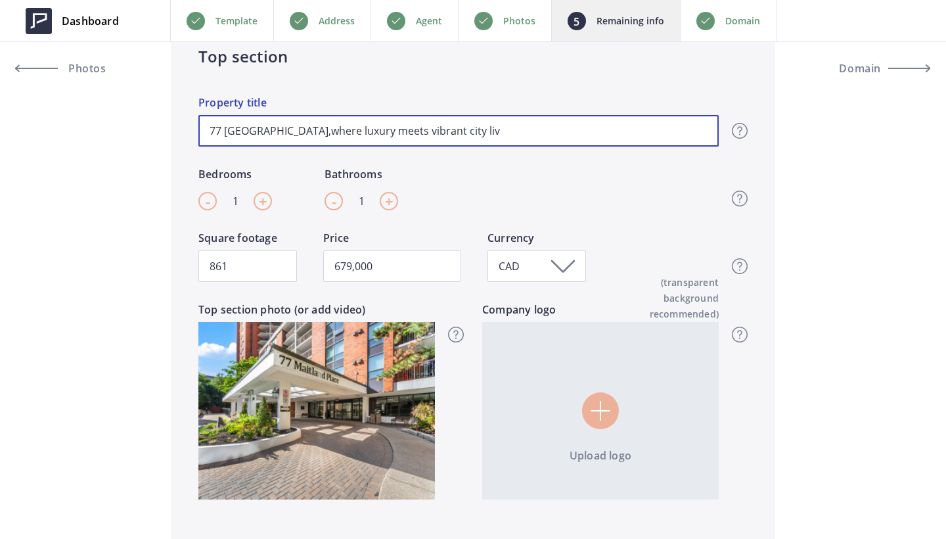
type input "77 Maitland, where luxury meets vibrant city liv"
type input "679,000"
drag, startPoint x: 456, startPoint y: 132, endPoint x: 373, endPoint y: 129, distance: 82.8
click at [373, 129] on input "77 Maitland, where luxury meets vibrant city liv" at bounding box center [458, 131] width 520 height 32
type input "77 Maitland, where luxury meets"
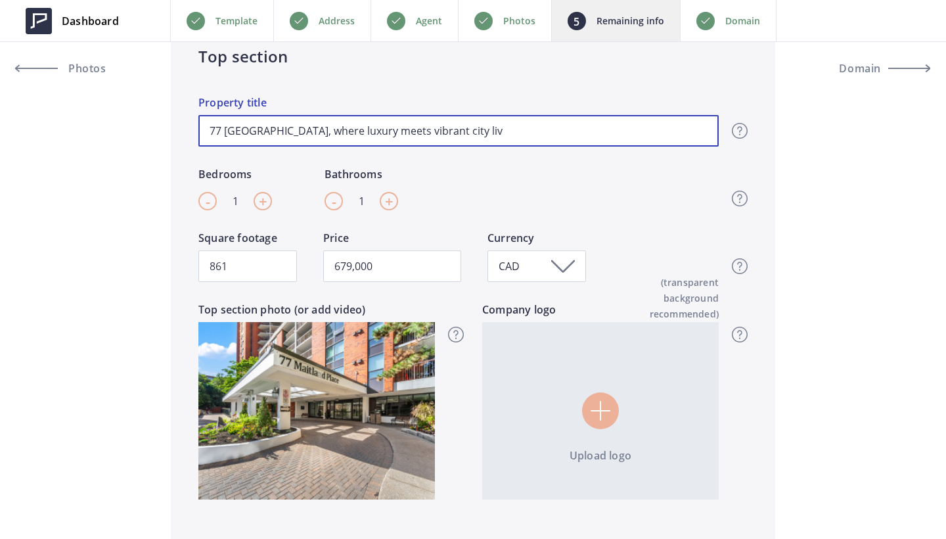
type input "679,000"
paste input "vibrant city living!"
type input "77 Maitland, where luxury meets vibrant city living!"
type input "679,000"
click at [377, 129] on input "77 Maitland, where luxury meets vibrant city living!" at bounding box center [458, 131] width 520 height 32
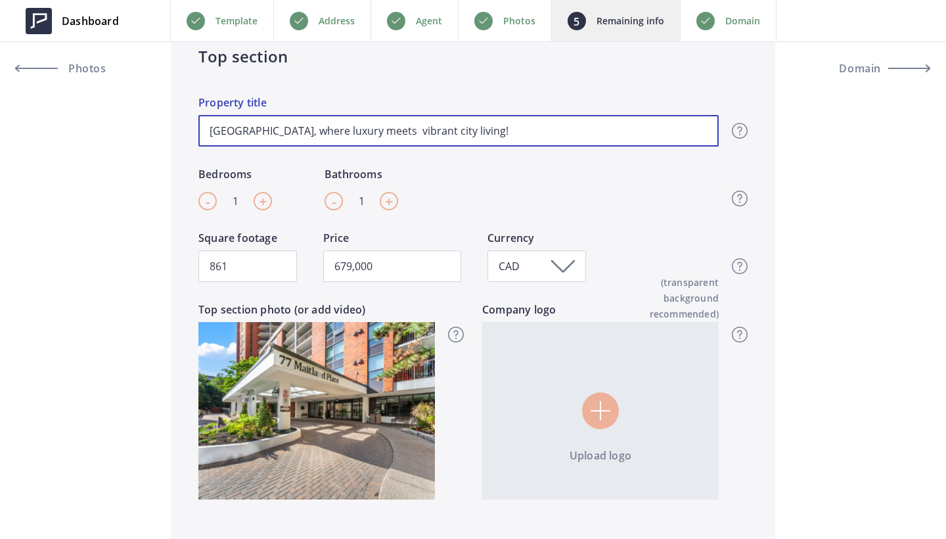
type input "77 Maitland, where luxury meets vibrant city living!"
type input "679,000"
click at [279, 133] on input "77 Maitland, where luxury meets vibrant city living!" at bounding box center [458, 131] width 520 height 32
type input "77 Maitland, here luxury meets vibrant city living!"
type input "679,000"
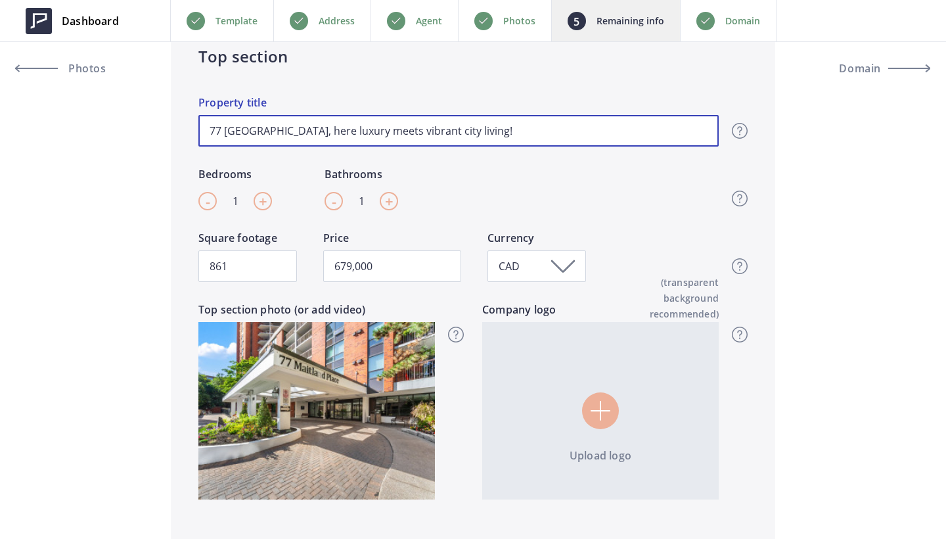
type input "77 Maitland, Where luxury meets vibrant city living!"
type input "679,000"
click at [312, 130] on input "77 Maitland, Where luxury meets vibrant city living!" at bounding box center [458, 131] width 520 height 32
type input "77 Maitland, Where uxury meets vibrant city living!"
type input "679,000"
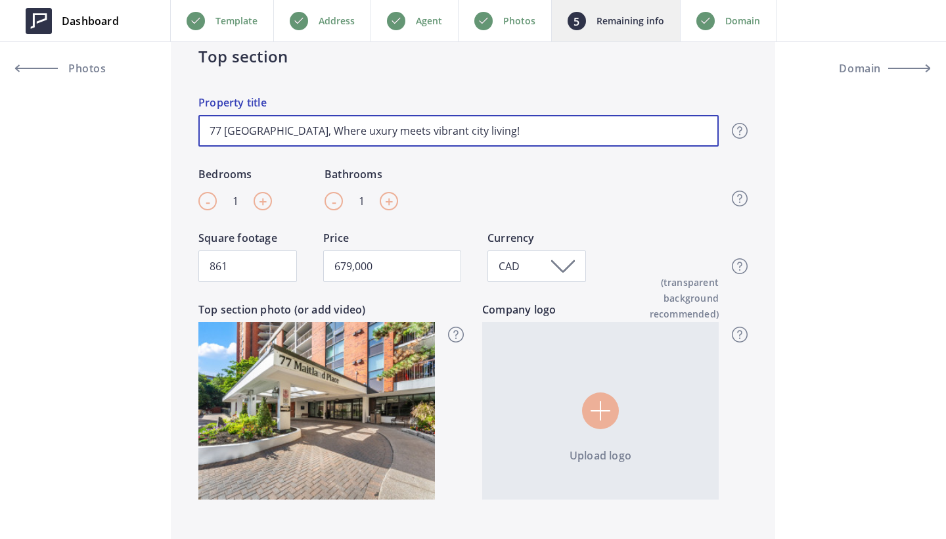
type input "77 Maitland, Where Luxury meets vibrant city living!"
type input "679,000"
click at [351, 132] on input "77 Maitland, Where Luxury meets vibrant city living!" at bounding box center [458, 131] width 520 height 32
type input "77 Maitland, Where Luxury eets vibrant city living!"
type input "679,000"
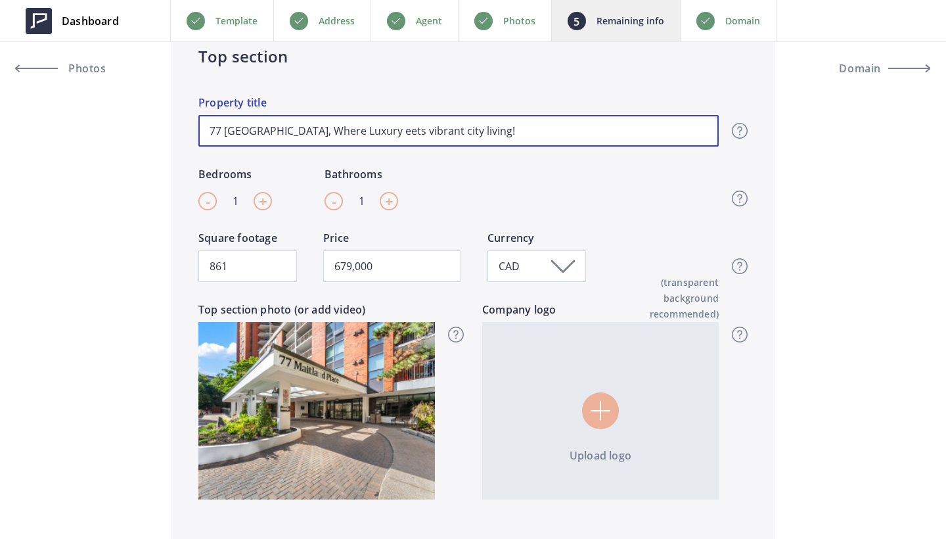
type input "77 Maitland, Where Luxury Meets vibrant city living!"
type input "679,000"
click at [382, 133] on input "77 Maitland, Where Luxury Meets vibrant city living!" at bounding box center [458, 131] width 520 height 32
type input "77 Maitland, Where Luxury Meets ibrant city living!"
type input "679,000"
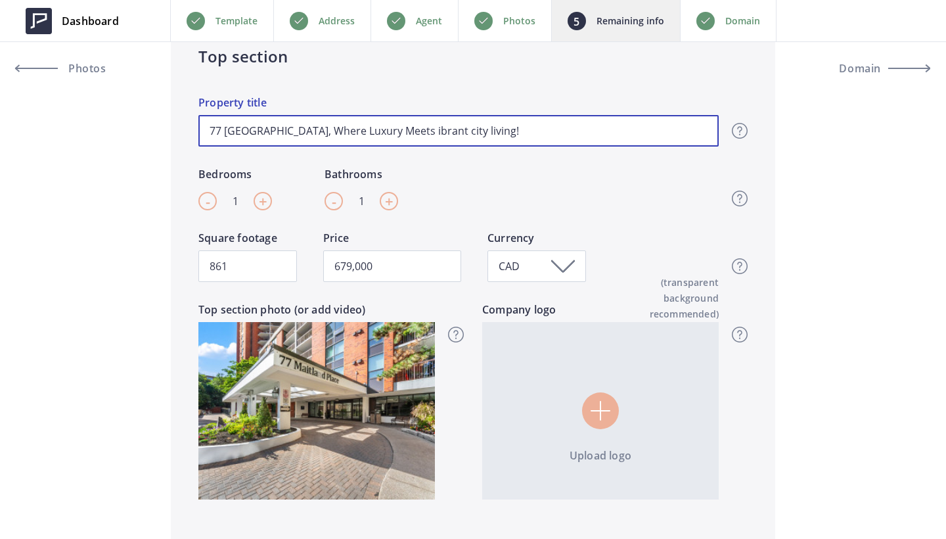
type input "77 Maitland, Where Luxury Meets Vibrant city living!"
type input "679,000"
click at [418, 132] on input "77 Maitland, Where Luxury Meets Vibrant city living!" at bounding box center [458, 131] width 520 height 32
type input "77 Maitland, Where Luxury Meets Vibrant ity living!"
type input "679,000"
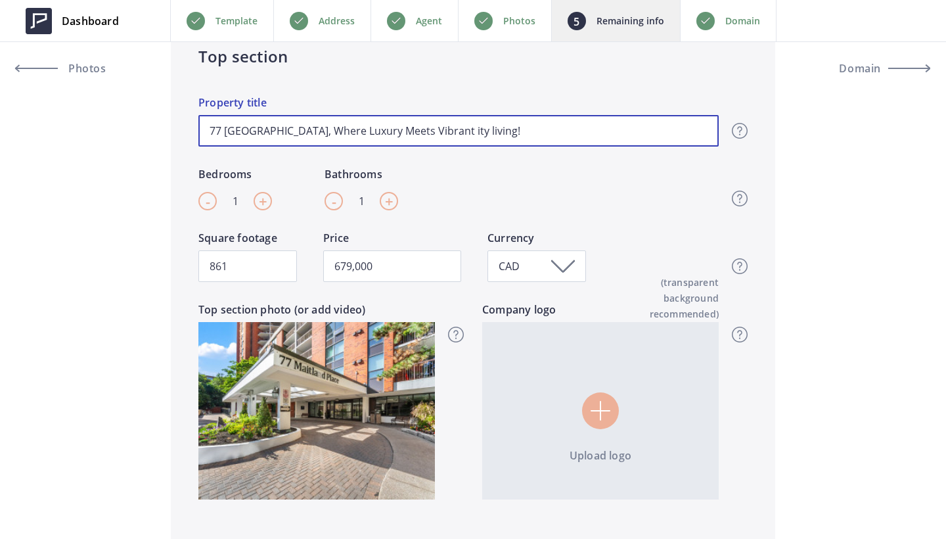
type input "77 Maitland, Where Luxury Meets Vibrant City living!"
type input "679,000"
click at [440, 133] on input "77 Maitland, Where Luxury Meets Vibrant City living!" at bounding box center [458, 131] width 520 height 32
type input "77 Maitland, Where Luxury Meets Vibrant City iving!"
type input "679,000"
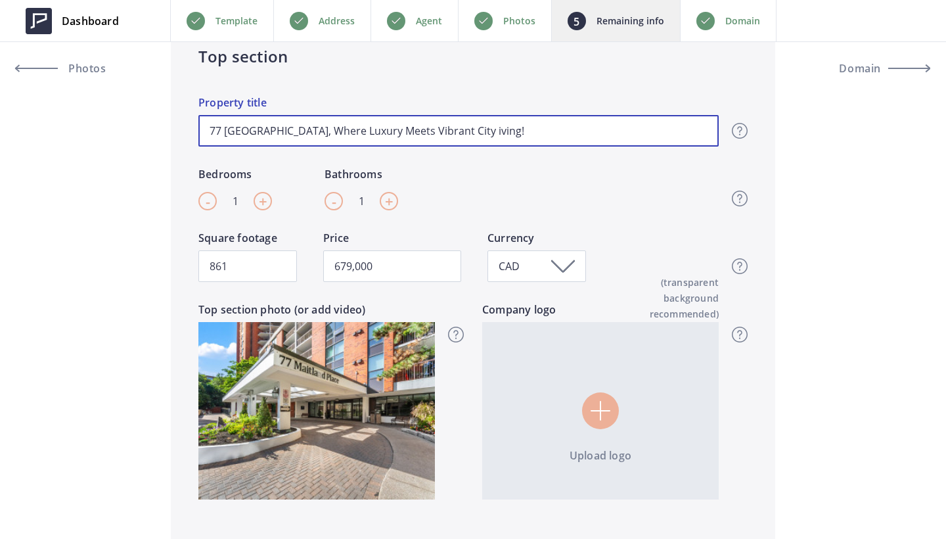
type input "77 Maitland, Where Luxury Meets Vibrant City Living!"
type input "679,000"
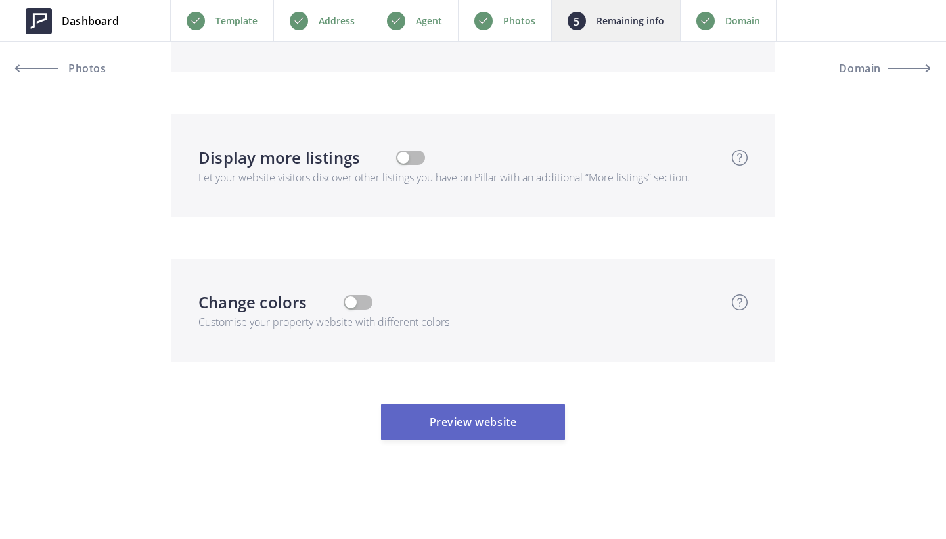
type input "77 Maitland, Where Luxury Meets Vibrant City Living!"
click at [465, 422] on button "Preview website" at bounding box center [473, 421] width 184 height 37
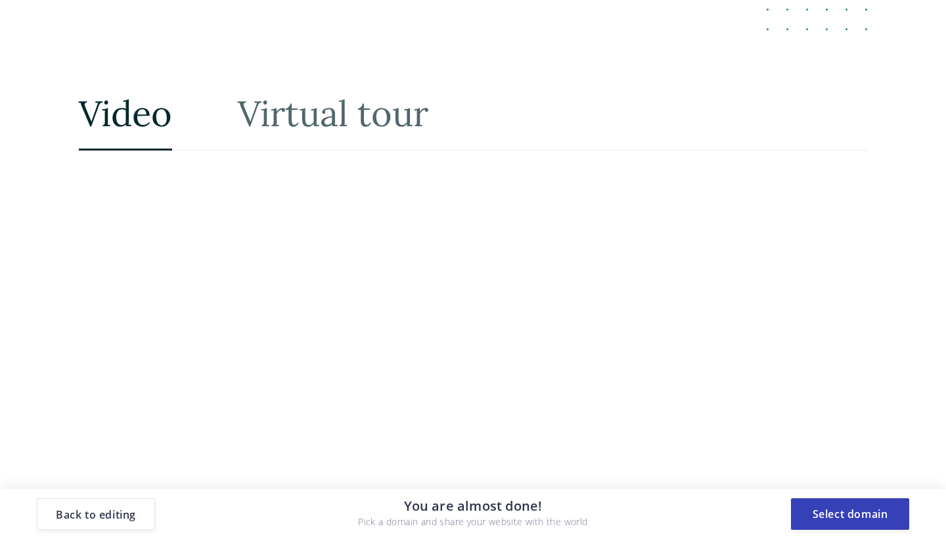
scroll to position [2924, 0]
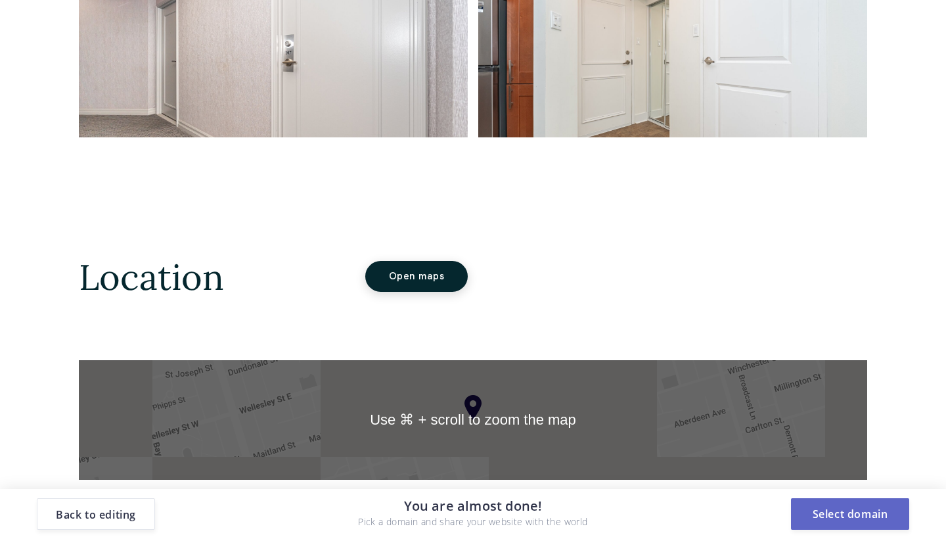
click at [841, 512] on button "Select domain" at bounding box center [850, 514] width 118 height 32
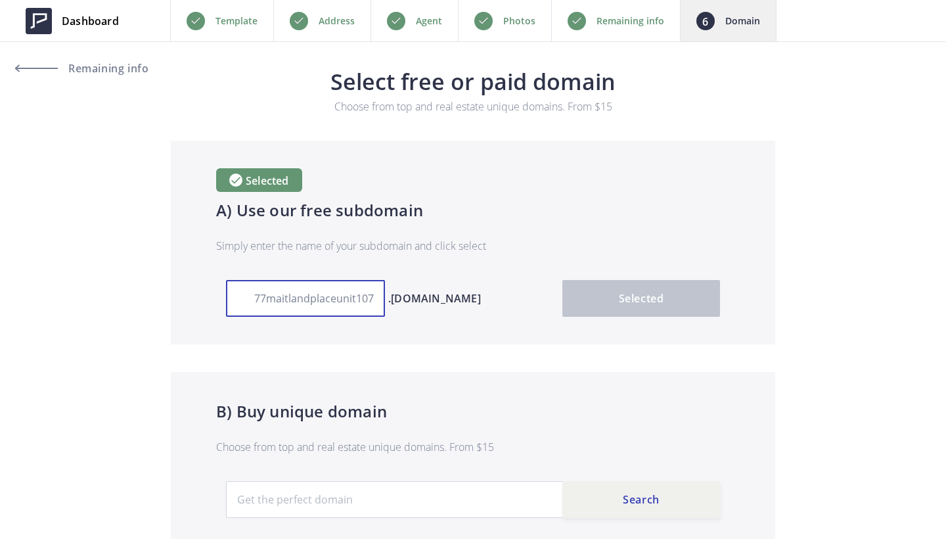
drag, startPoint x: 239, startPoint y: 299, endPoint x: 522, endPoint y: 298, distance: 282.5
click at [522, 298] on div "77maitlandplaceunit107 .[DOMAIN_NAME] Selected" at bounding box center [473, 298] width 494 height 37
click at [96, 65] on span "Remaining info" at bounding box center [57, 68] width 83 height 11
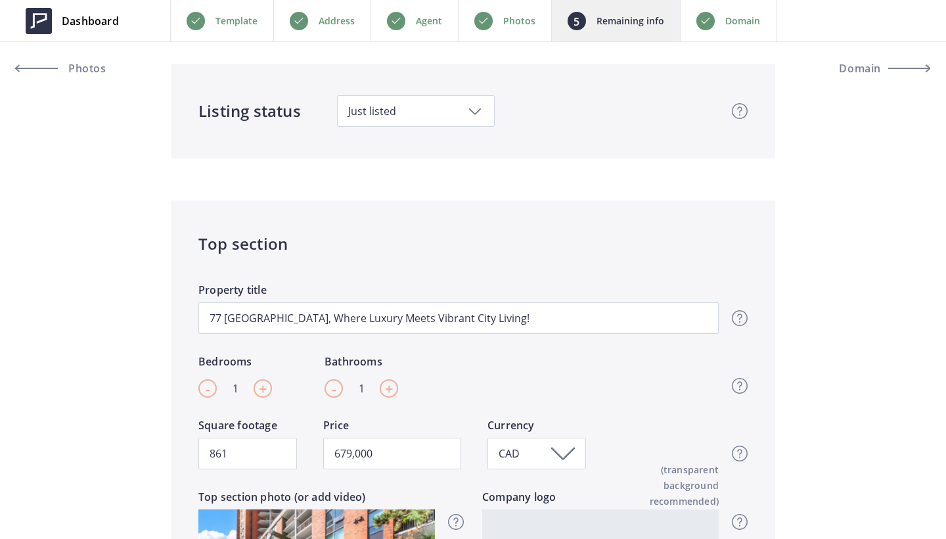
click at [261, 393] on span "+" at bounding box center [263, 388] width 9 height 20
type input "2"
type input "679,000"
click at [393, 388] on span "+" at bounding box center [389, 388] width 9 height 20
type input "2"
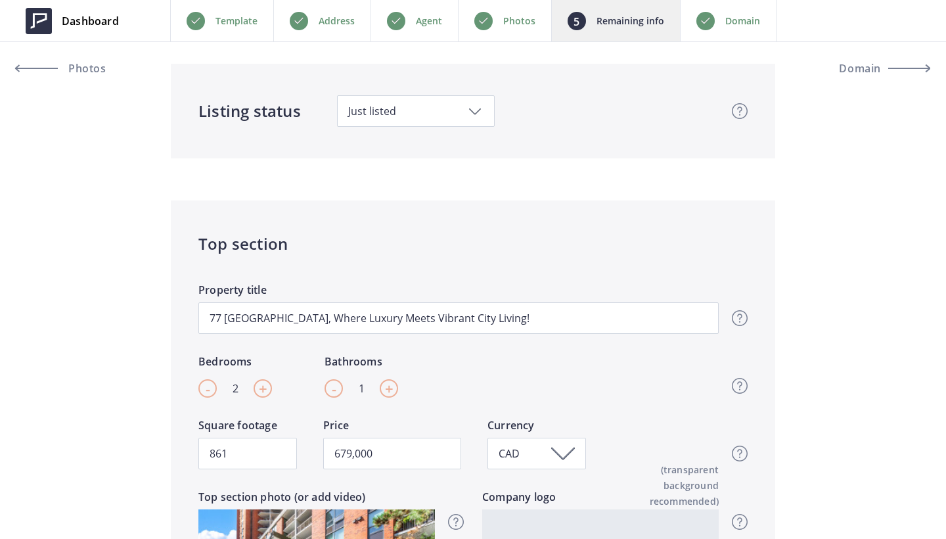
type input "679,000"
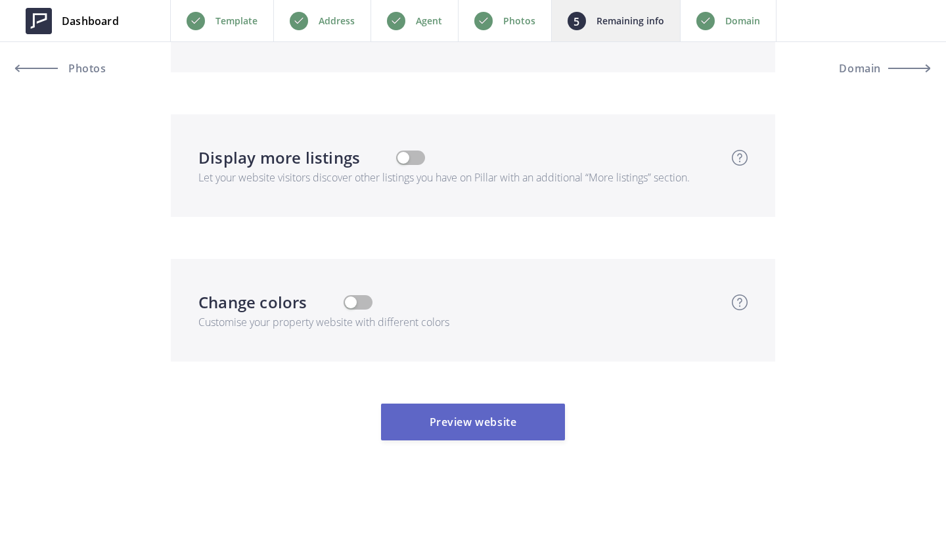
scroll to position [4197, 0]
click at [491, 428] on button "Preview website" at bounding box center [473, 421] width 184 height 37
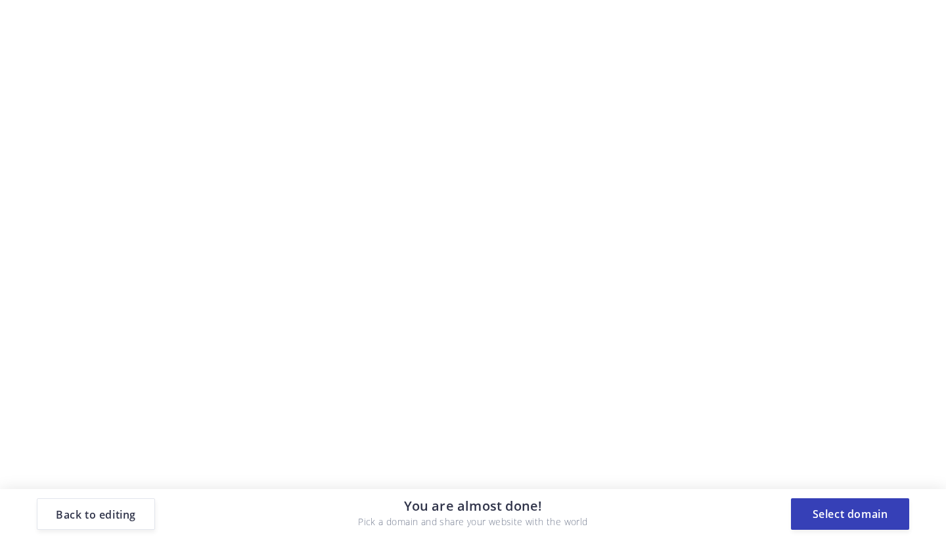
scroll to position [0, 0]
click at [840, 502] on button "Select domain" at bounding box center [850, 514] width 118 height 32
